Goal: Information Seeking & Learning: Learn about a topic

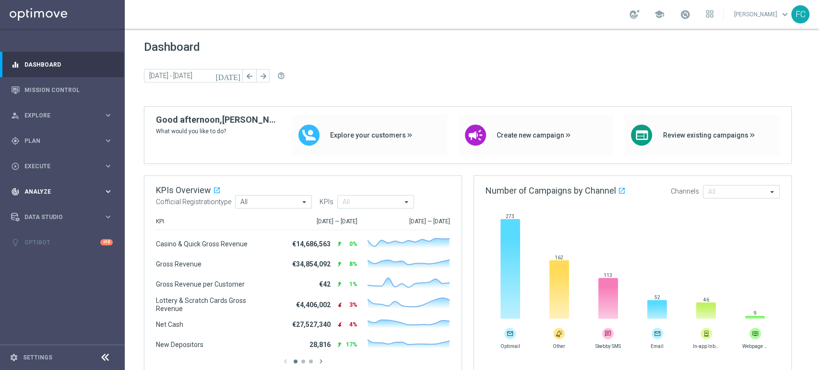
click at [60, 185] on div "track_changes Analyze keyboard_arrow_right" at bounding box center [62, 191] width 124 height 25
click at [51, 213] on link "Customer 360" at bounding box center [62, 212] width 75 height 8
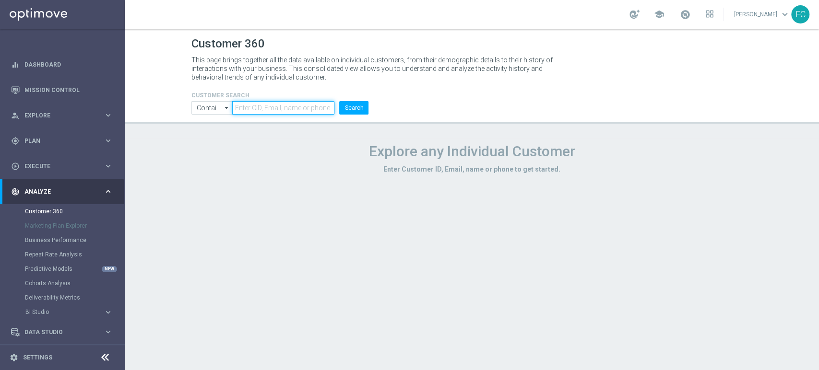
click at [260, 106] on input "text" at bounding box center [283, 107] width 102 height 13
paste input "5454287"
type input "5454287"
click at [364, 106] on button "Search" at bounding box center [353, 107] width 29 height 13
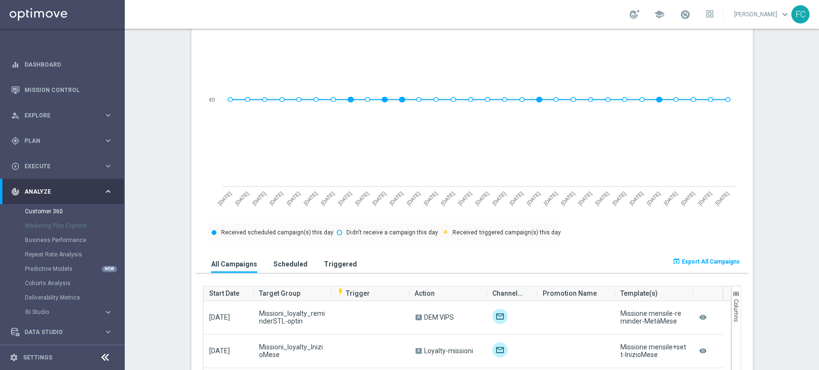
scroll to position [234, 0]
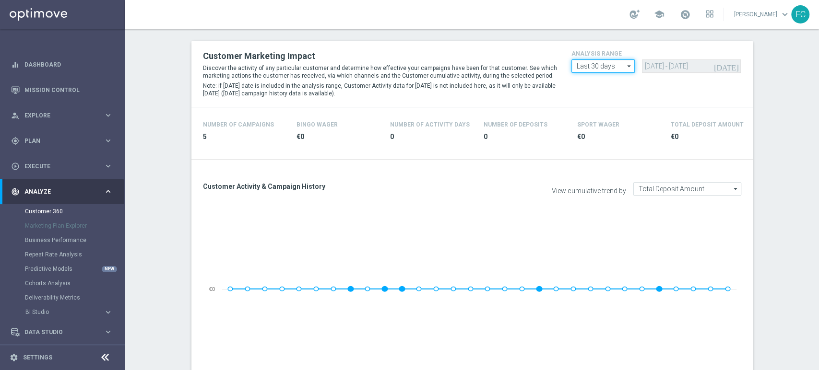
click at [602, 64] on input "Last 30 days" at bounding box center [602, 65] width 63 height 13
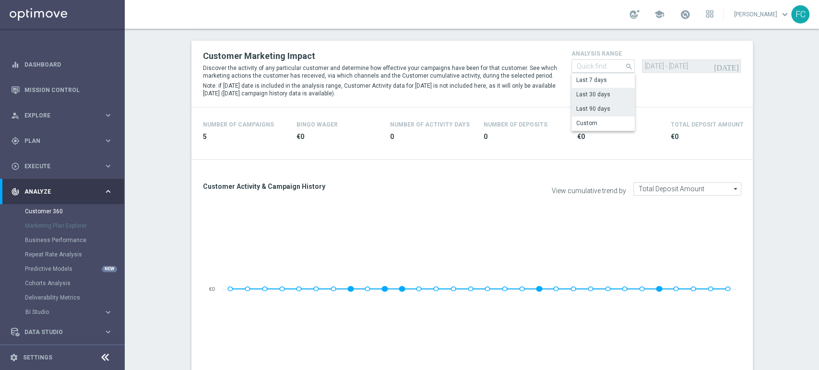
click at [606, 108] on div "Last 90 days" at bounding box center [603, 108] width 64 height 13
type input "Last 90 days"
type input "15 Jun 2025 - 12 Sep 2025"
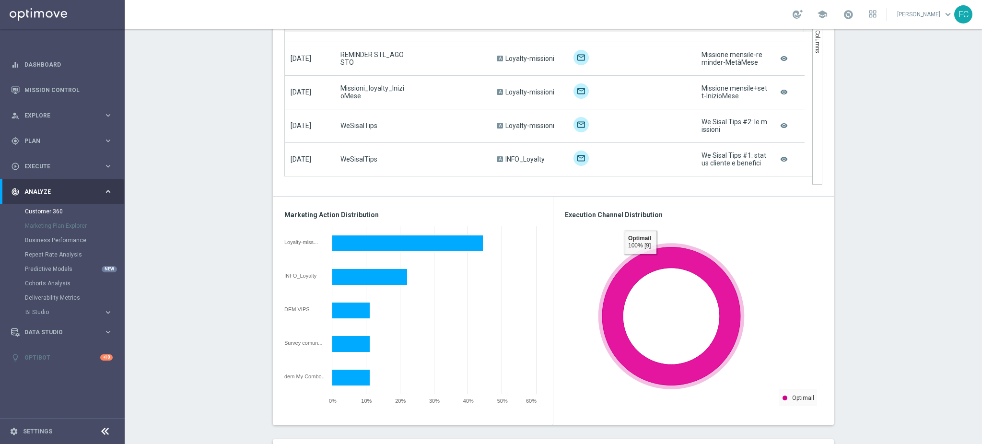
scroll to position [628, 0]
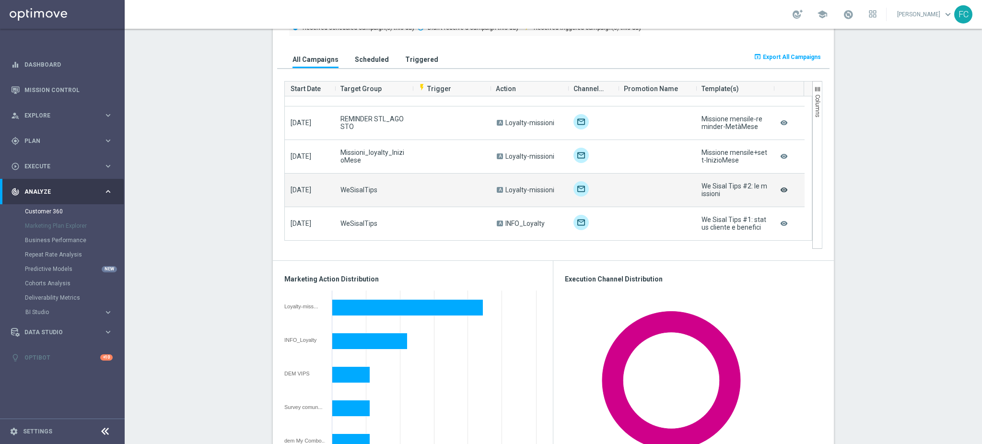
click at [779, 188] on icon "remove_red_eye" at bounding box center [784, 190] width 10 height 12
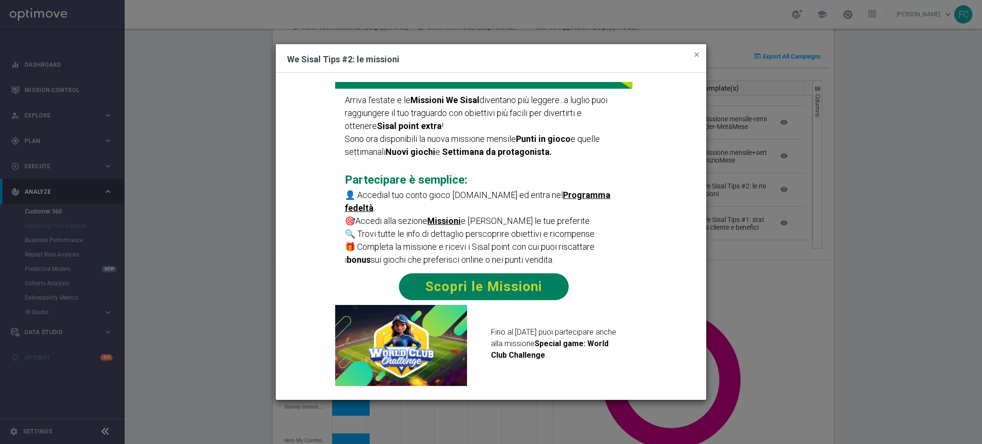
scroll to position [192, 0]
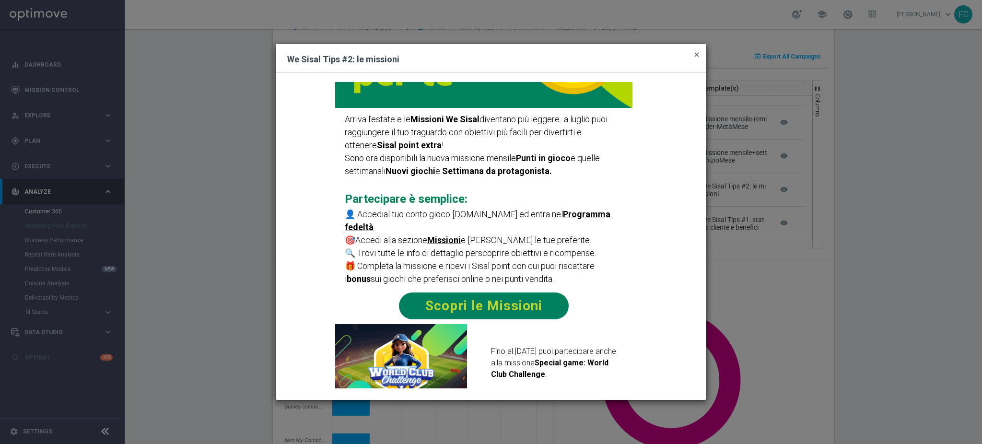
click at [696, 56] on span "close" at bounding box center [697, 55] width 8 height 8
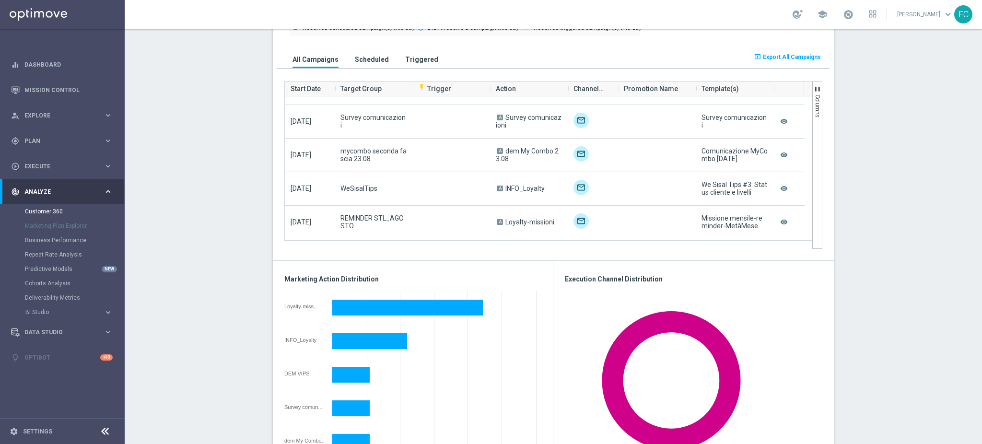
scroll to position [158, 0]
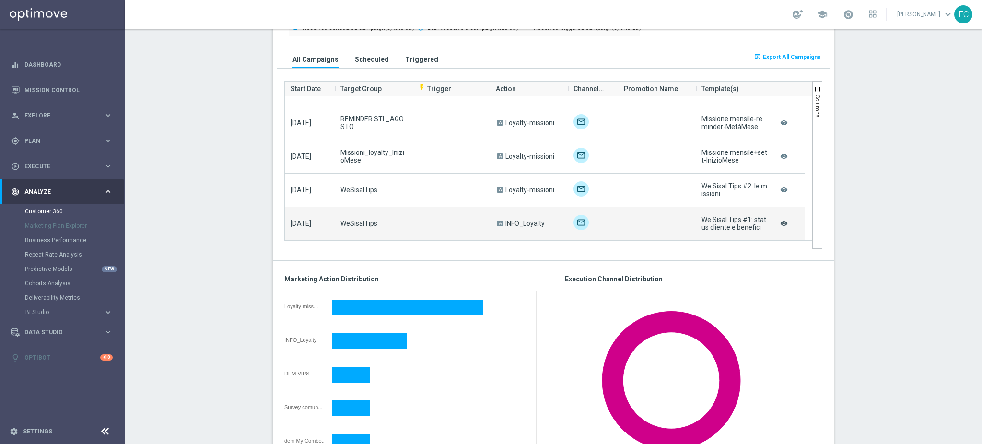
click at [779, 223] on icon "remove_red_eye" at bounding box center [784, 223] width 10 height 12
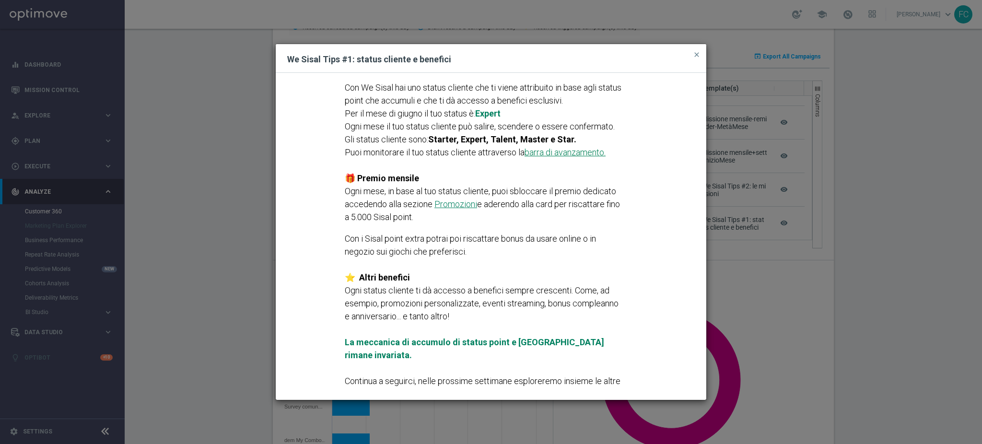
scroll to position [295, 0]
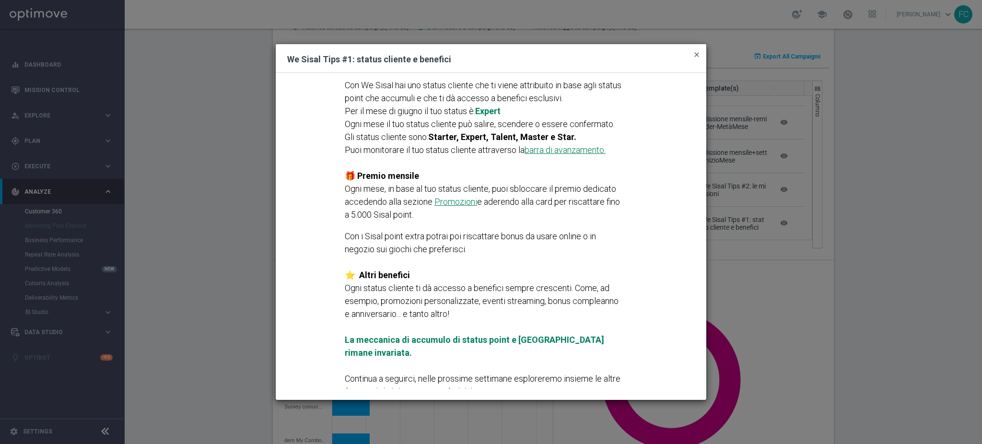
click at [697, 56] on span "close" at bounding box center [697, 55] width 8 height 8
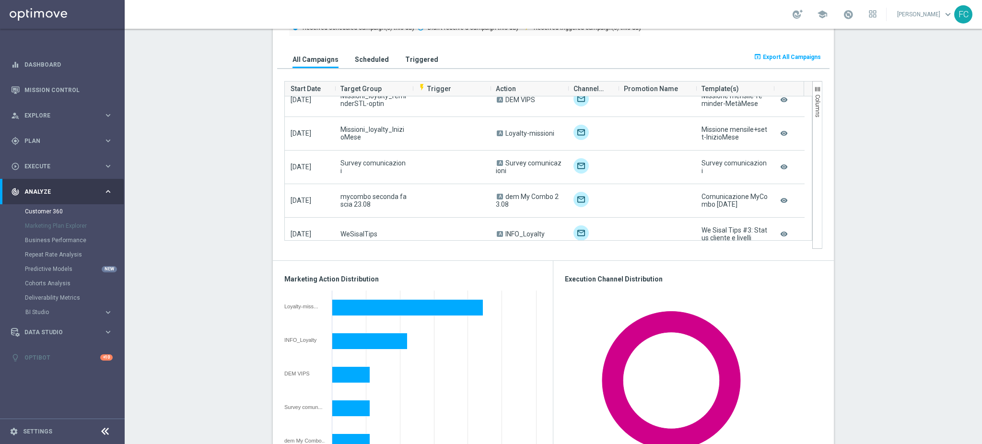
scroll to position [19, 0]
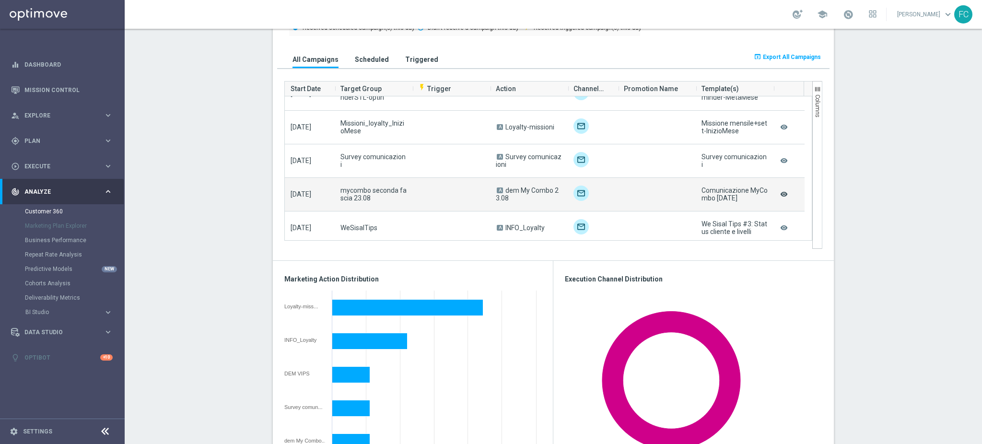
click at [779, 193] on icon "remove_red_eye" at bounding box center [784, 194] width 10 height 12
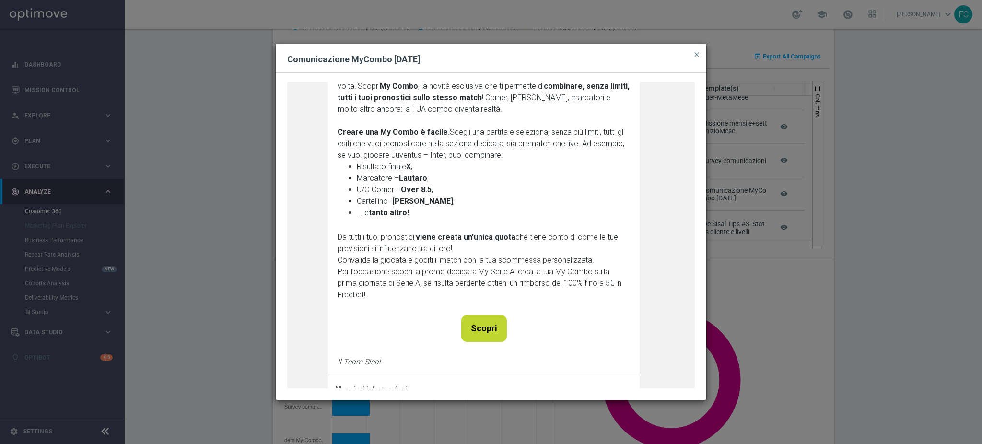
scroll to position [256, 0]
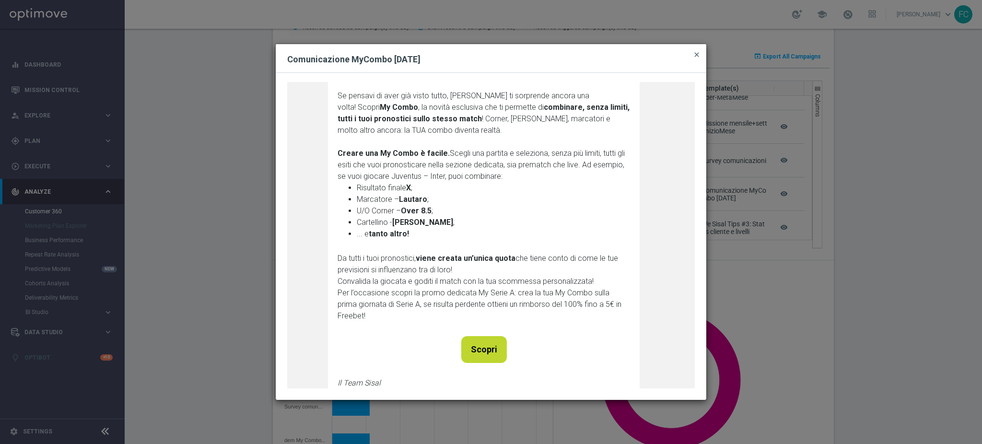
click at [699, 57] on span "close" at bounding box center [697, 55] width 8 height 8
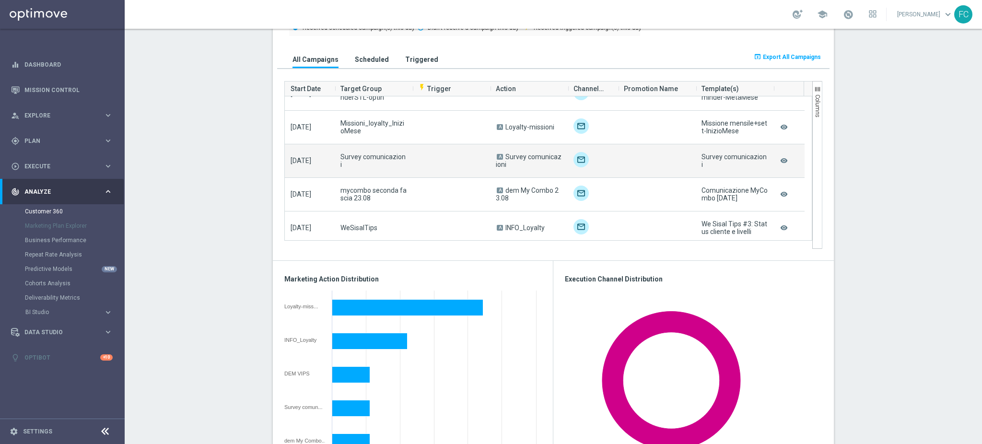
scroll to position [0, 0]
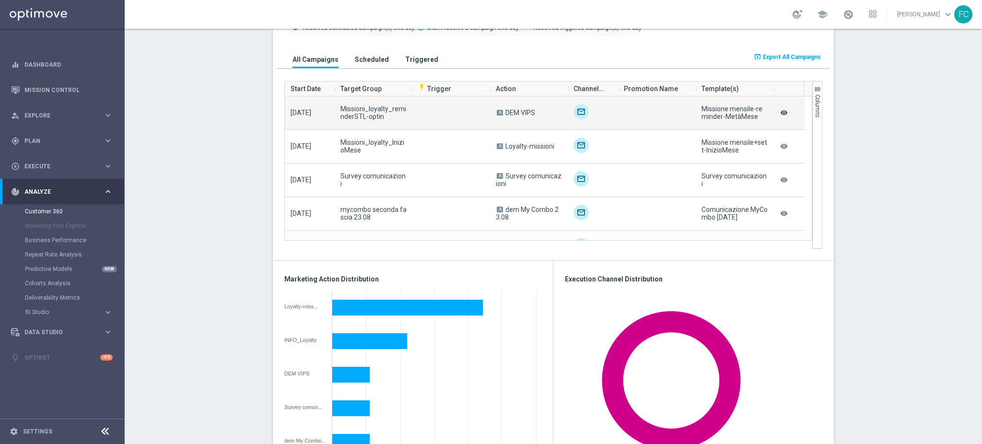
click at [782, 111] on icon "remove_red_eye" at bounding box center [784, 112] width 10 height 12
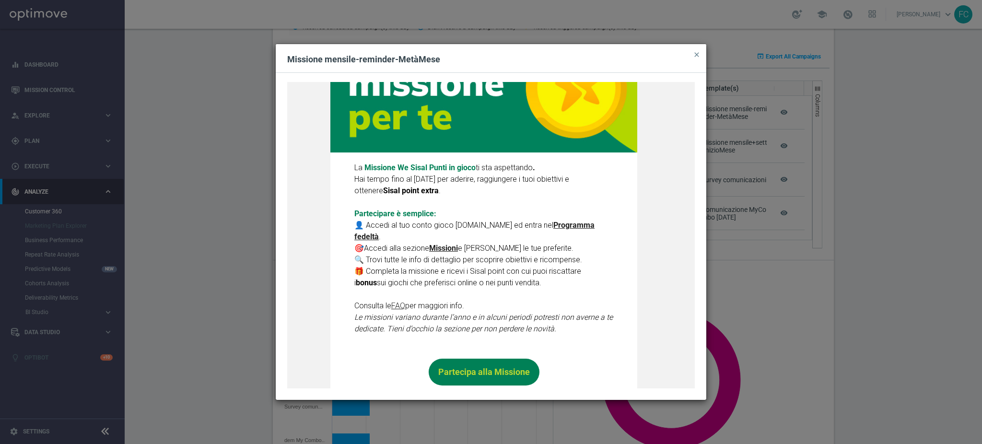
scroll to position [256, 0]
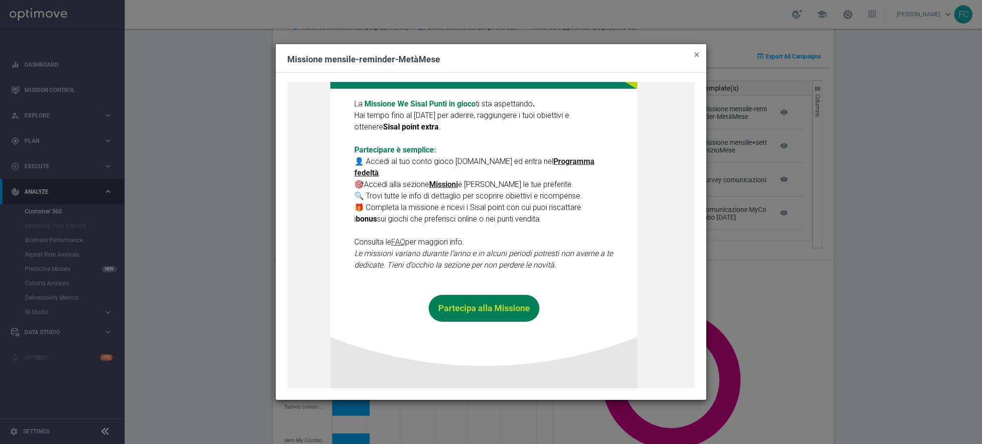
click at [697, 53] on span "close" at bounding box center [697, 55] width 8 height 8
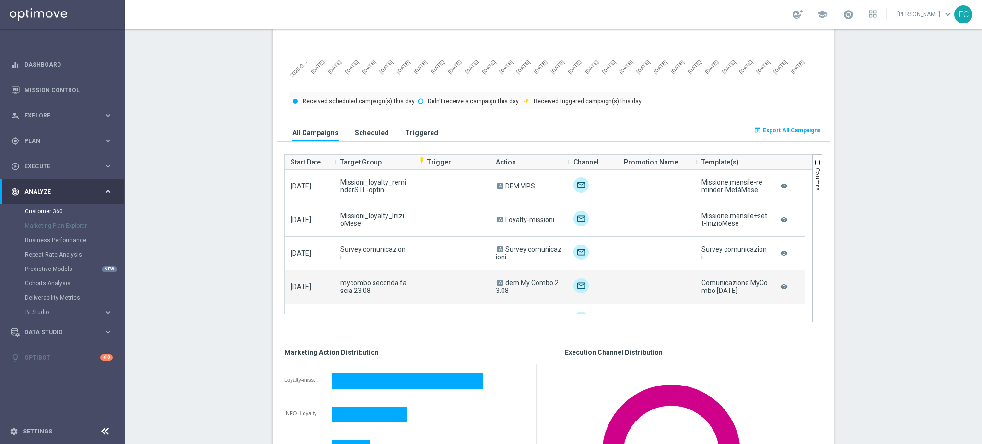
scroll to position [501, 0]
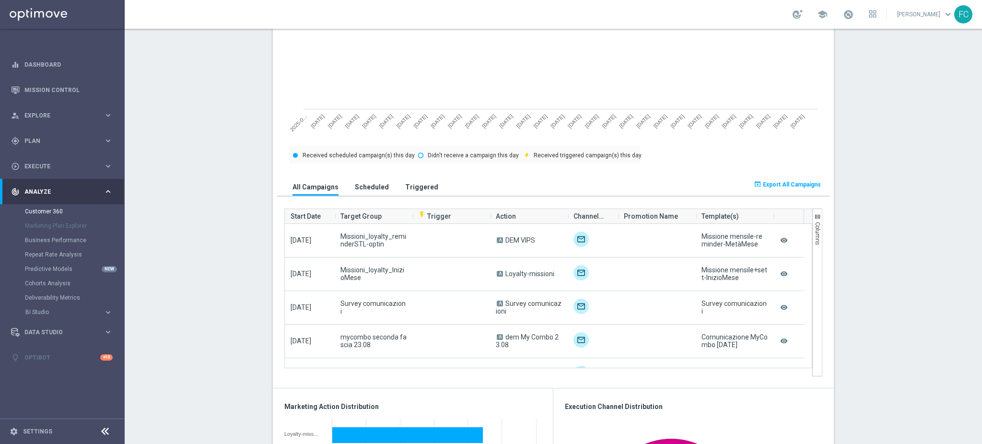
click at [778, 182] on span "Export All Campaigns" at bounding box center [792, 184] width 58 height 7
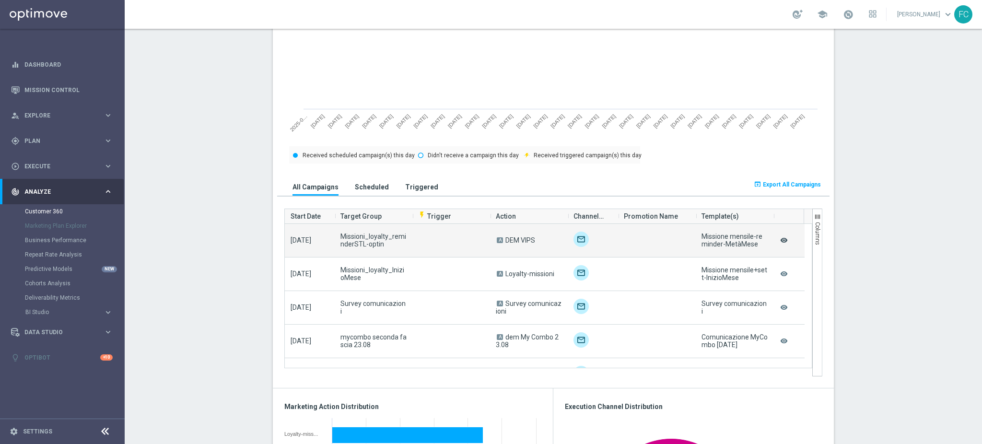
click at [779, 241] on icon "remove_red_eye" at bounding box center [784, 240] width 10 height 12
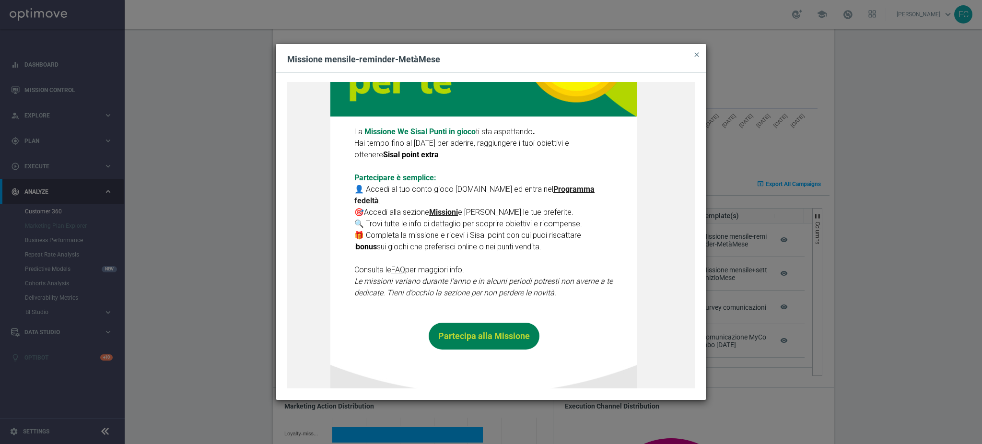
scroll to position [256, 0]
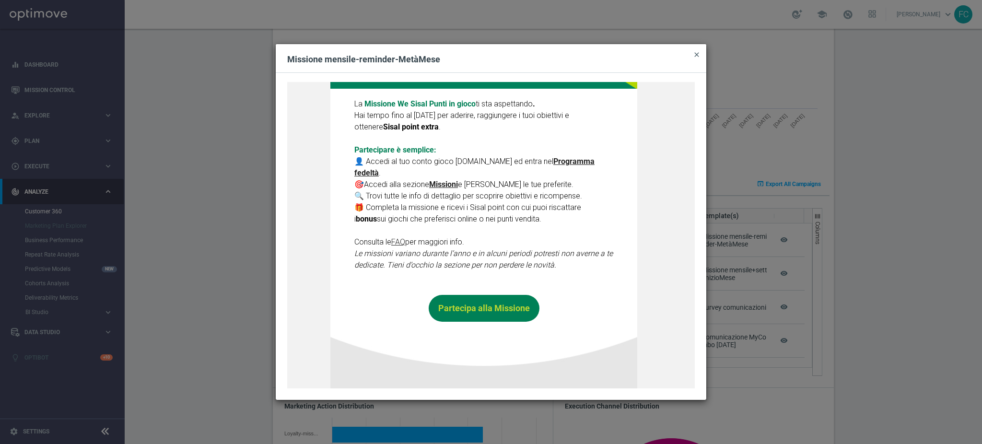
click at [698, 51] on span "close" at bounding box center [697, 55] width 8 height 8
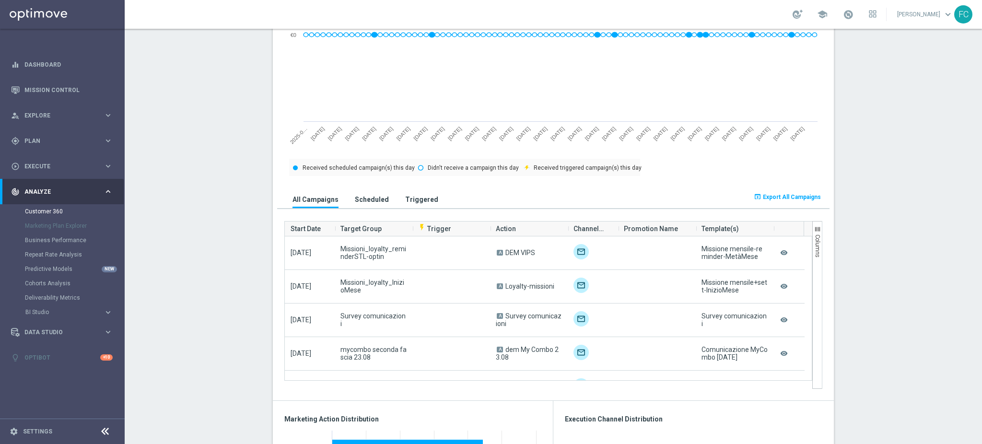
scroll to position [564, 0]
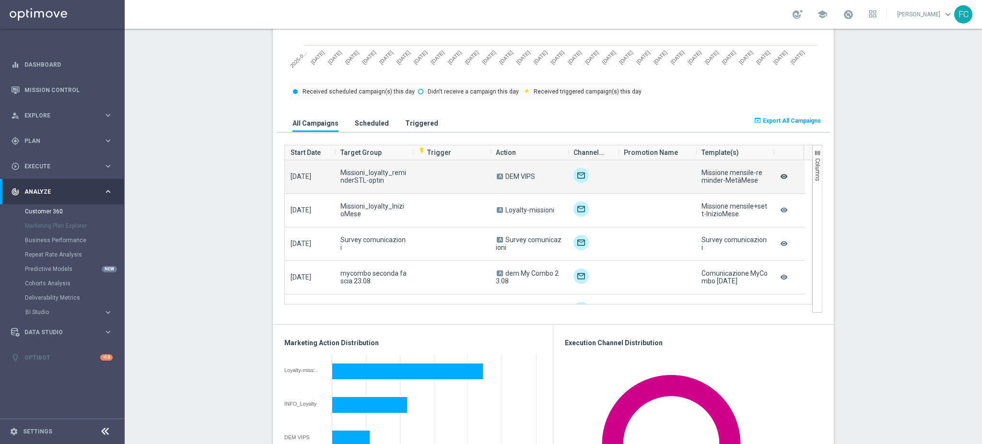
click at [779, 177] on icon "remove_red_eye" at bounding box center [784, 176] width 10 height 12
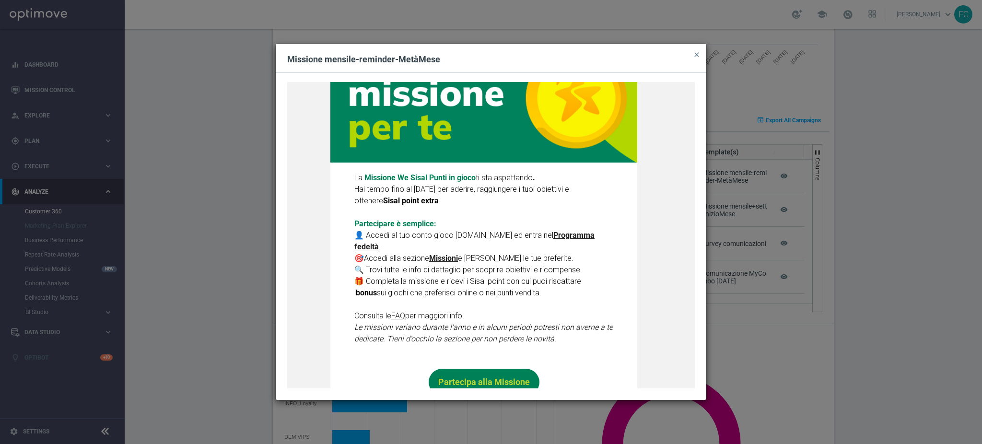
scroll to position [256, 0]
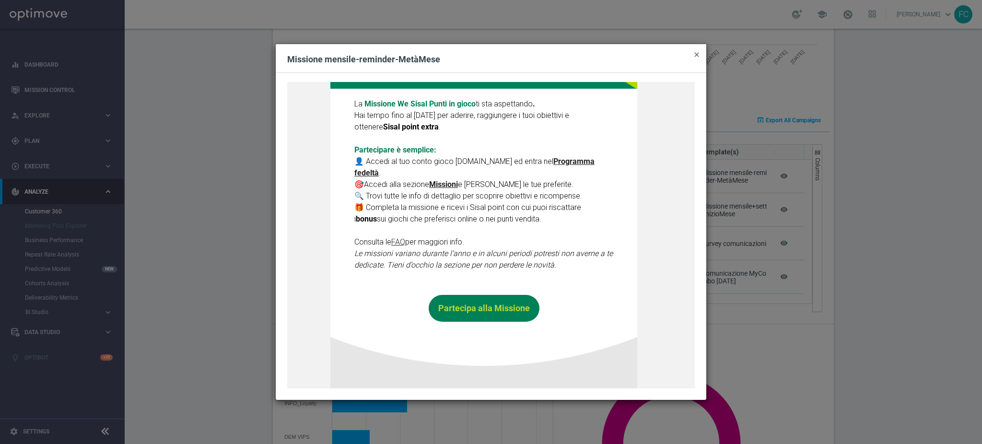
click at [699, 56] on span "close" at bounding box center [697, 55] width 8 height 8
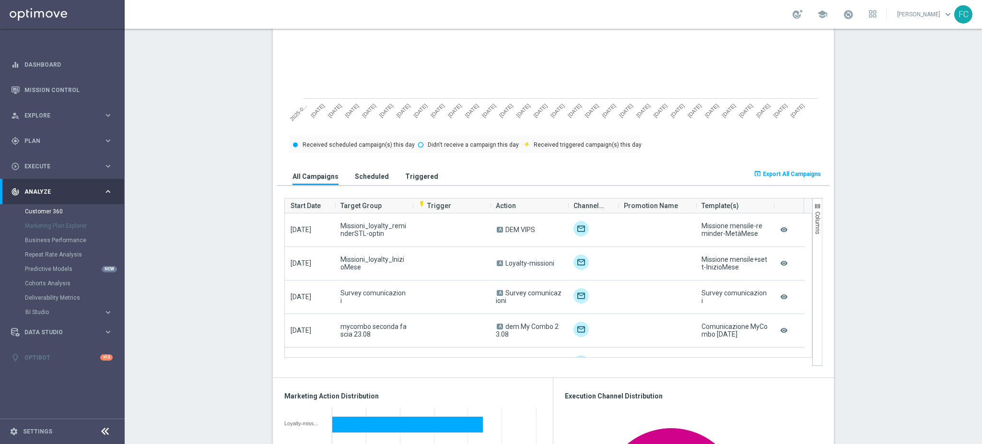
scroll to position [564, 0]
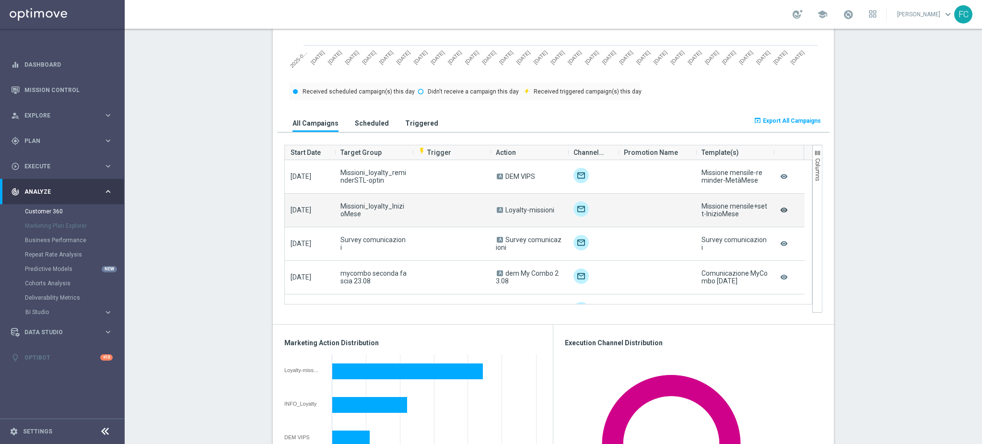
click at [781, 211] on icon "remove_red_eye" at bounding box center [784, 210] width 10 height 12
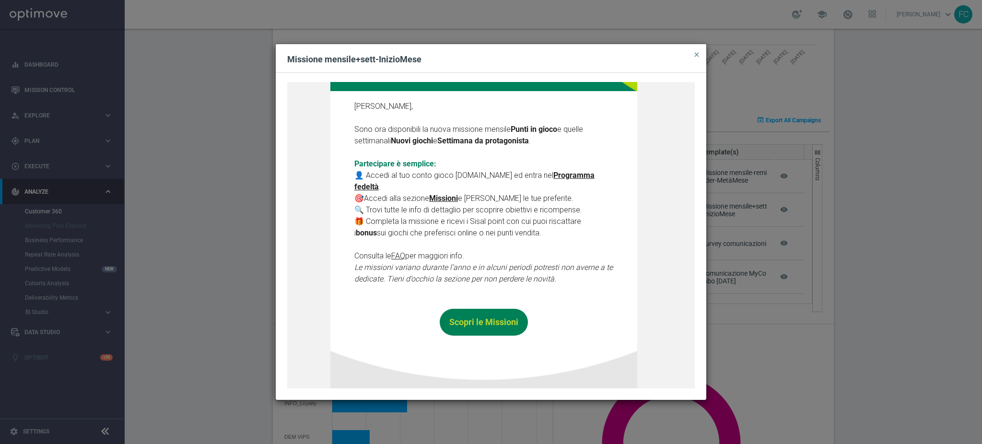
scroll to position [259, 0]
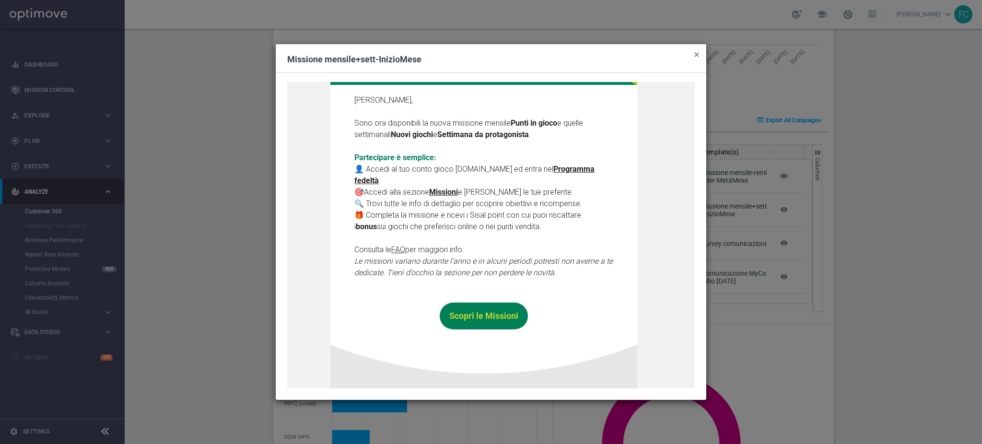
click at [697, 55] on span "close" at bounding box center [697, 55] width 8 height 8
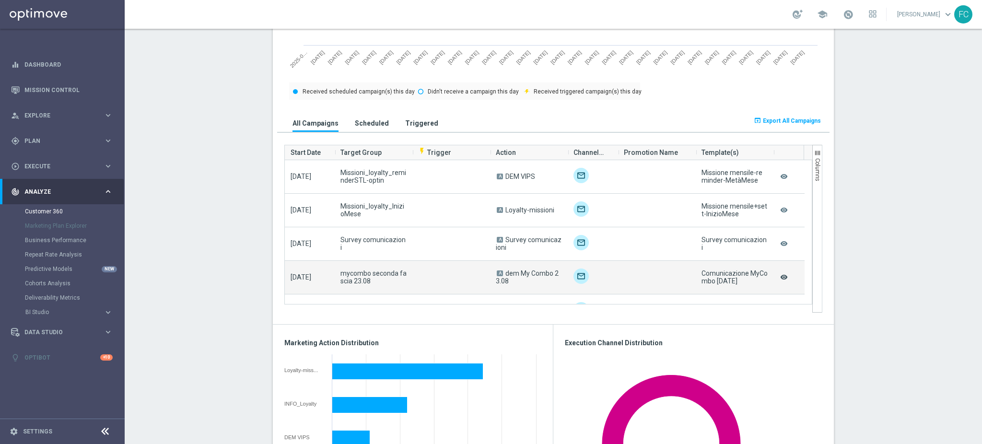
click at [779, 276] on icon "remove_red_eye" at bounding box center [784, 277] width 10 height 12
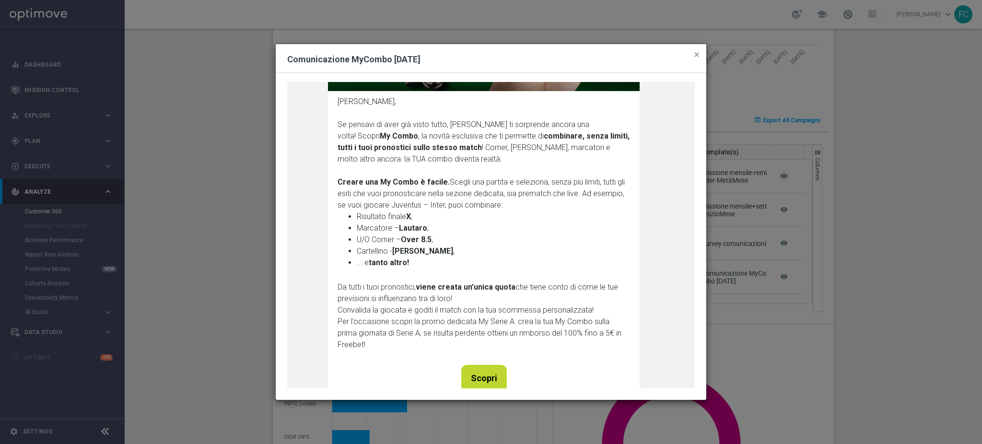
scroll to position [236, 0]
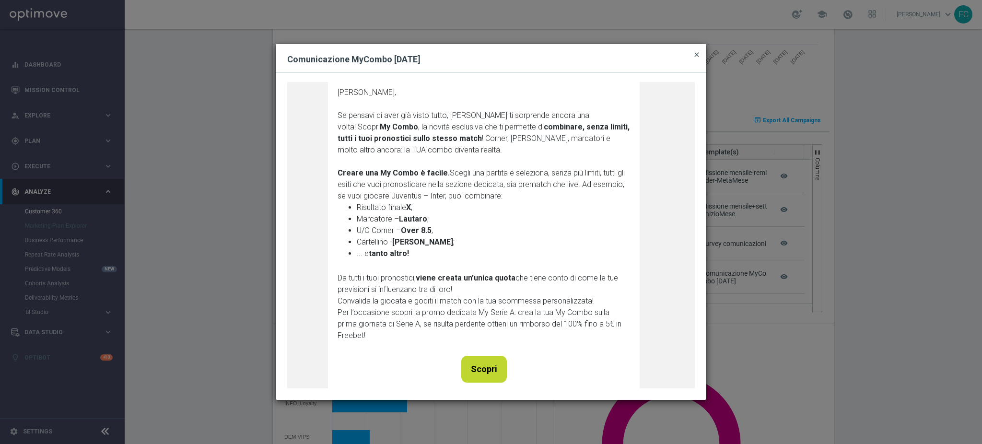
click at [699, 57] on span "close" at bounding box center [697, 55] width 8 height 8
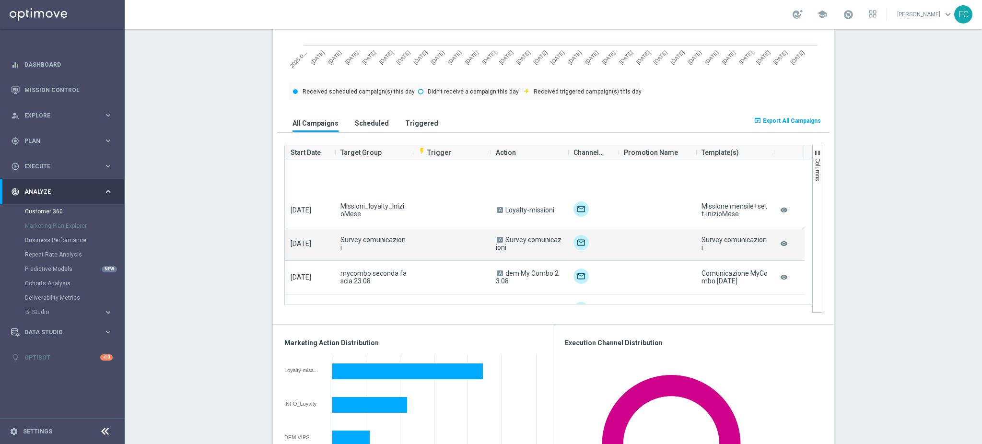
scroll to position [64, 0]
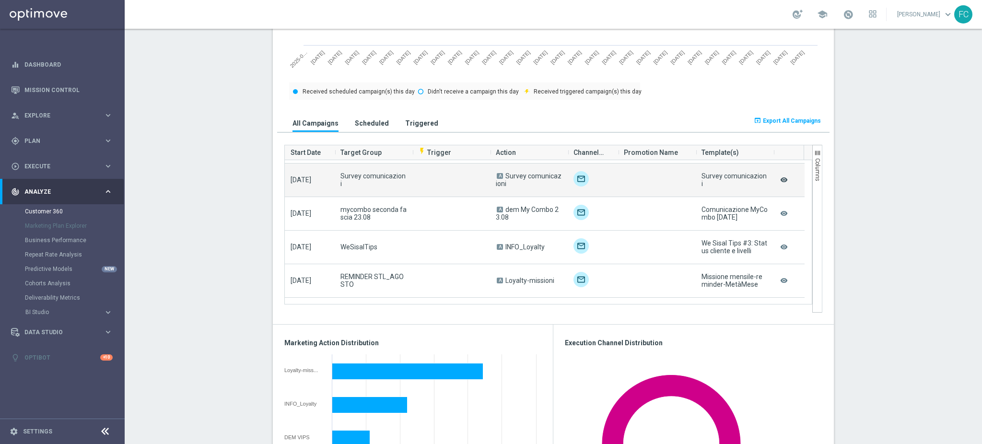
click at [781, 181] on icon "remove_red_eye" at bounding box center [784, 180] width 10 height 12
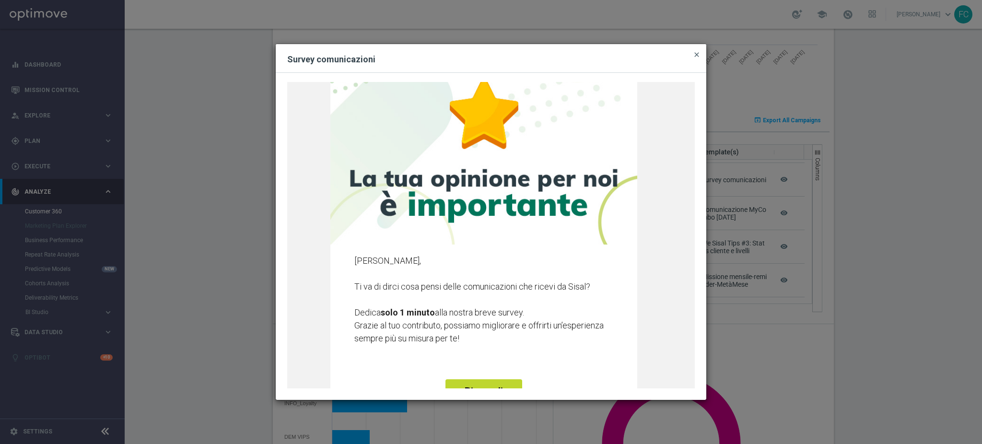
click at [695, 53] on span "close" at bounding box center [697, 55] width 8 height 8
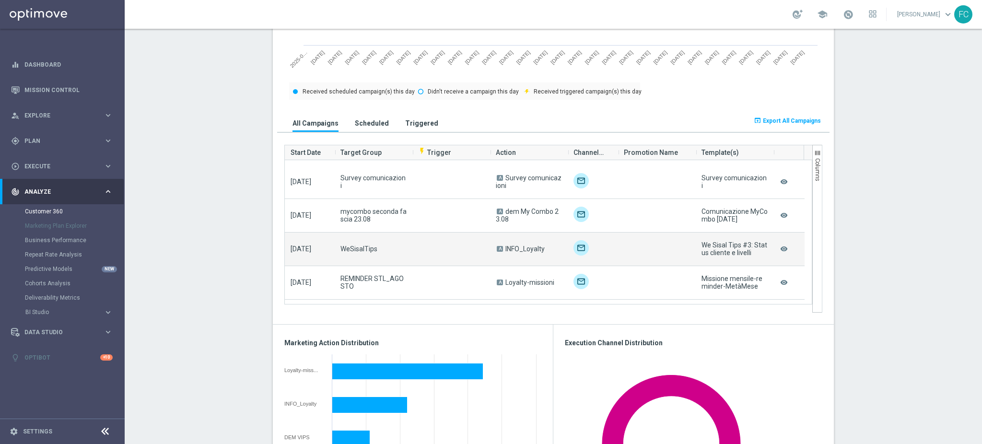
scroll to position [158, 0]
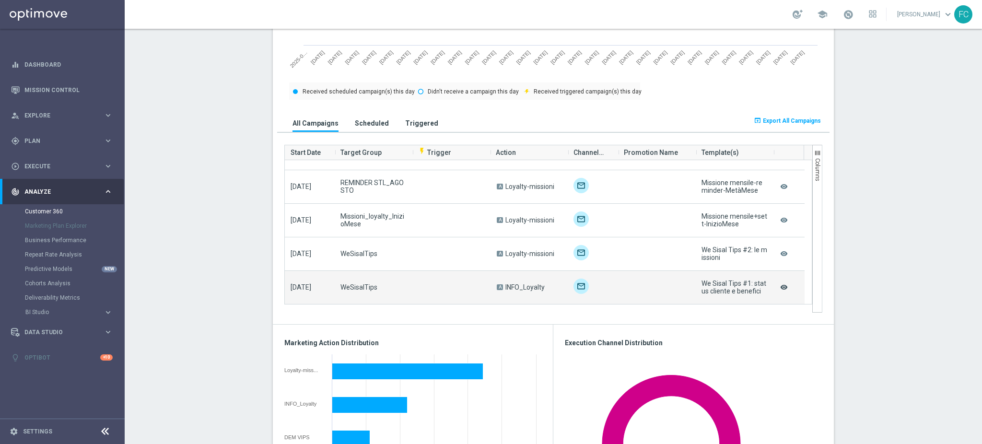
click at [779, 287] on icon "remove_red_eye" at bounding box center [784, 287] width 10 height 12
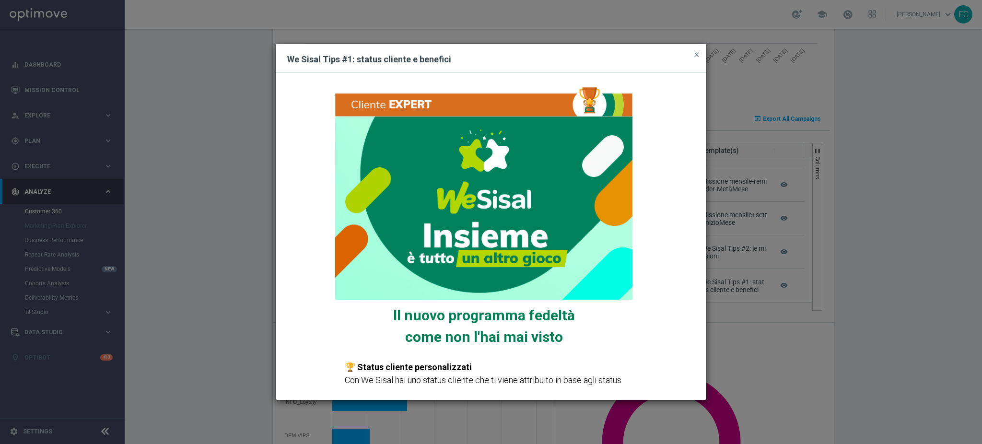
scroll to position [563, 0]
click at [699, 56] on span "close" at bounding box center [697, 55] width 8 height 8
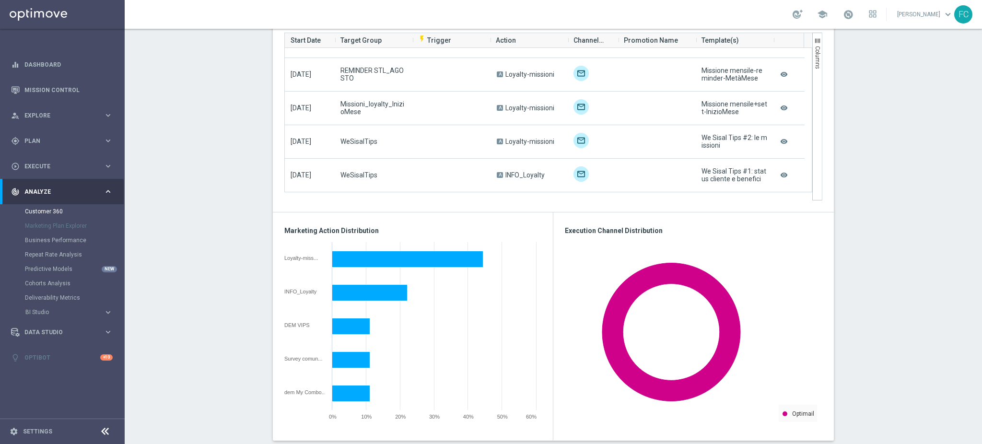
scroll to position [628, 0]
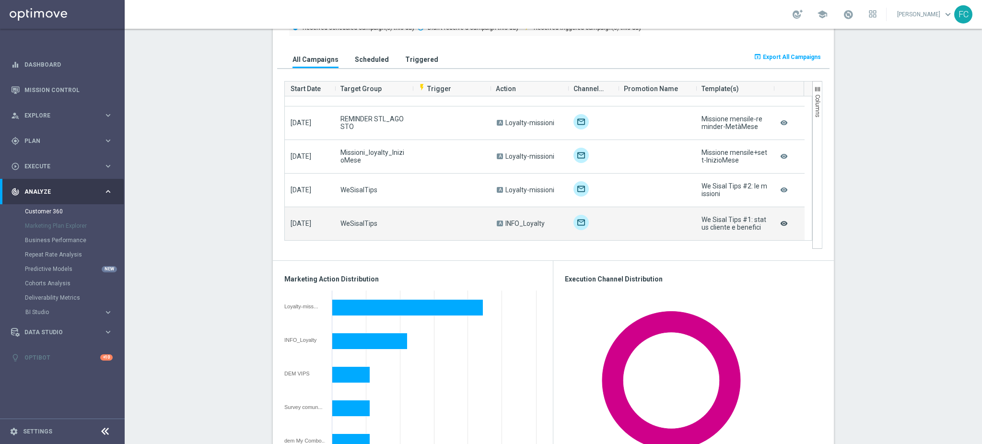
click at [779, 223] on icon "remove_red_eye" at bounding box center [784, 223] width 10 height 12
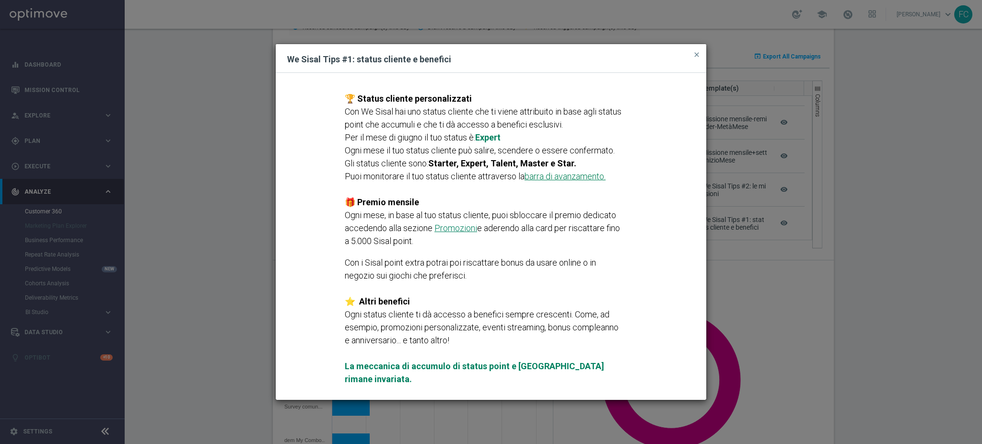
scroll to position [271, 0]
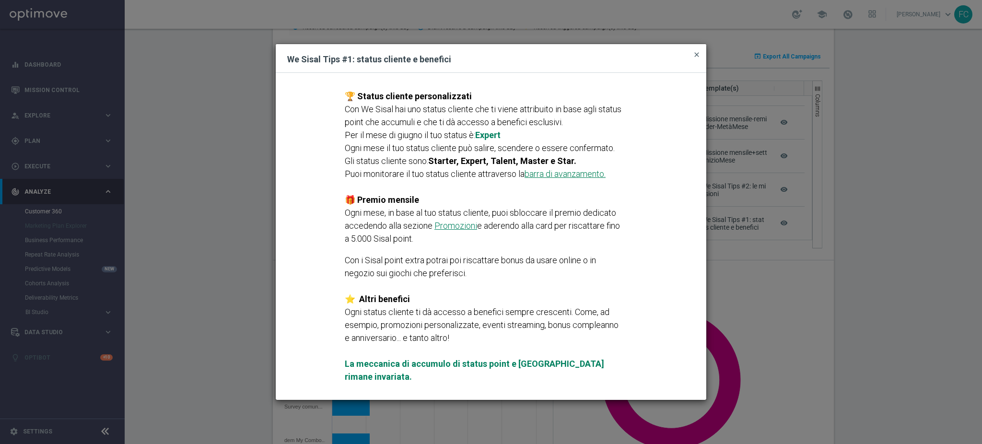
click at [696, 53] on span "close" at bounding box center [697, 55] width 8 height 8
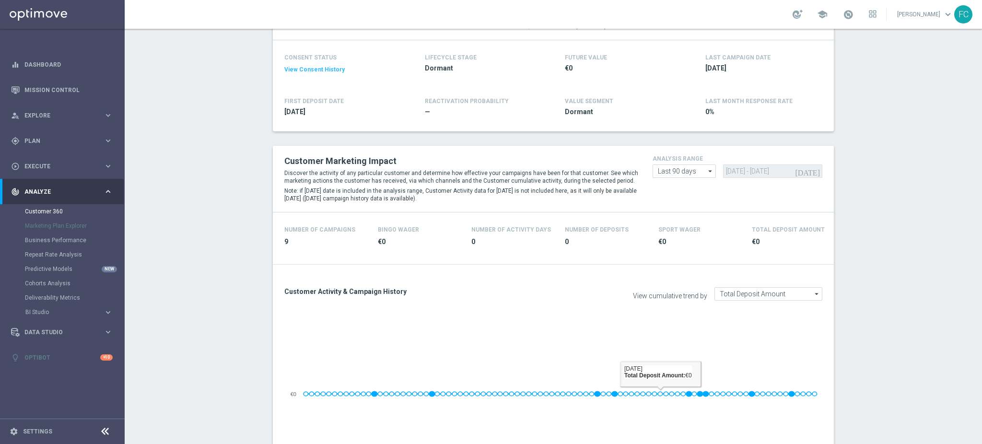
scroll to position [53, 0]
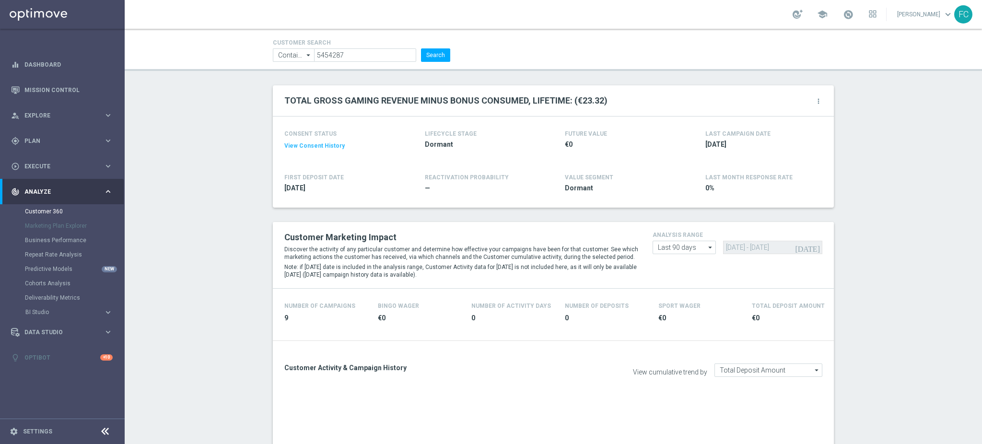
click at [316, 142] on button "View Consent History" at bounding box center [314, 146] width 60 height 8
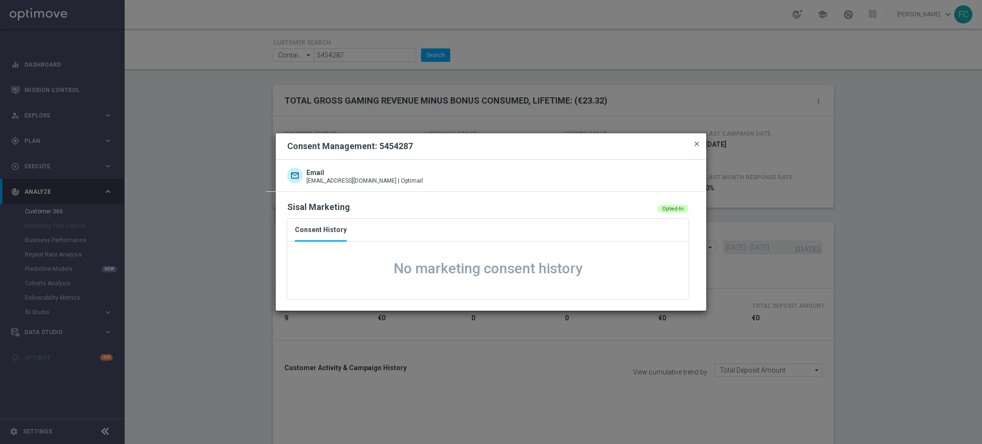
click at [700, 142] on span "close" at bounding box center [697, 144] width 8 height 8
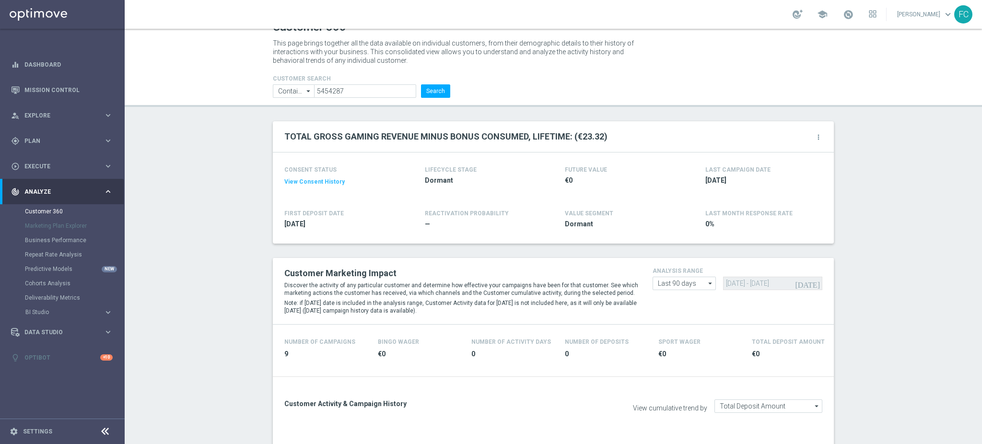
scroll to position [0, 0]
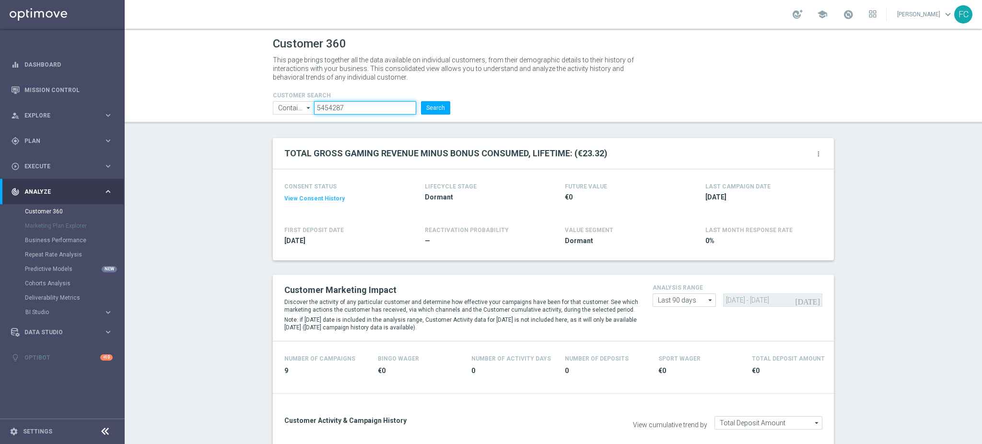
drag, startPoint x: 359, startPoint y: 106, endPoint x: 225, endPoint y: 104, distance: 133.8
click at [229, 106] on header "Customer 360 This page brings together all the data available on individual cus…" at bounding box center [554, 76] width 858 height 95
paste input "5427771"
type input "5427771"
click at [421, 101] on button "Search" at bounding box center [435, 107] width 29 height 13
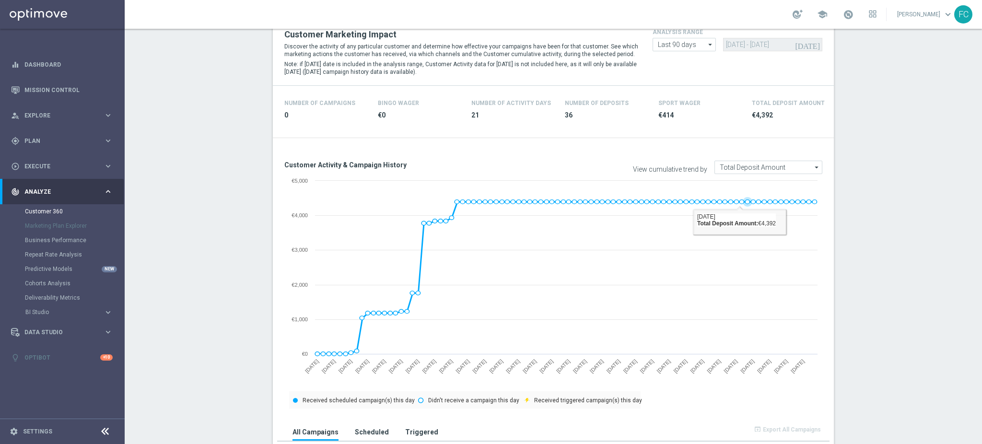
scroll to position [128, 0]
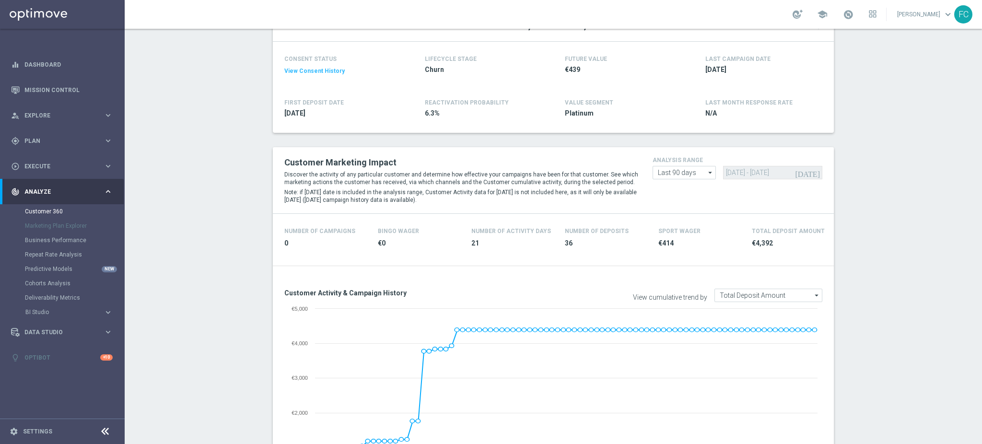
click at [706, 172] on icon "arrow_drop_down" at bounding box center [711, 172] width 10 height 12
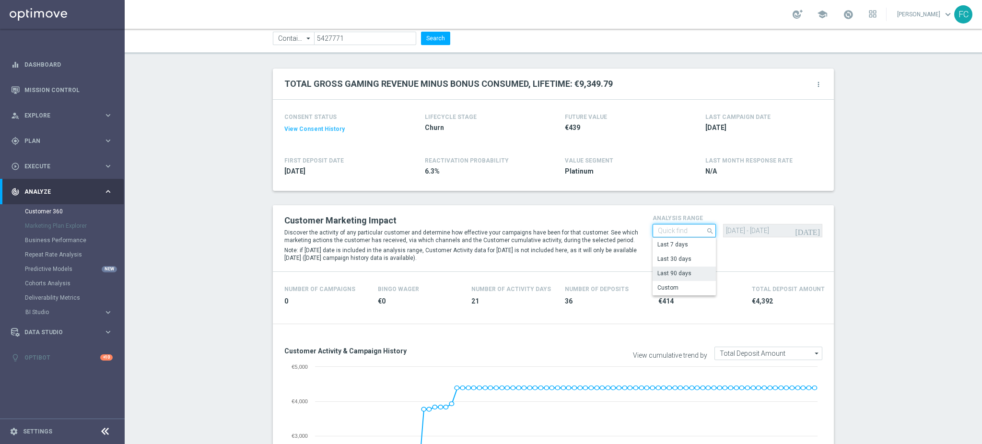
scroll to position [0, 0]
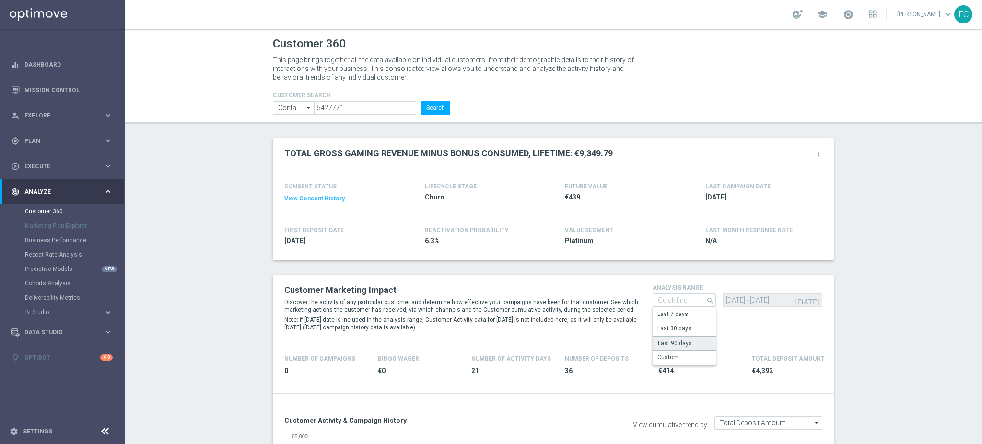
click at [697, 341] on div "Last 90 days" at bounding box center [685, 343] width 64 height 14
type input "Last 90 days"
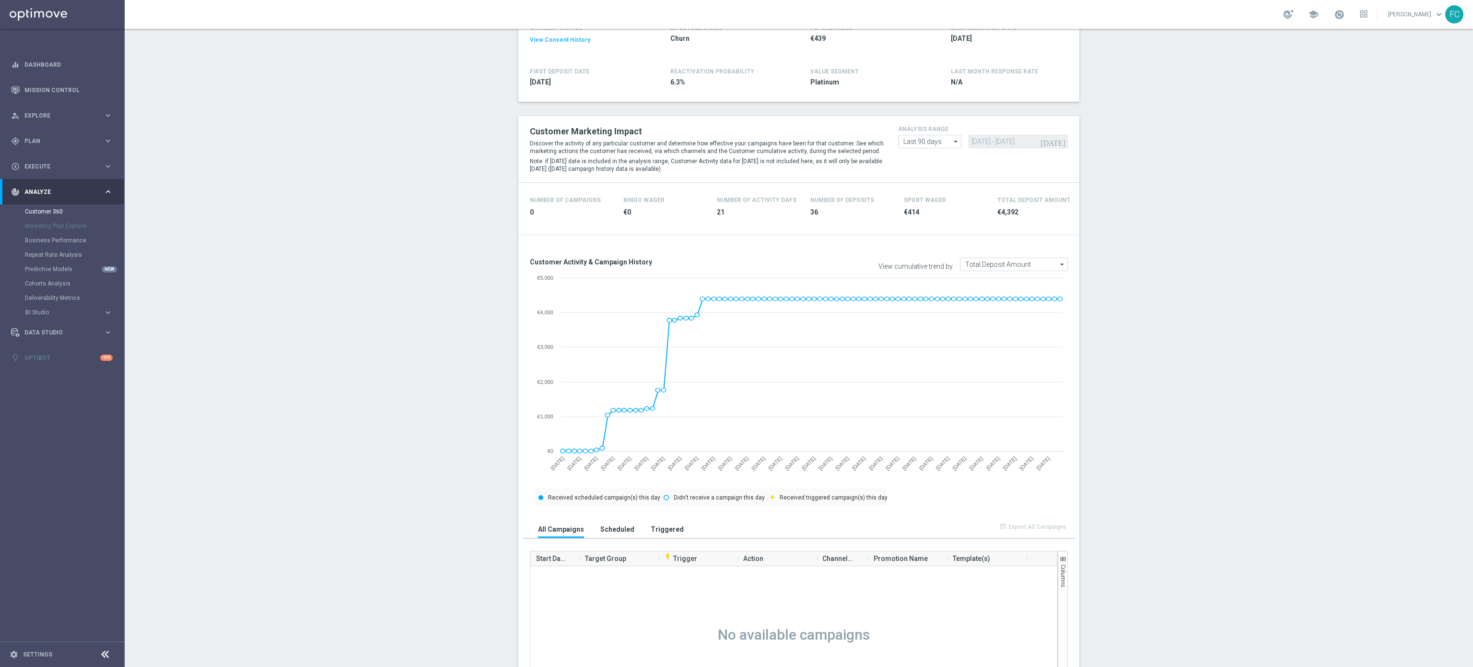
scroll to position [192, 0]
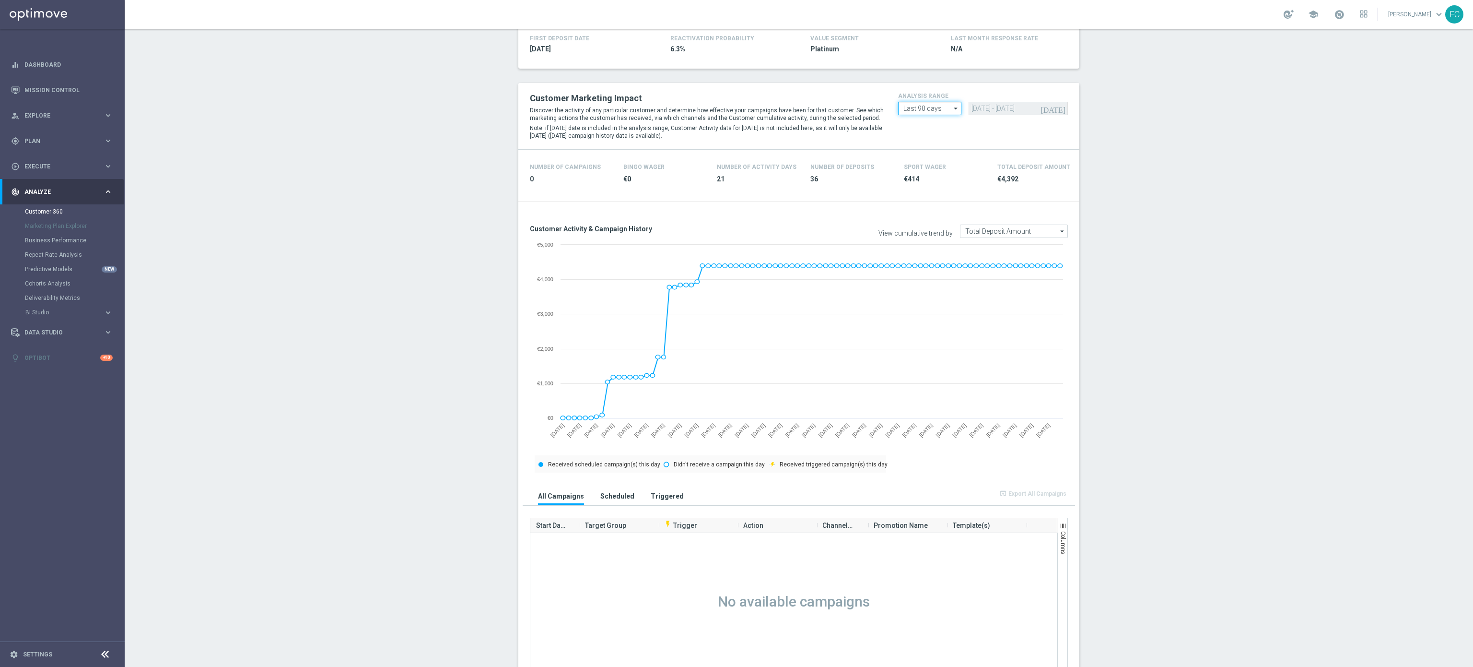
click at [818, 108] on input "Last 90 days" at bounding box center [929, 108] width 63 height 13
click at [818, 167] on div "Custom" at bounding box center [914, 166] width 21 height 9
type input "Custom"
click at [818, 110] on input "15 Jun 2025 - 12 Sep 2025" at bounding box center [1018, 108] width 99 height 13
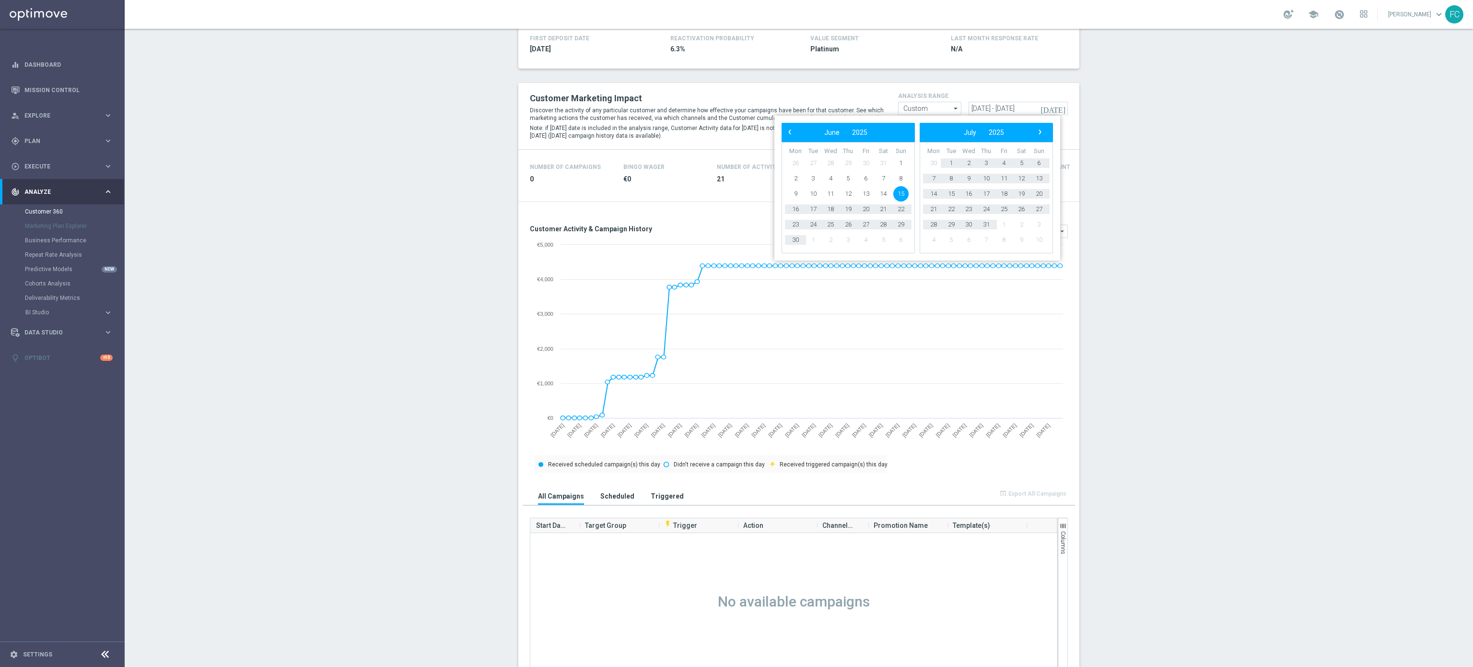
type input "03 Jun 2025 - 31 Aug 2025"
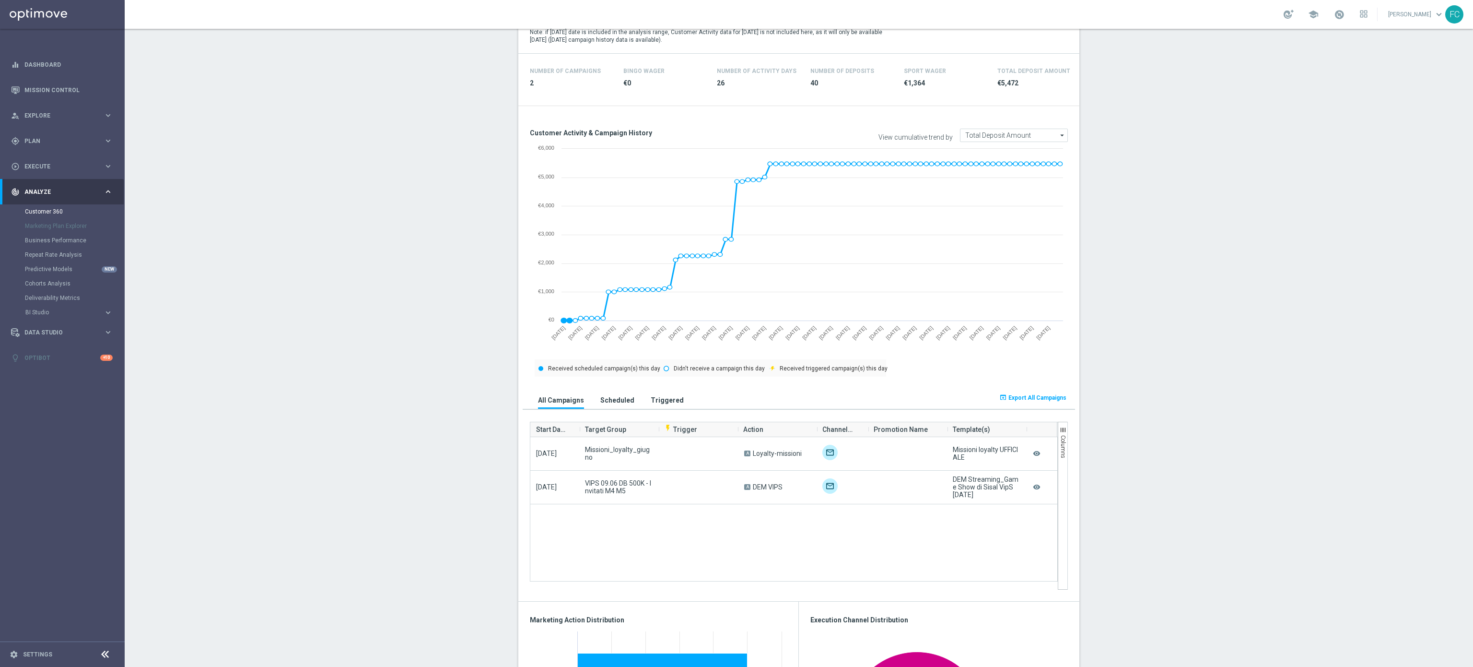
scroll to position [192, 0]
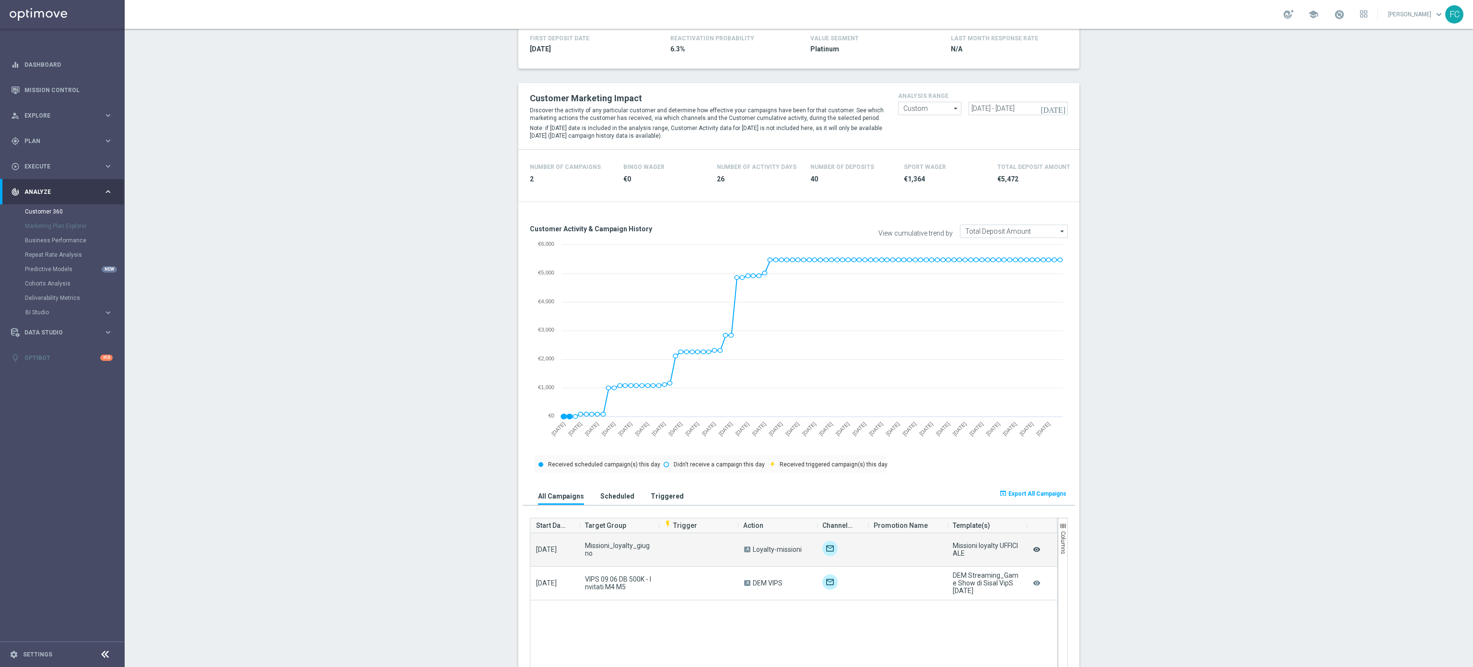
click at [818, 370] on icon "remove_red_eye" at bounding box center [1037, 549] width 10 height 12
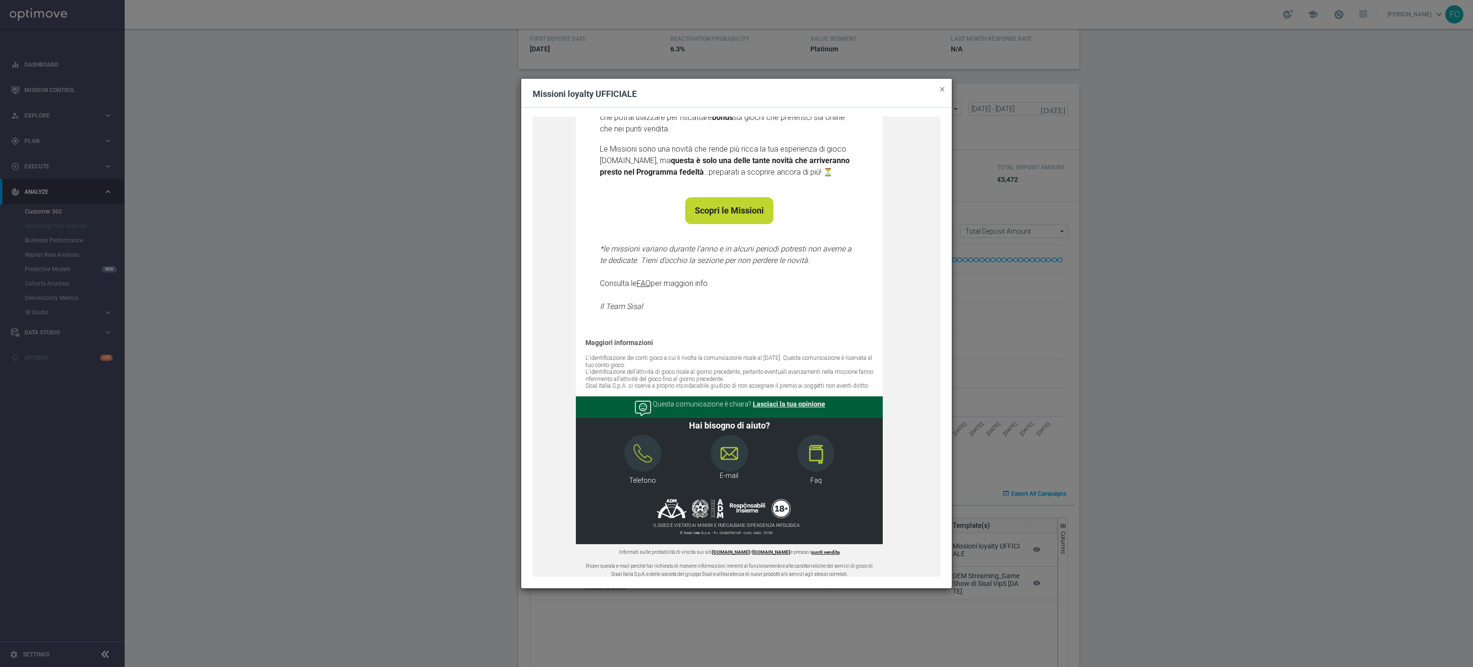
scroll to position [478, 0]
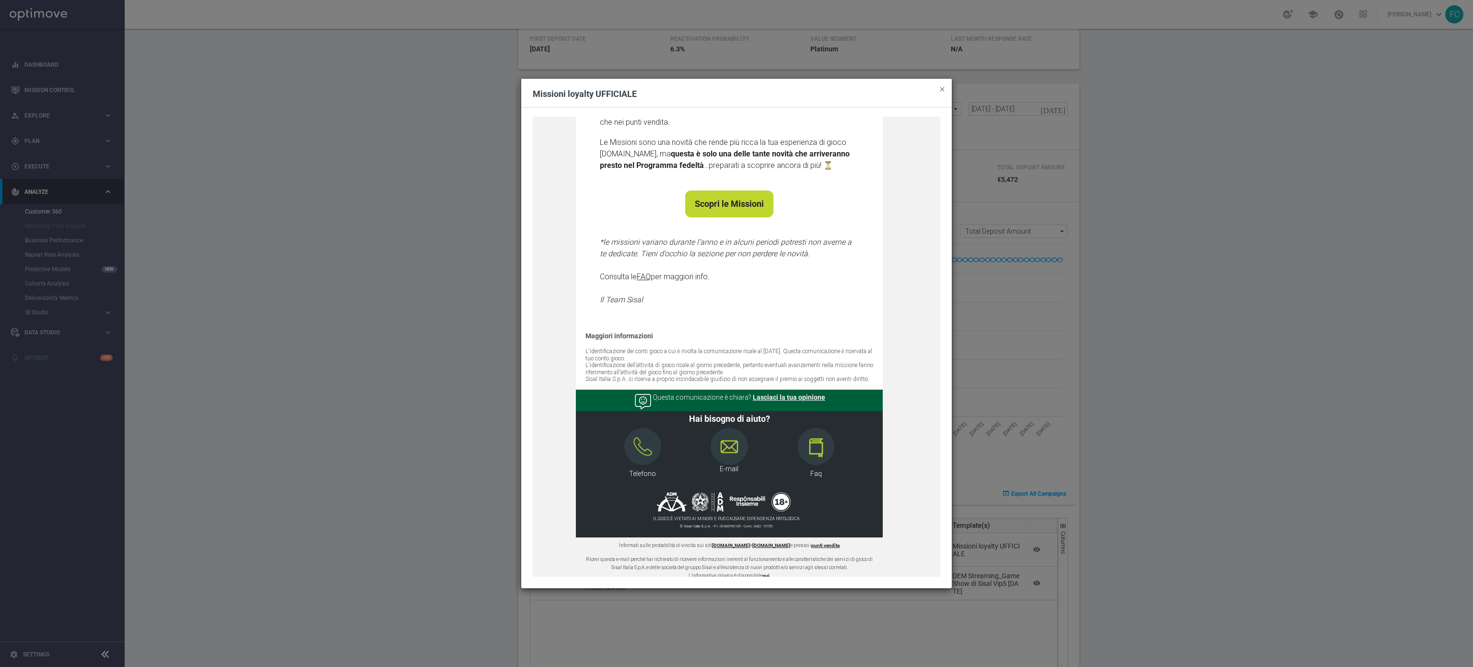
drag, startPoint x: 944, startPoint y: 89, endPoint x: 921, endPoint y: 172, distance: 86.1
click at [818, 172] on div "Missioni loyalty UFFICIALE close Novità! Scopri le missioni pensate per te Recu…" at bounding box center [736, 333] width 431 height 509
click at [818, 90] on span "close" at bounding box center [943, 89] width 8 height 8
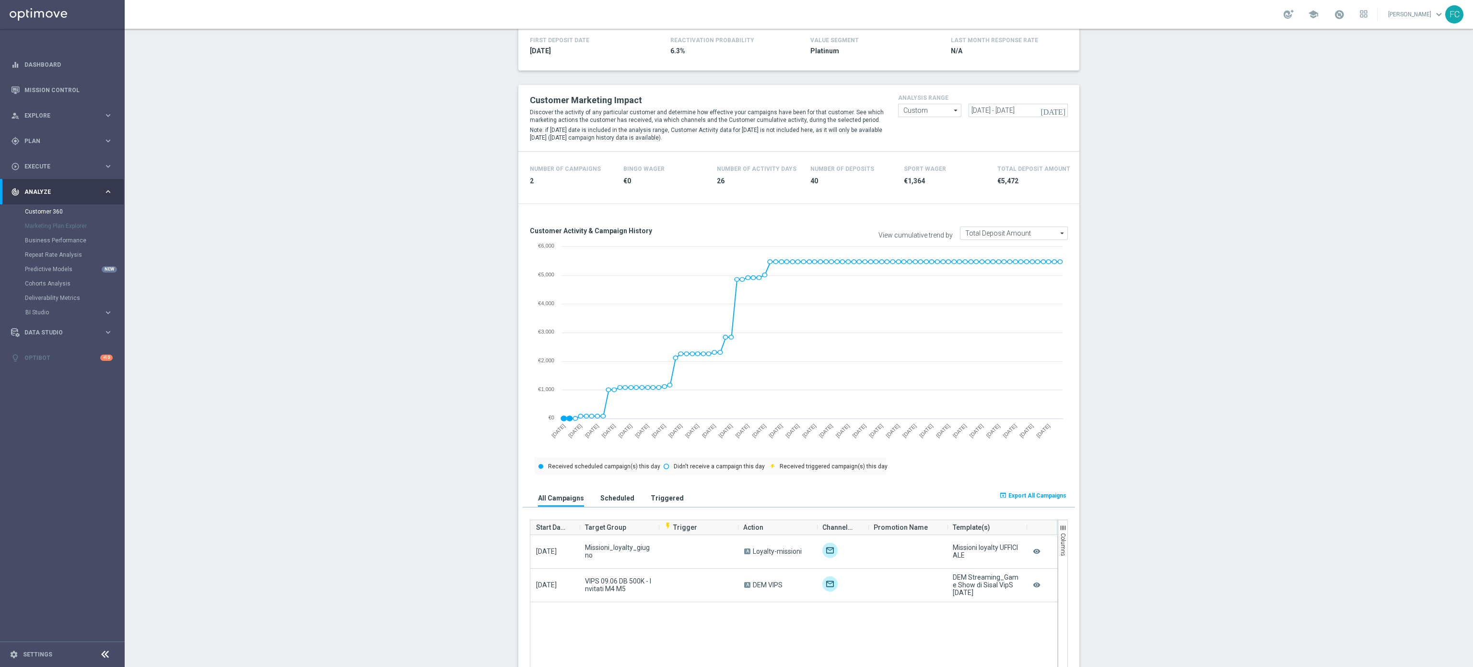
scroll to position [192, 0]
click at [818, 370] on icon "remove_red_eye" at bounding box center [1037, 582] width 10 height 12
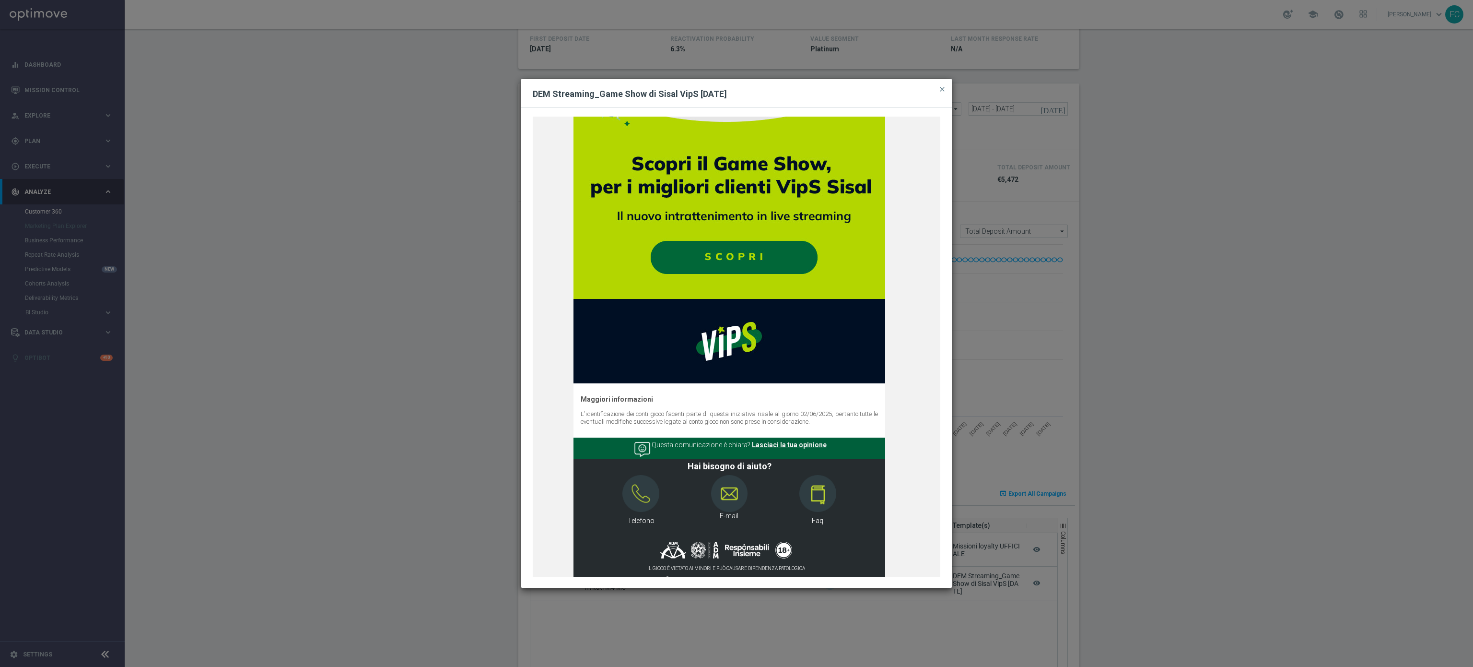
scroll to position [1203, 0]
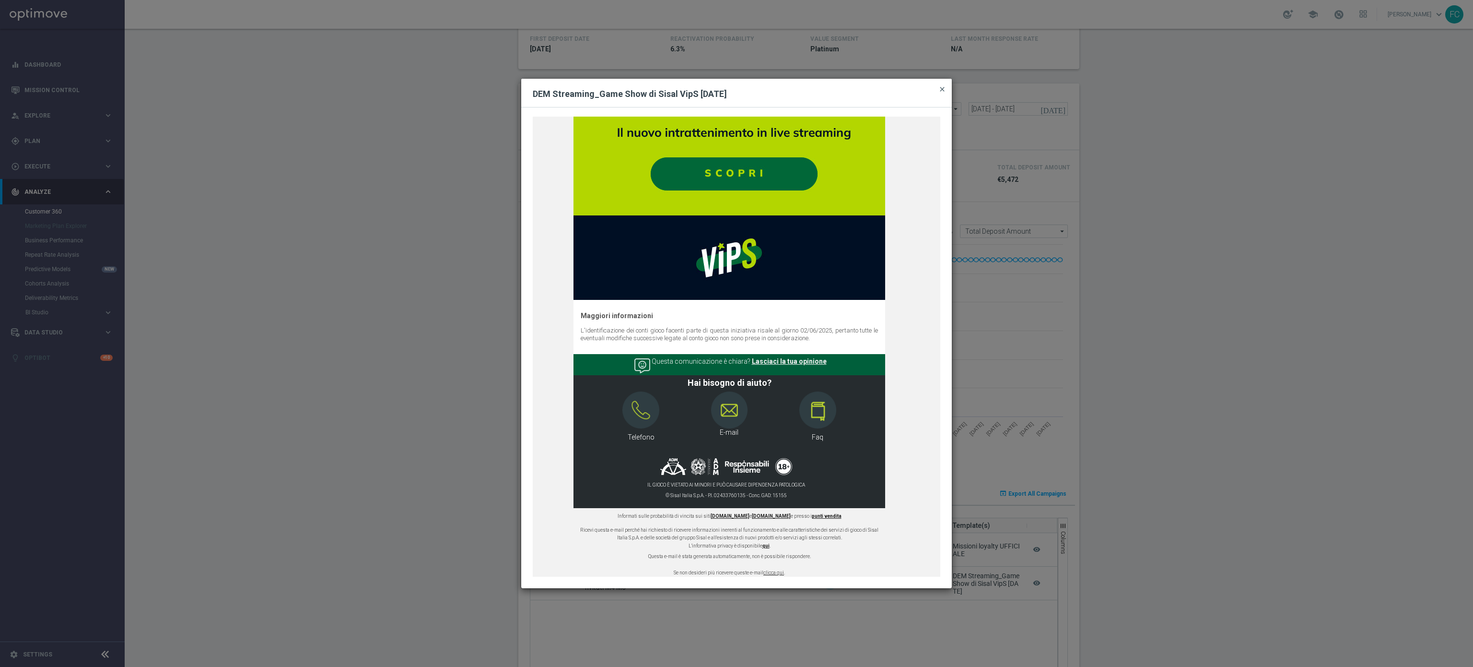
click at [818, 89] on span "close" at bounding box center [943, 89] width 8 height 8
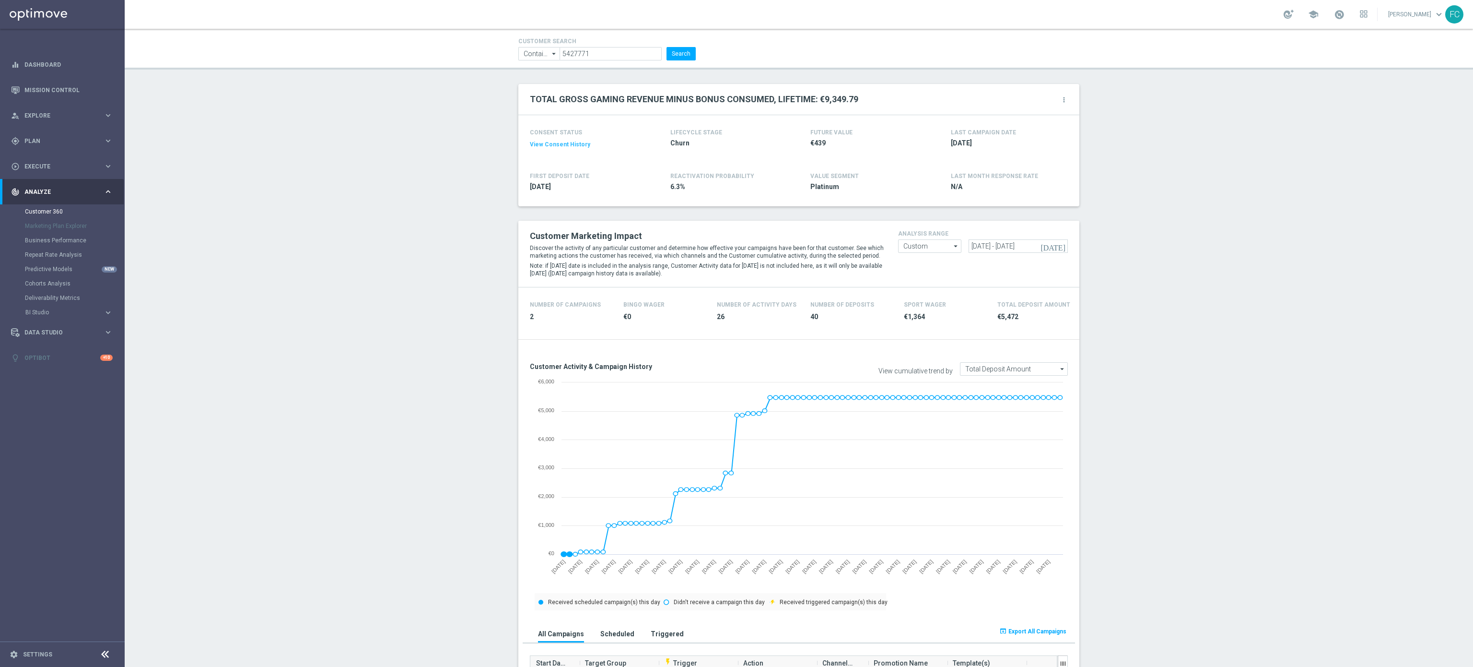
scroll to position [0, 0]
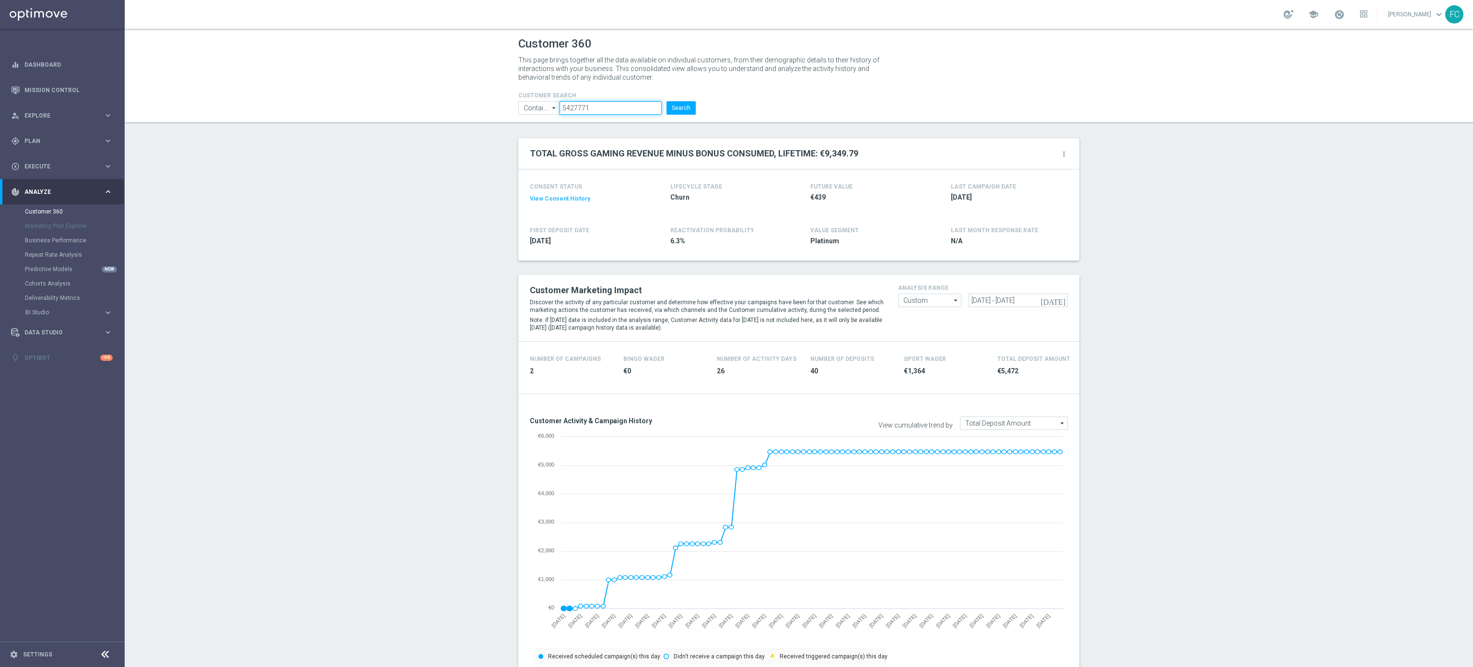
drag, startPoint x: 619, startPoint y: 107, endPoint x: 259, endPoint y: 95, distance: 360.8
click at [270, 100] on header "Customer 360 This page brings together all the data available on individual cus…" at bounding box center [799, 76] width 1349 height 95
paste input "175175"
click at [667, 101] on button "Search" at bounding box center [681, 107] width 29 height 13
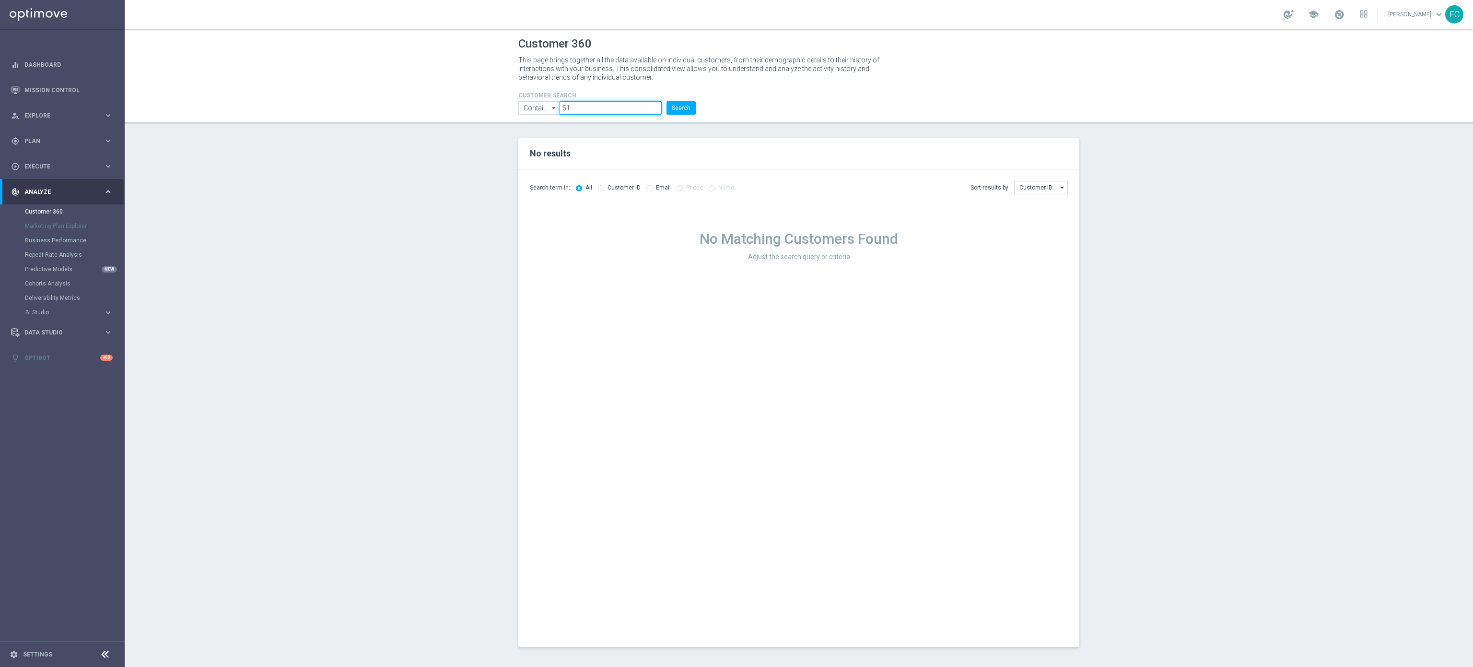
type input "5"
paste input "5175175"
type input "5175175"
click at [675, 115] on button "Search" at bounding box center [681, 107] width 29 height 13
drag, startPoint x: 622, startPoint y: 111, endPoint x: 284, endPoint y: 69, distance: 340.3
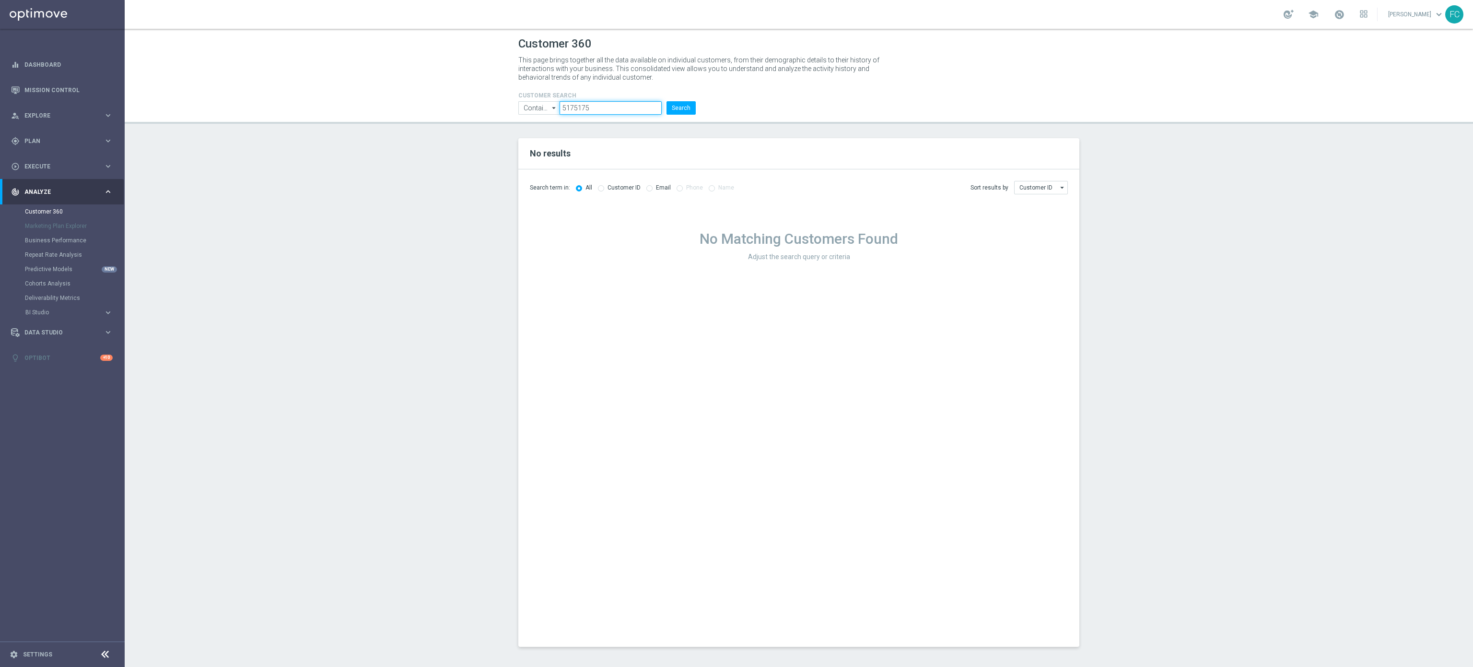
click at [284, 70] on header "Customer 360 This page brings together all the data available on individual cus…" at bounding box center [799, 76] width 1349 height 95
paste input "1823415"
type input "1823415"
click at [667, 101] on button "Search" at bounding box center [681, 107] width 29 height 13
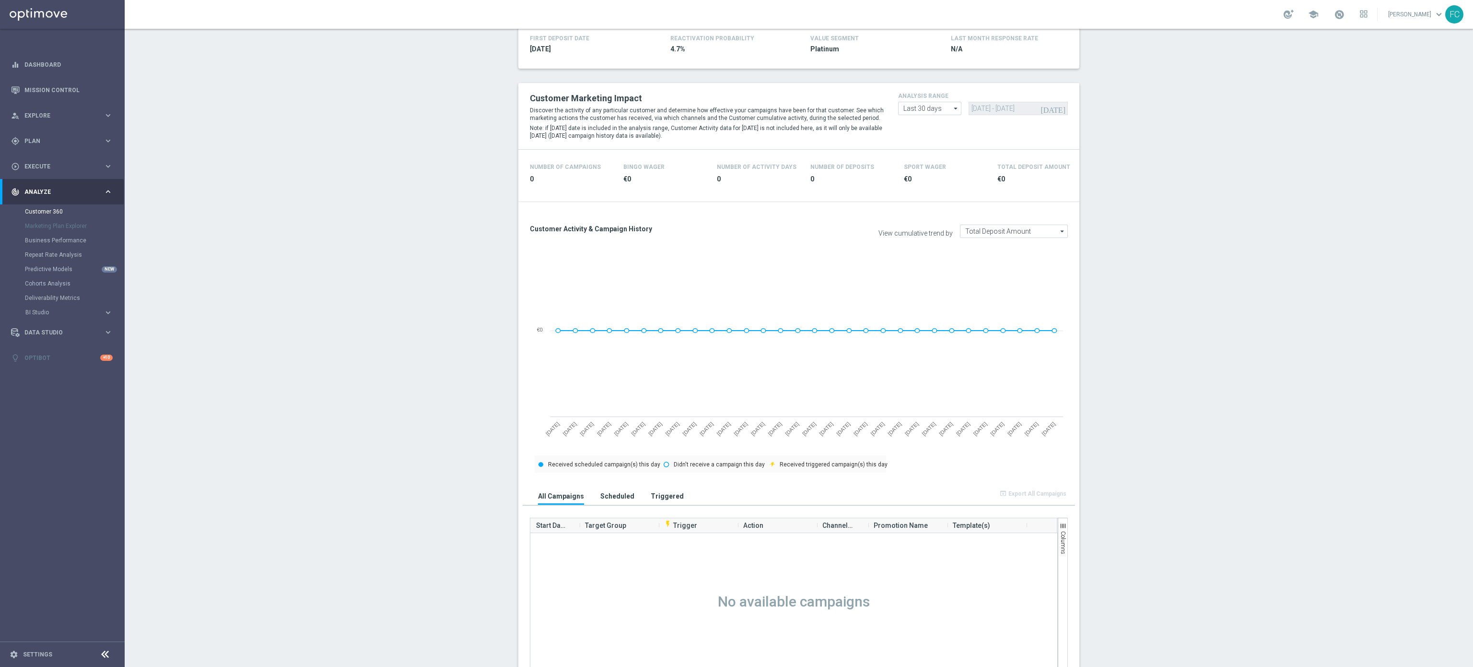
scroll to position [96, 0]
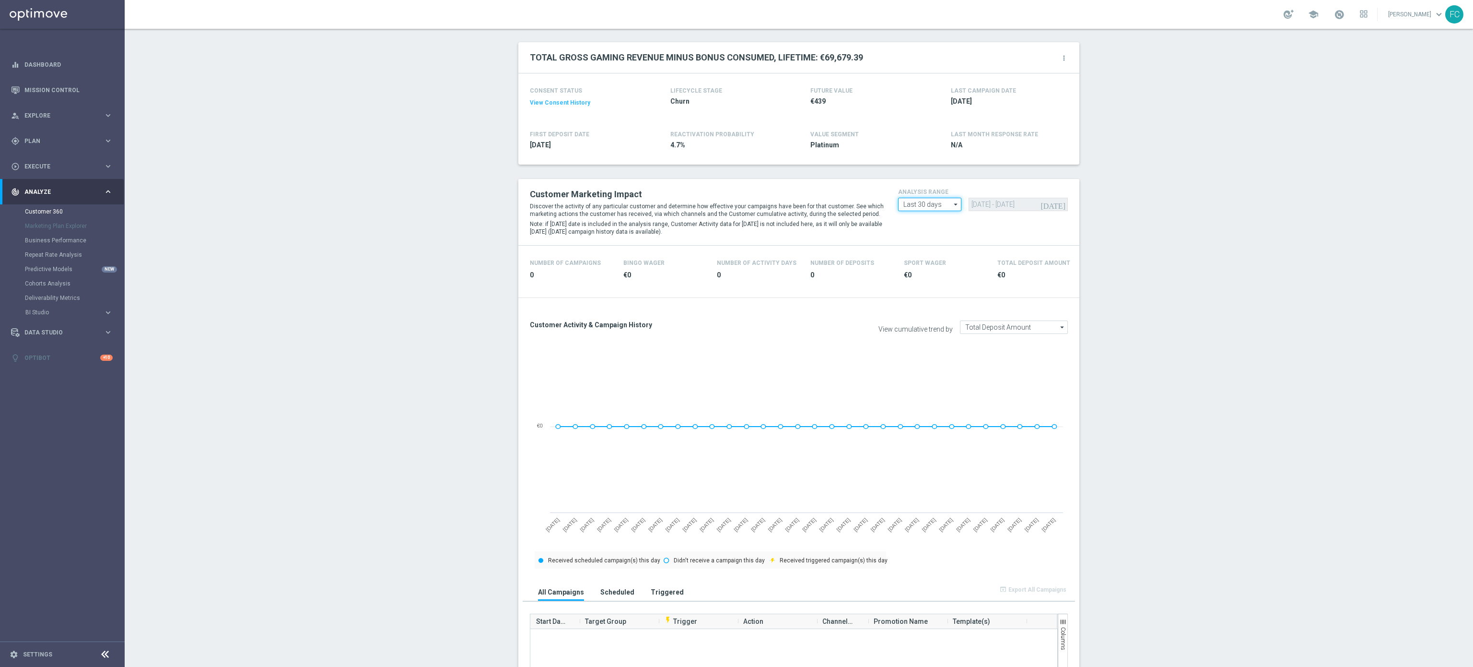
click at [818, 205] on input "Last 30 days" at bounding box center [929, 204] width 63 height 13
click at [818, 249] on div "Last 90 days" at bounding box center [920, 247] width 34 height 9
type input "Last 90 days"
type input "15 Jun 2025 - 12 Sep 2025"
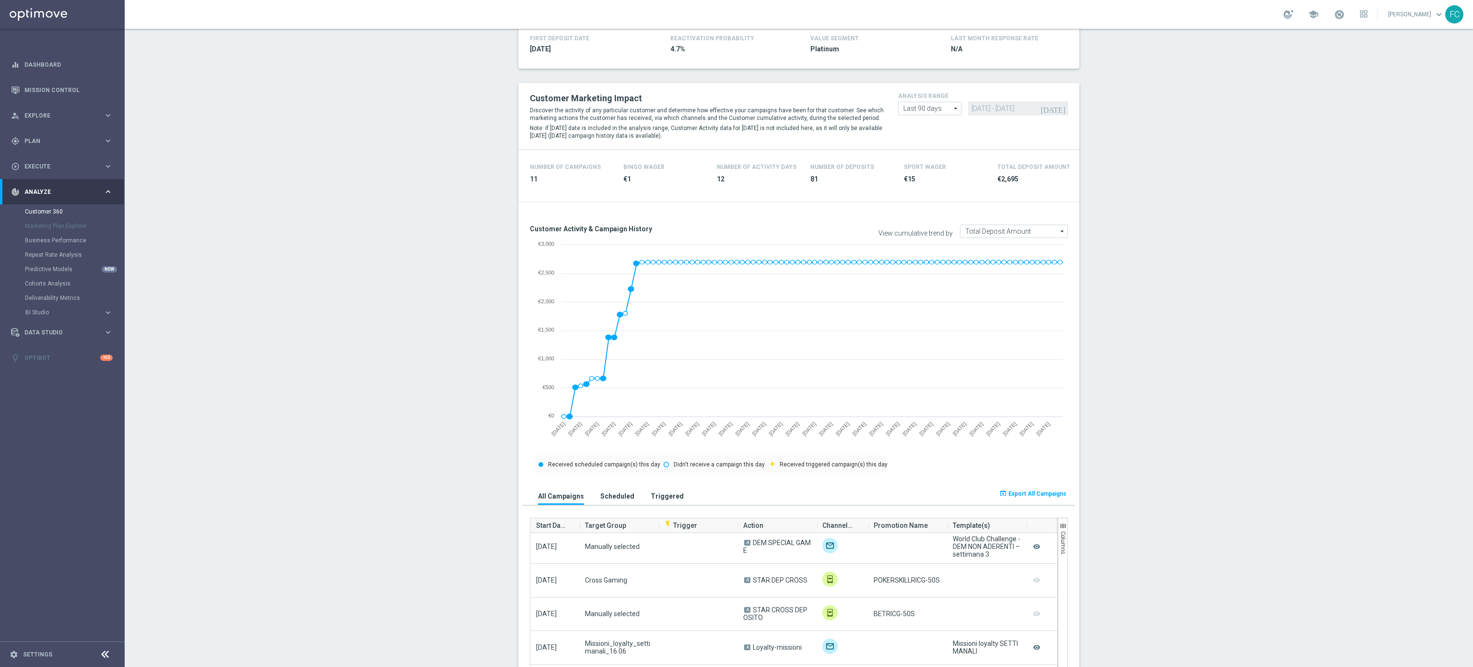
scroll to position [225, 0]
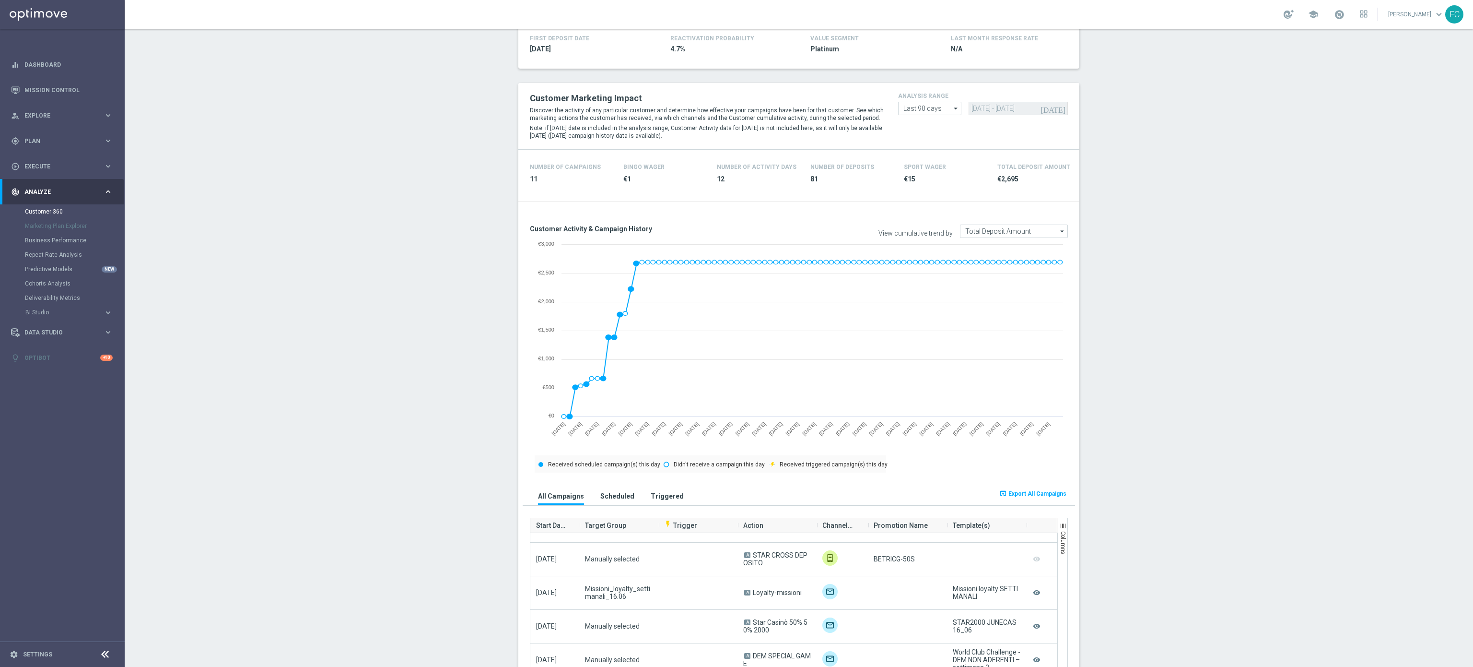
click at [818, 370] on span "Export All Campaigns" at bounding box center [1038, 493] width 58 height 7
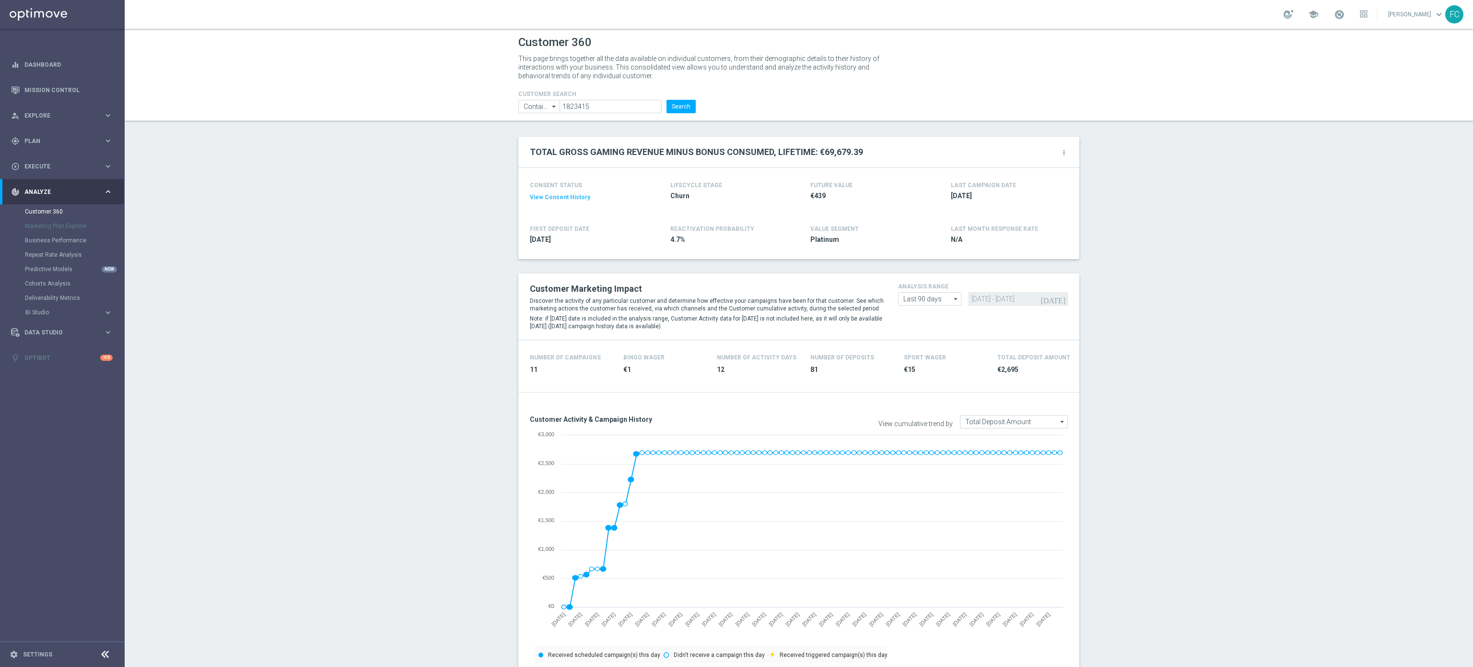
scroll to position [0, 0]
drag, startPoint x: 603, startPoint y: 108, endPoint x: 470, endPoint y: 100, distance: 133.1
click at [473, 102] on header "Customer 360 This page brings together all the data available on individual cus…" at bounding box center [799, 76] width 1349 height 95
paste input "5213486"
type input "5213486"
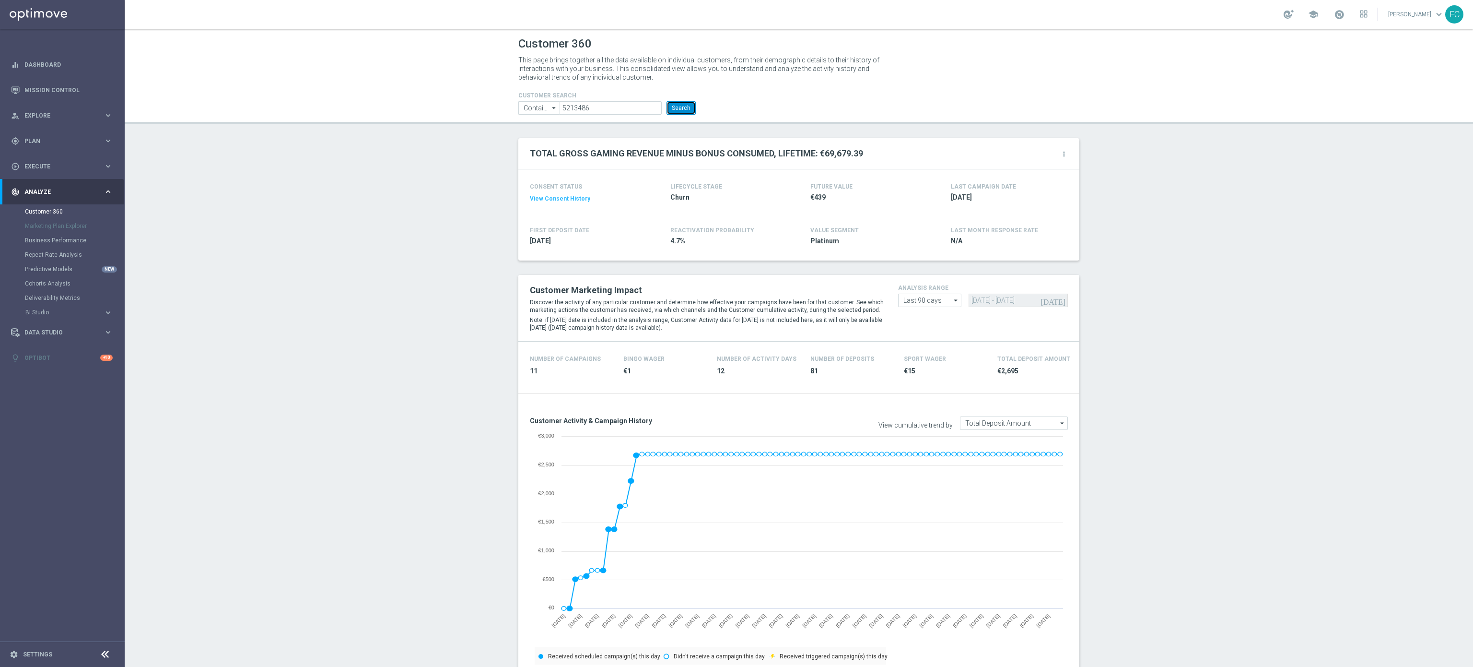
click at [674, 112] on button "Search" at bounding box center [681, 107] width 29 height 13
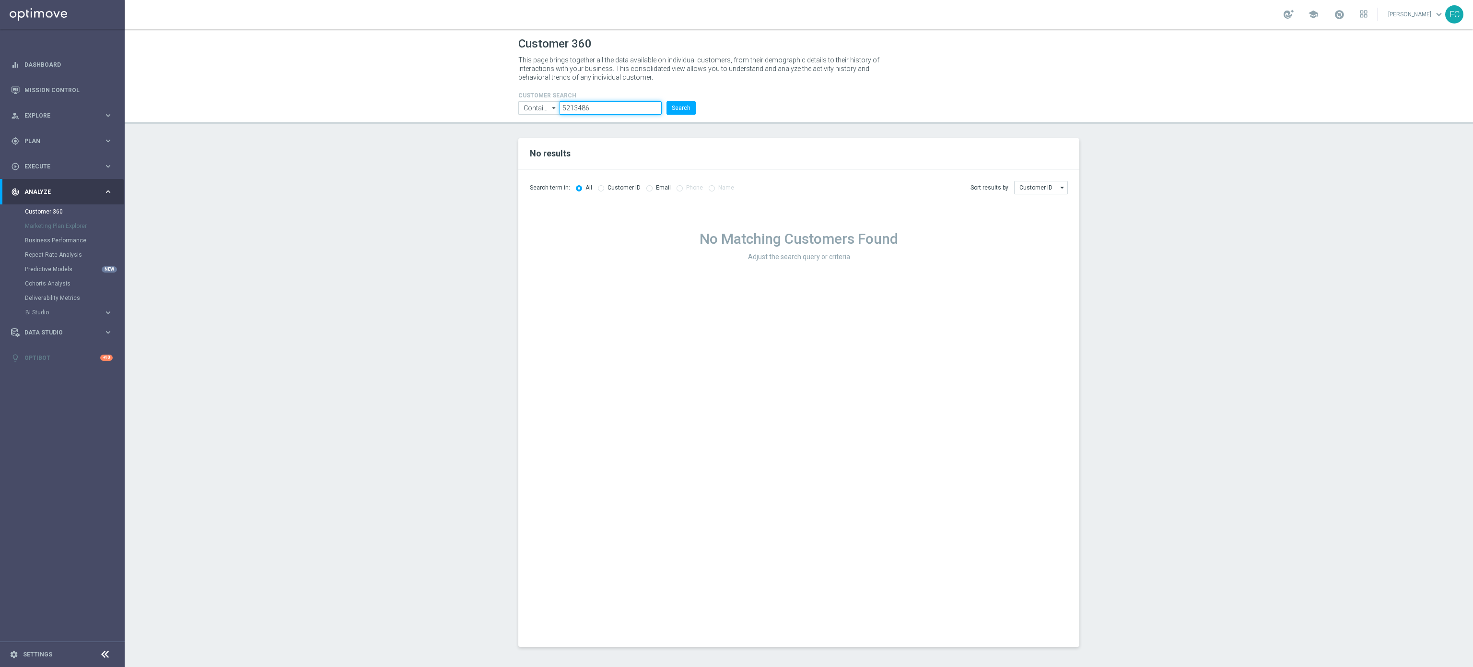
drag, startPoint x: 635, startPoint y: 103, endPoint x: 408, endPoint y: 88, distance: 226.9
click at [413, 89] on header "Customer 360 This page brings together all the data available on individual cus…" at bounding box center [799, 76] width 1349 height 95
paste input "4839821"
type input "4839821"
click at [667, 101] on button "Search" at bounding box center [681, 107] width 29 height 13
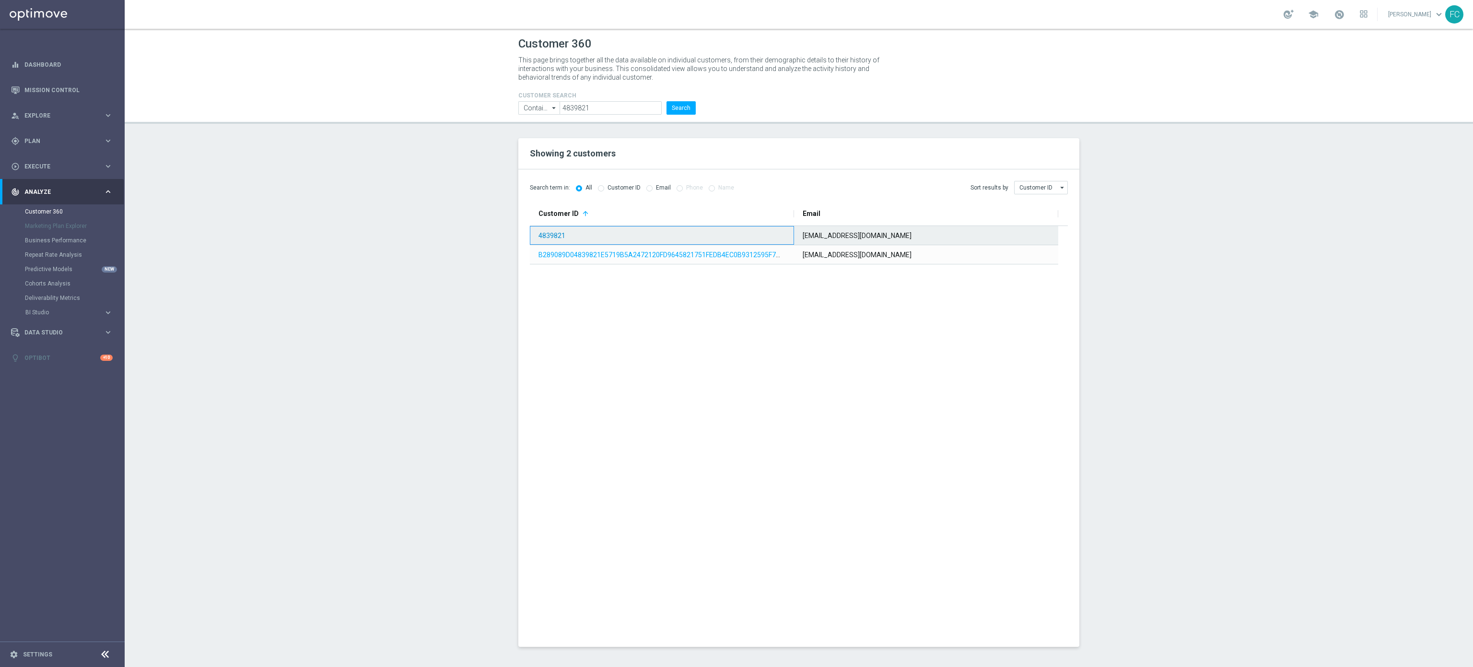
click at [556, 235] on link "4839821" at bounding box center [552, 236] width 27 height 8
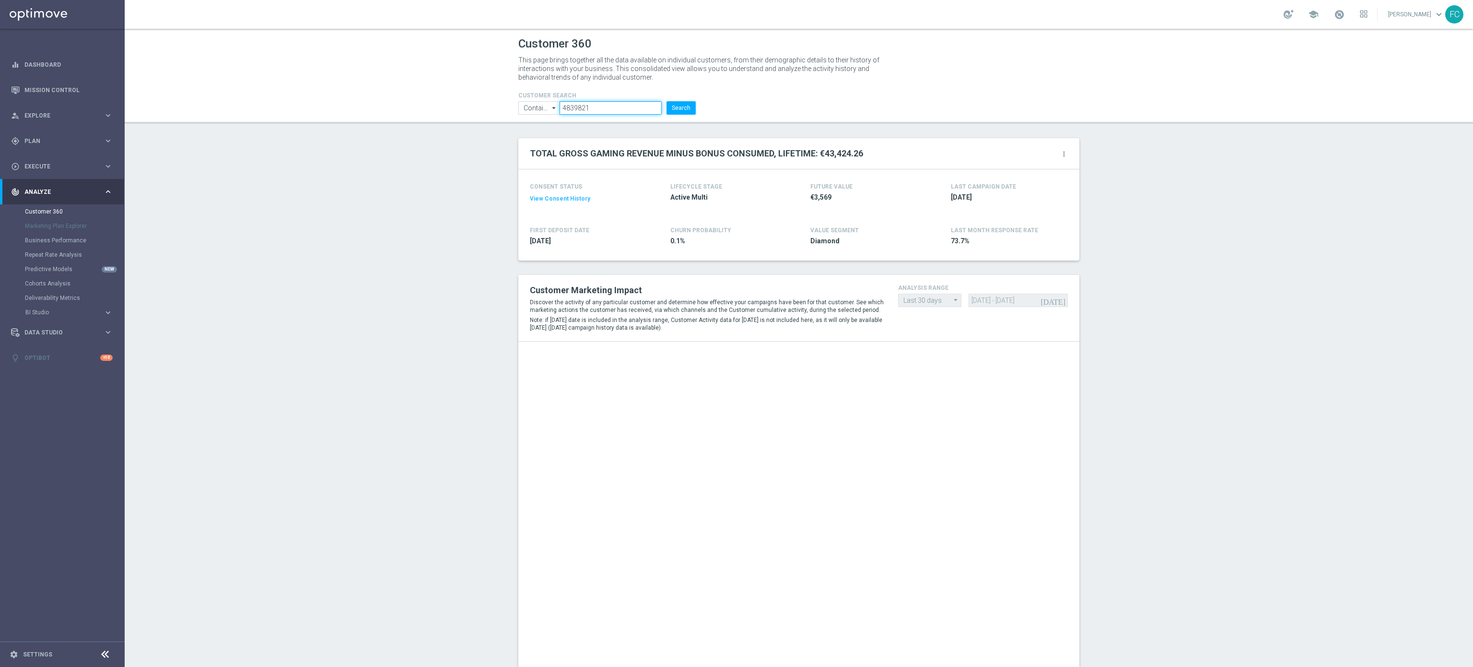
drag, startPoint x: 596, startPoint y: 108, endPoint x: 461, endPoint y: 110, distance: 135.3
click at [462, 110] on header "Customer 360 This page brings together all the data available on individual cus…" at bounding box center [799, 76] width 1349 height 95
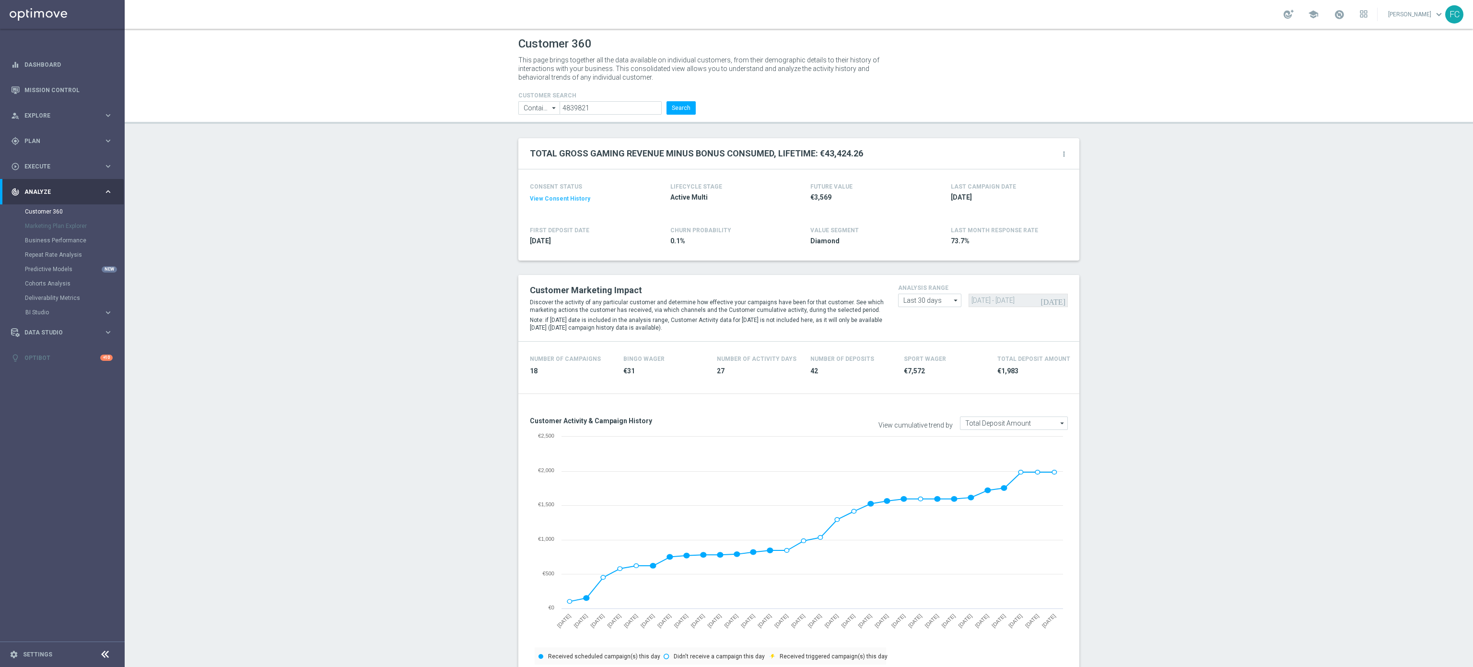
click at [818, 292] on div "analysis range Last 30 days Last 30 days arrow_drop_down Drag here to set row g…" at bounding box center [983, 294] width 184 height 25
click at [818, 300] on icon "arrow_drop_down" at bounding box center [957, 300] width 10 height 12
click at [818, 344] on div "Last 90 days" at bounding box center [930, 343] width 64 height 14
type input "Last 90 days"
type input "15 Jun 2025 - 12 Sep 2025"
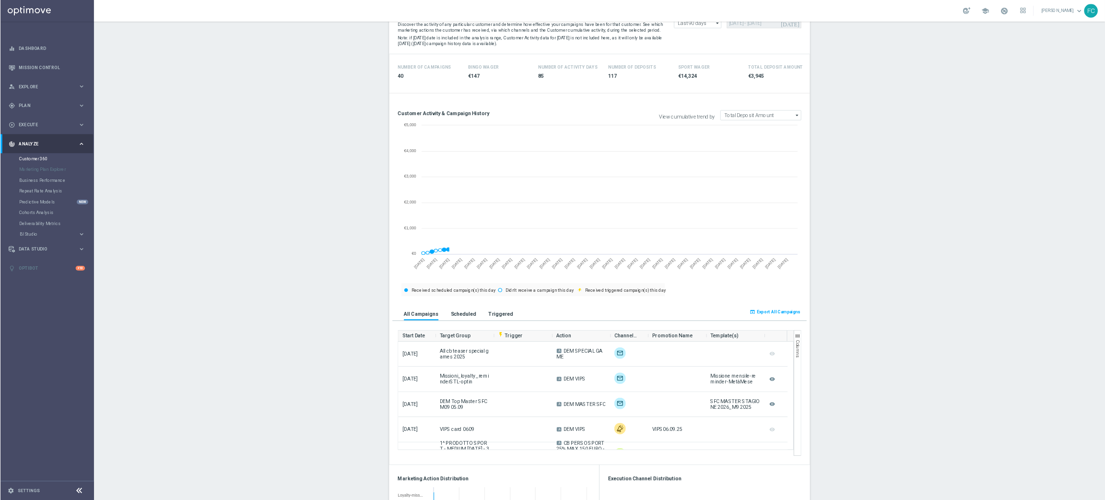
scroll to position [384, 0]
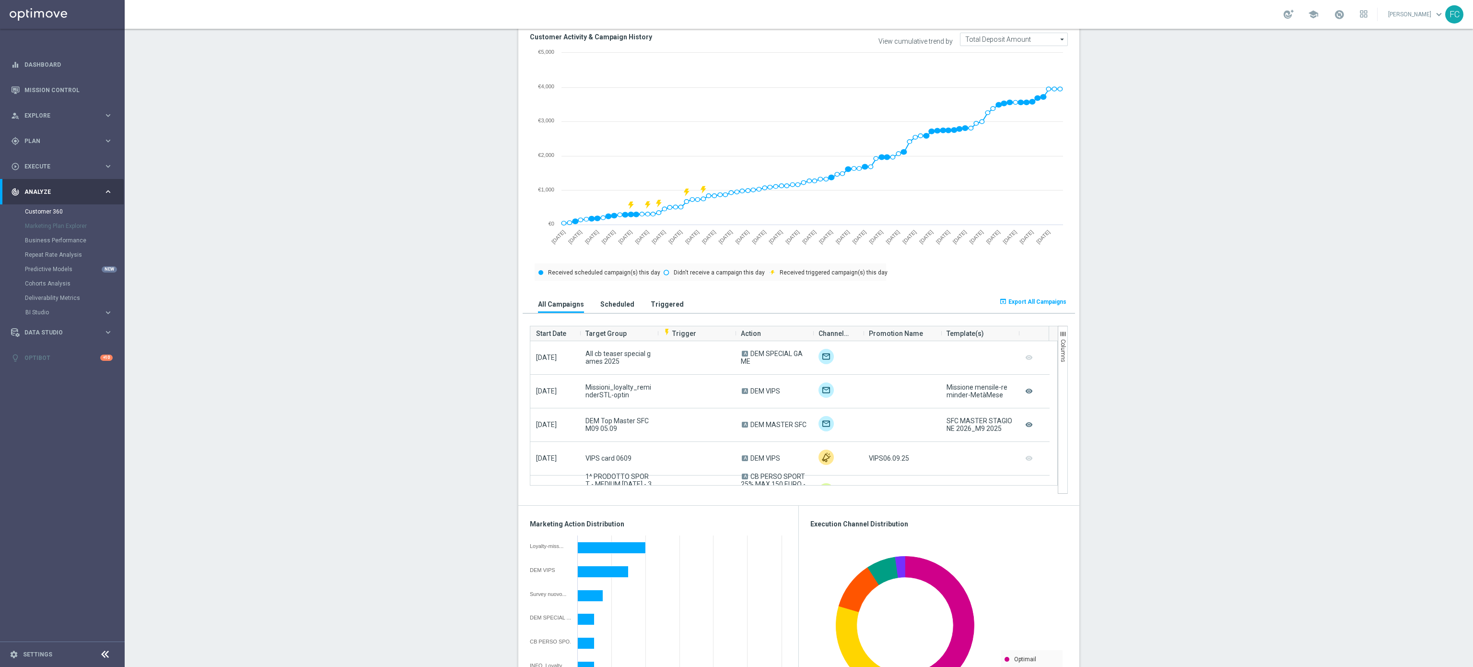
click at [818, 302] on span "Export All Campaigns" at bounding box center [1038, 301] width 58 height 7
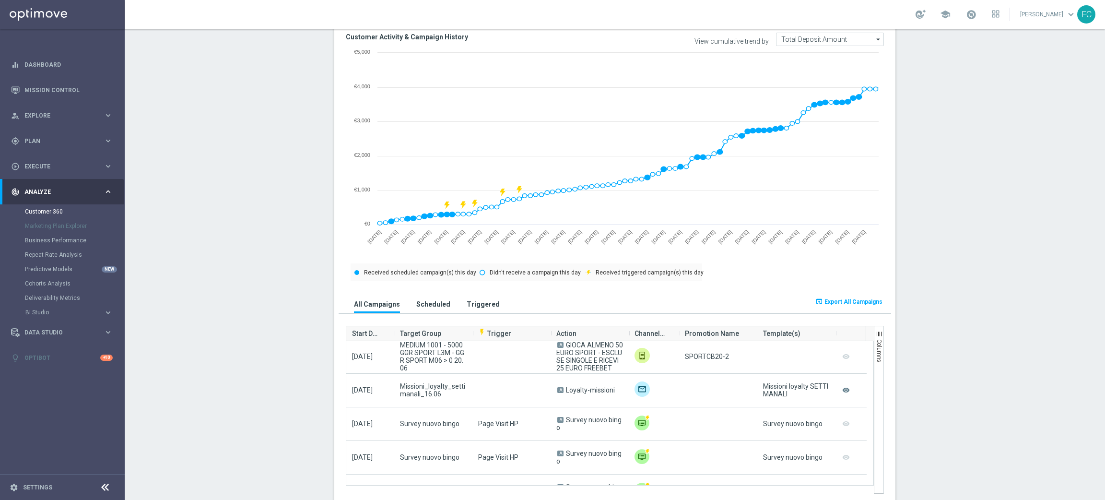
scroll to position [1256, 0]
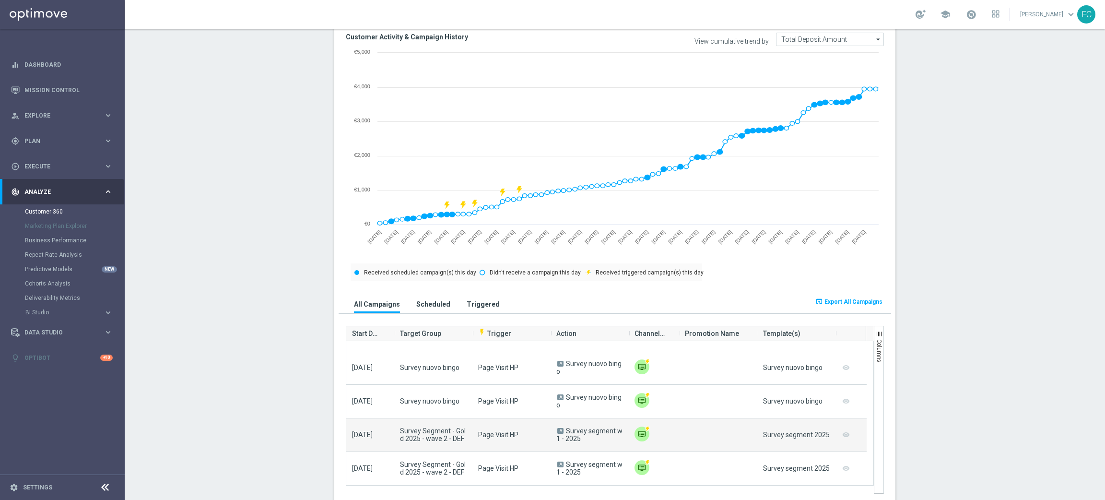
click at [635, 370] on img at bounding box center [642, 433] width 15 height 15
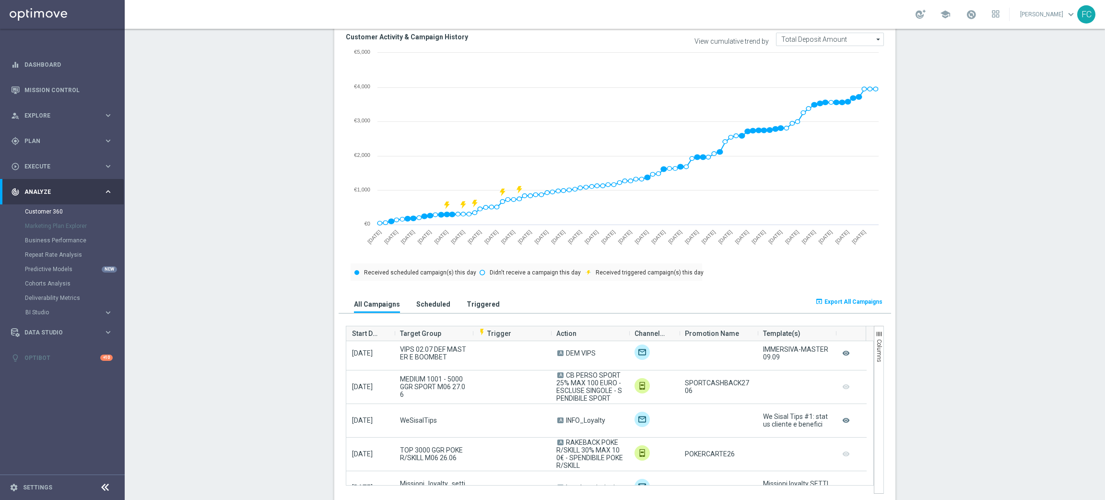
scroll to position [824, 0]
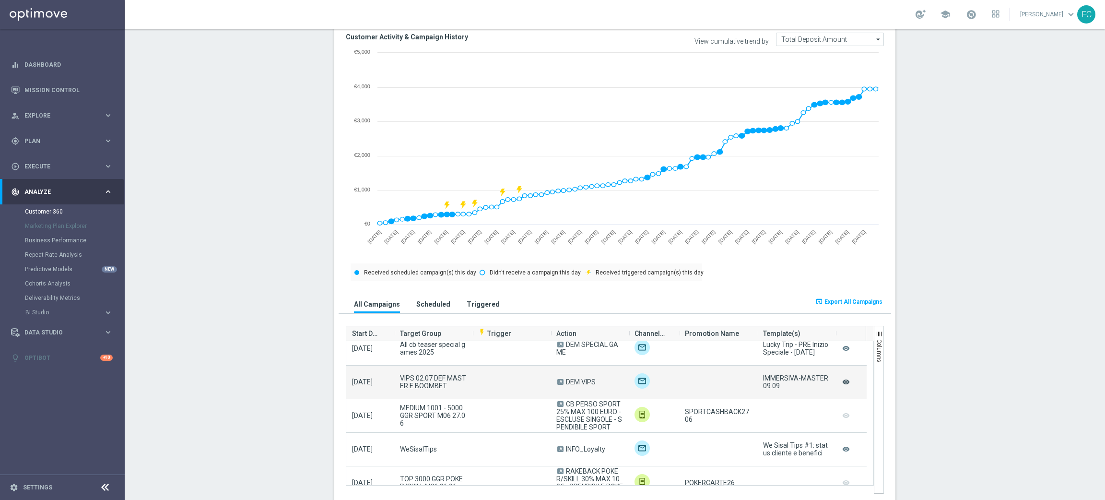
click at [818, 370] on icon "remove_red_eye" at bounding box center [846, 382] width 10 height 12
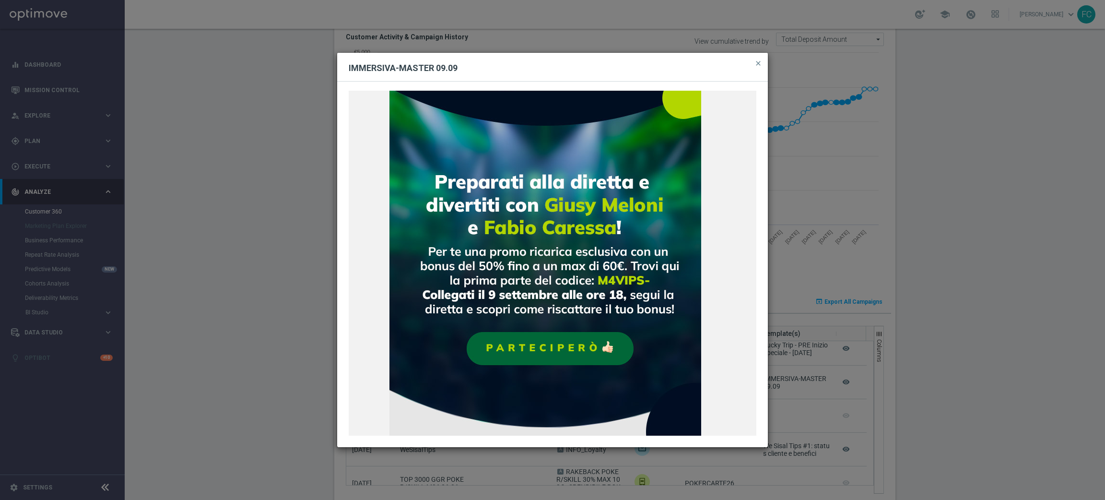
scroll to position [444, 0]
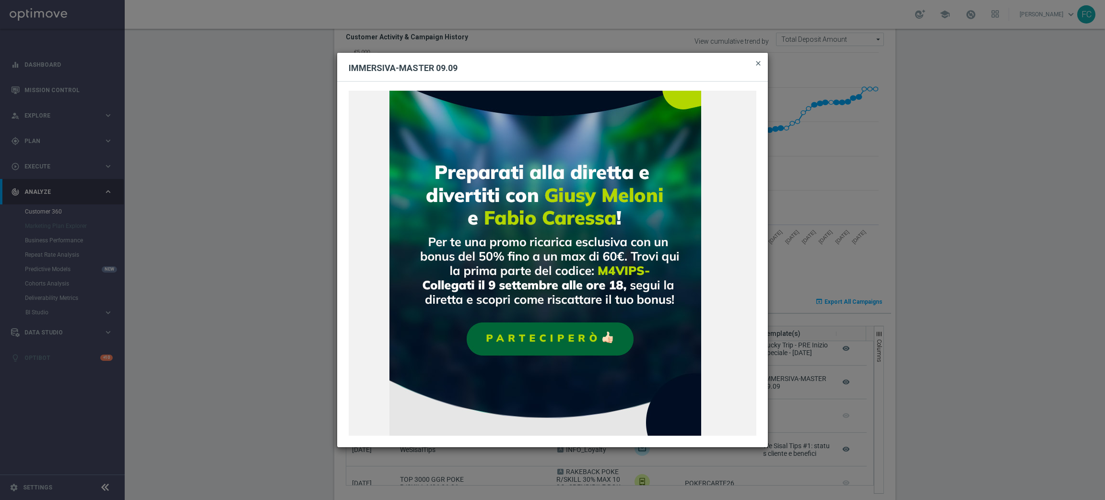
click at [757, 63] on span "close" at bounding box center [758, 63] width 8 height 8
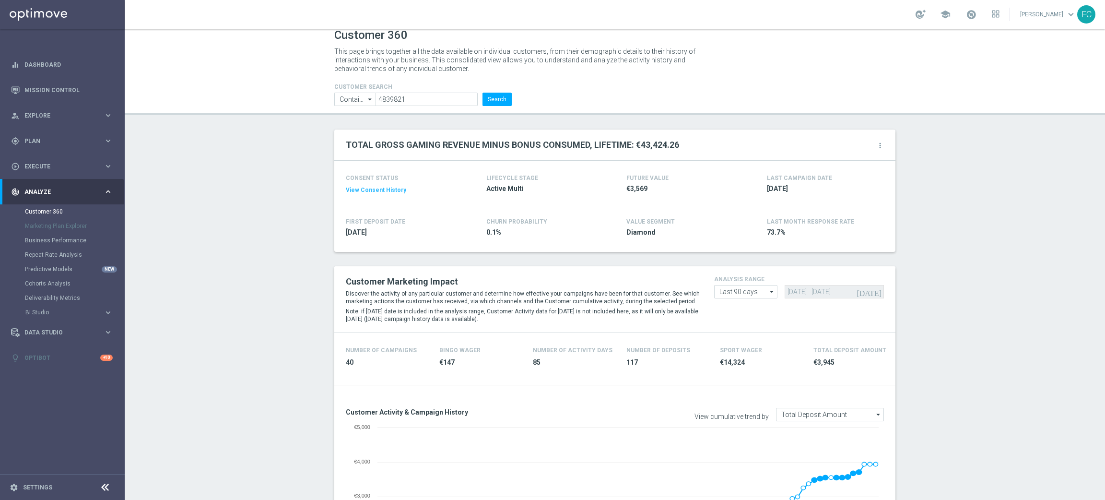
scroll to position [0, 0]
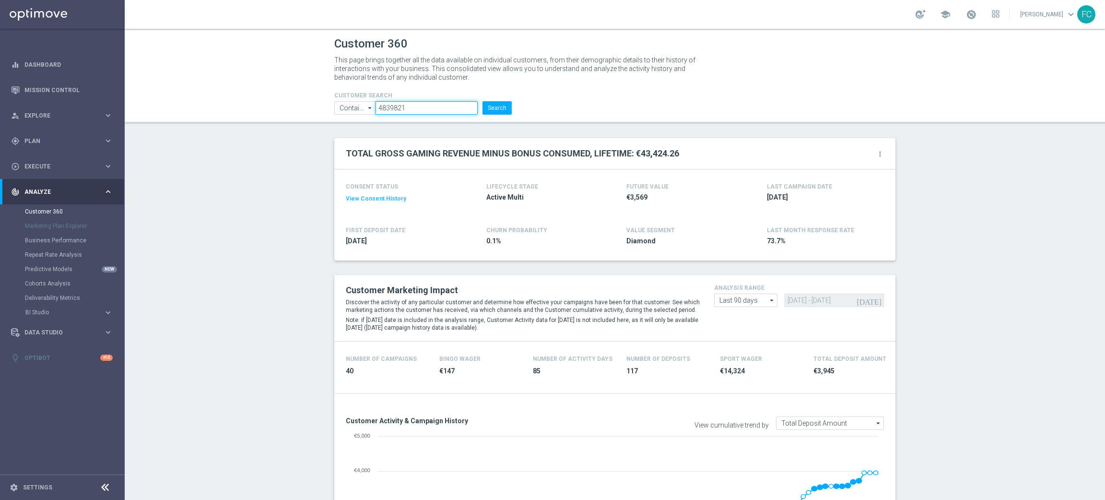
drag, startPoint x: 461, startPoint y: 112, endPoint x: 316, endPoint y: 92, distance: 146.2
click at [316, 92] on header "Customer 360 This page brings together all the data available on individual cus…" at bounding box center [615, 76] width 980 height 95
paste input "5213486"
type input "5213486"
click at [482, 101] on button "Search" at bounding box center [496, 107] width 29 height 13
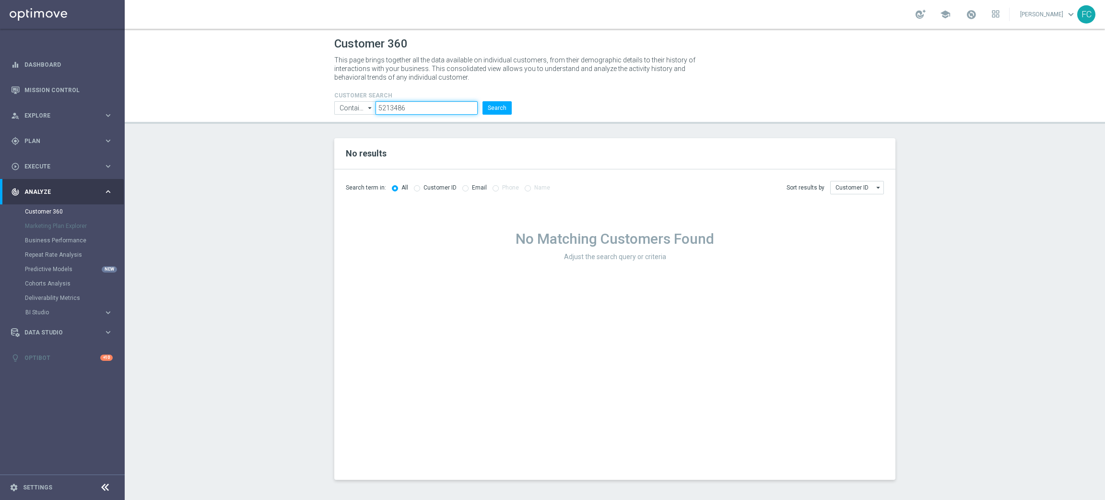
drag, startPoint x: 407, startPoint y: 101, endPoint x: 333, endPoint y: 97, distance: 74.4
click at [333, 97] on div "CUSTOMER SEARCH Contains Contains arrow_drop_down Show Selected 0 of NaN Contai…" at bounding box center [423, 99] width 192 height 31
paste input "4839821"
type input "4839821"
click at [482, 101] on button "Search" at bounding box center [496, 107] width 29 height 13
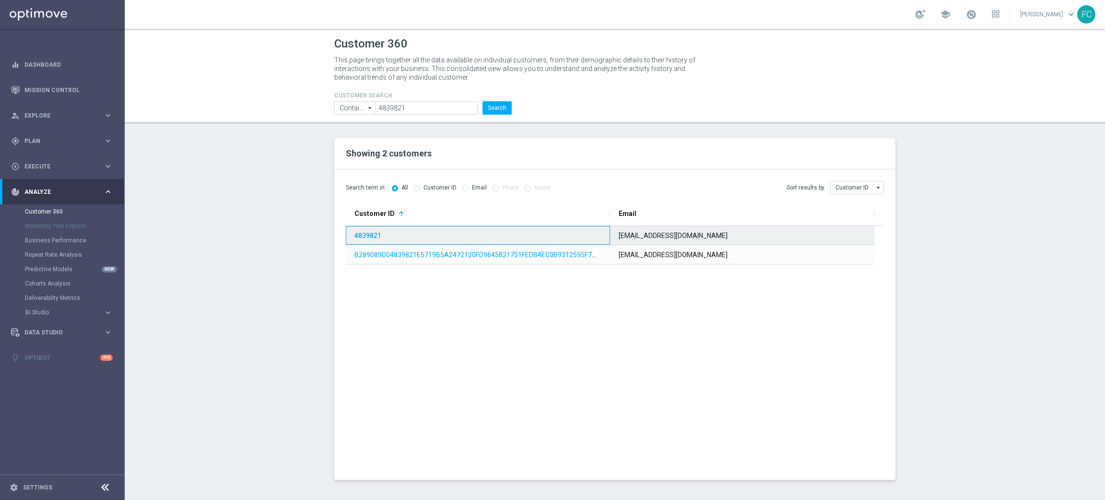
click at [369, 233] on link "4839821" at bounding box center [367, 236] width 27 height 8
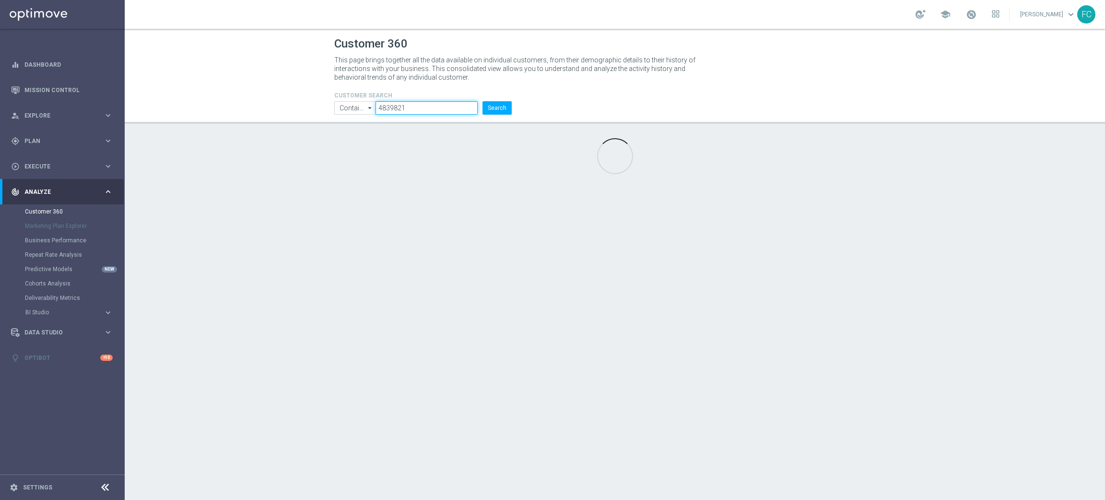
drag, startPoint x: 430, startPoint y: 108, endPoint x: 326, endPoint y: 99, distance: 104.0
click at [326, 99] on header "Customer 360 This page brings together all the data available on individual cus…" at bounding box center [615, 76] width 980 height 95
click at [507, 107] on button "Search" at bounding box center [496, 107] width 29 height 13
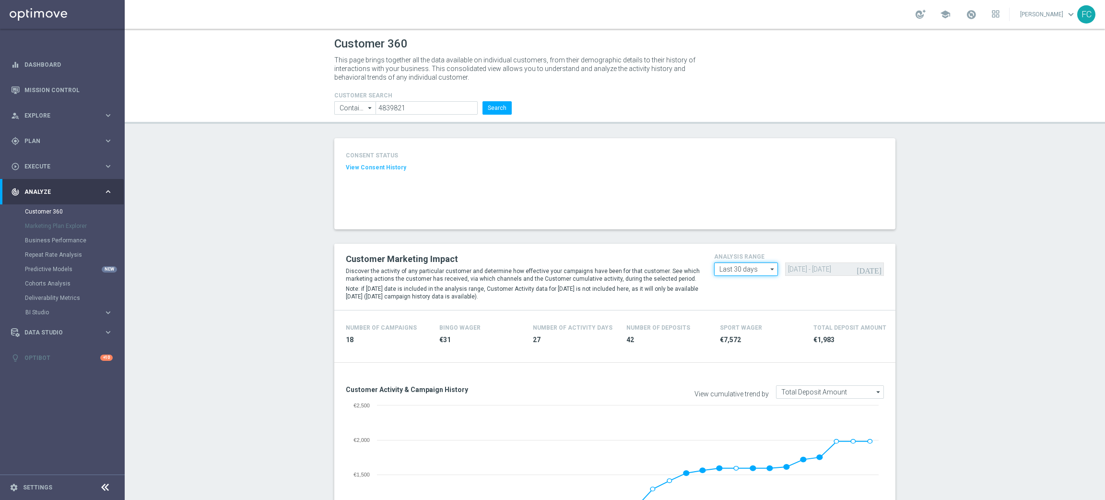
click at [758, 275] on div "Customer Marketing Impact Discover the activity of any particular customer and …" at bounding box center [615, 277] width 552 height 52
click at [758, 270] on input "Last 30 days" at bounding box center [746, 268] width 64 height 13
click at [756, 323] on div "Custom" at bounding box center [745, 326] width 63 height 14
type input "Custom"
click at [792, 268] on input "[DATE] - [DATE]" at bounding box center [834, 268] width 99 height 13
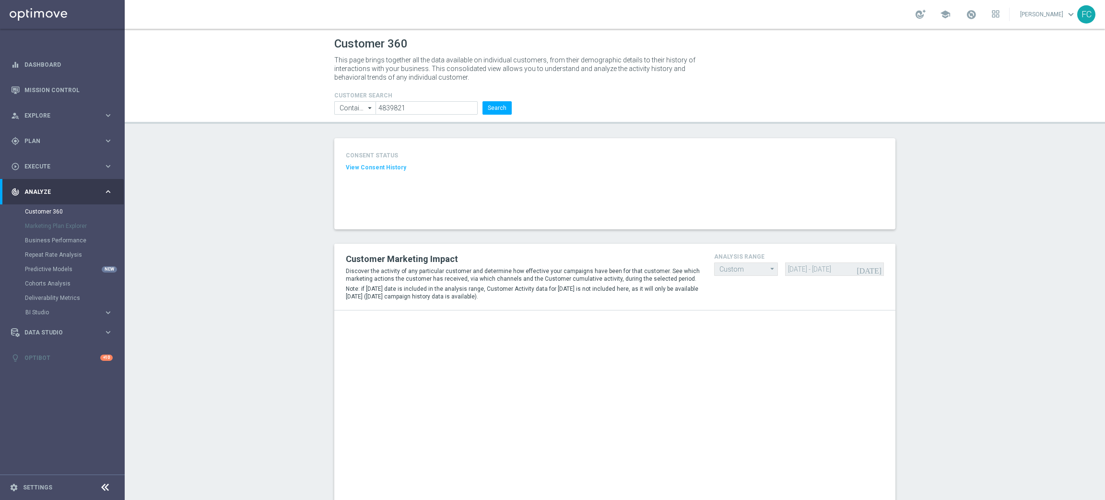
type input "[DATE] - [DATE]"
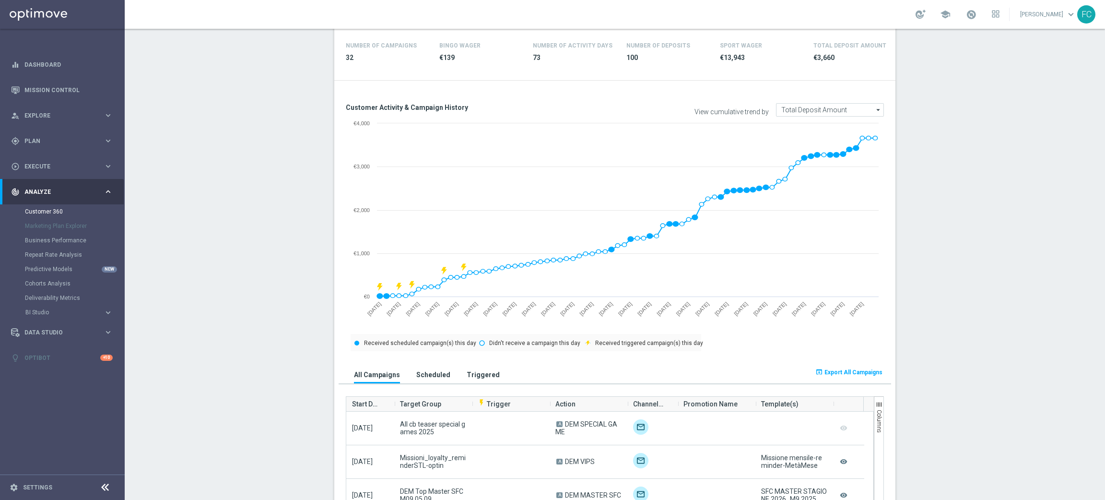
scroll to position [359, 0]
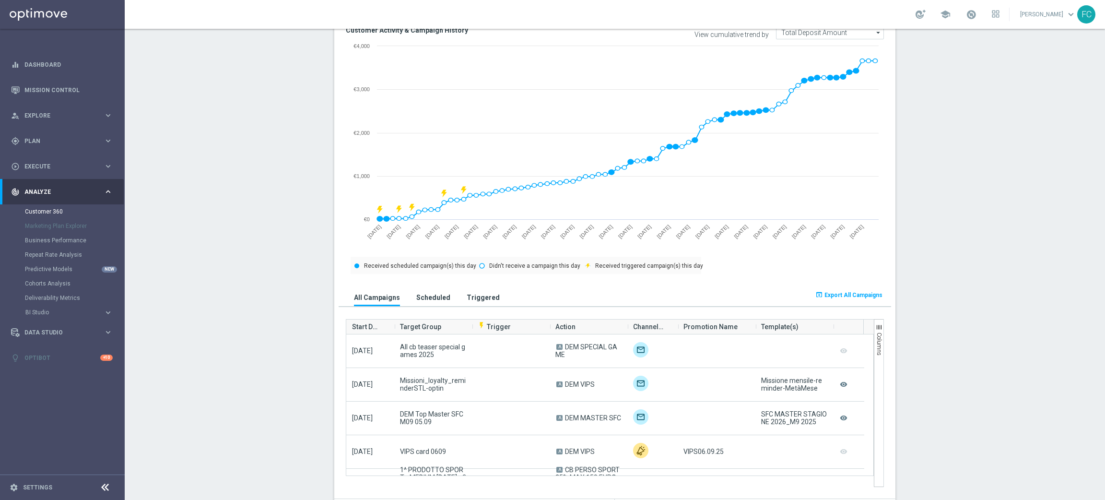
click at [864, 292] on span "Export All Campaigns" at bounding box center [853, 295] width 58 height 7
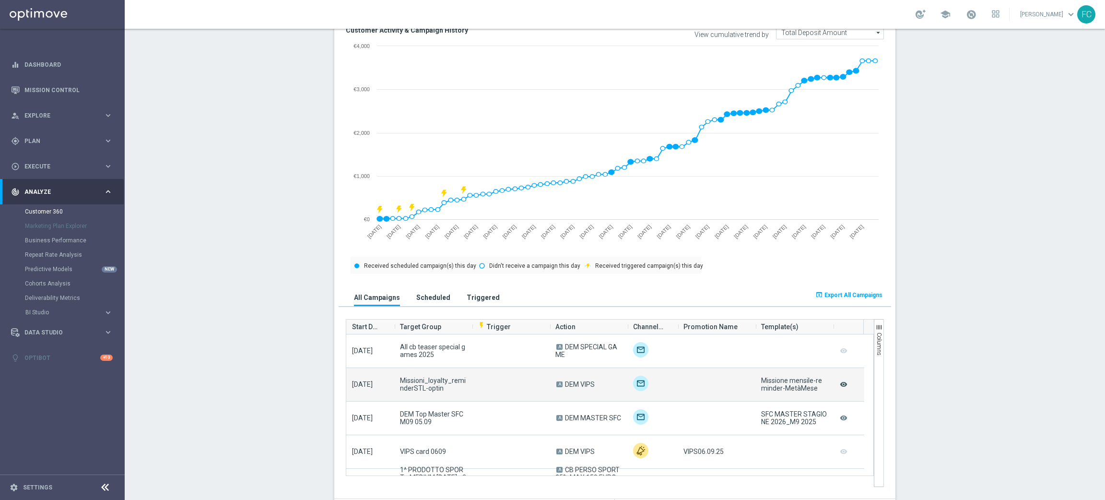
click at [840, 381] on icon "remove_red_eye" at bounding box center [844, 384] width 10 height 12
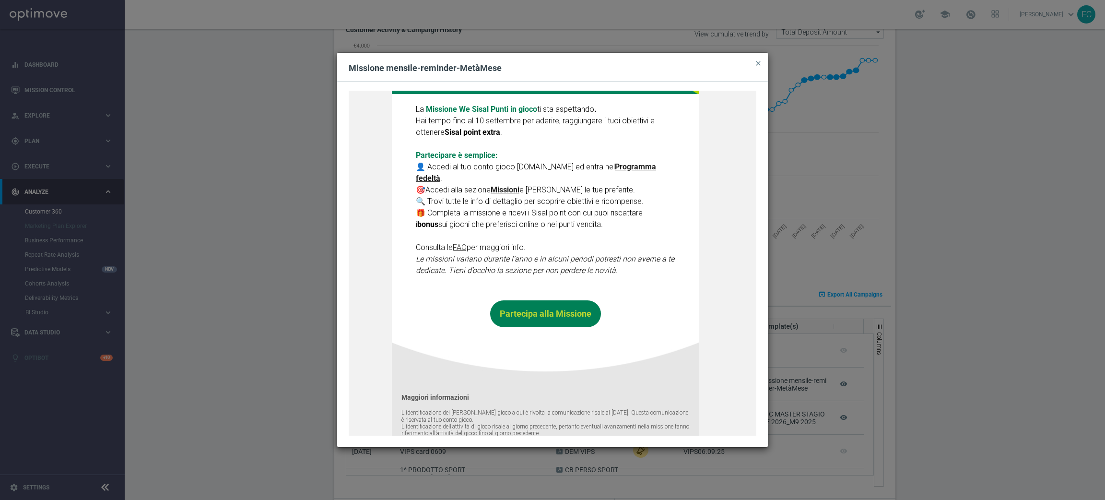
scroll to position [230, 0]
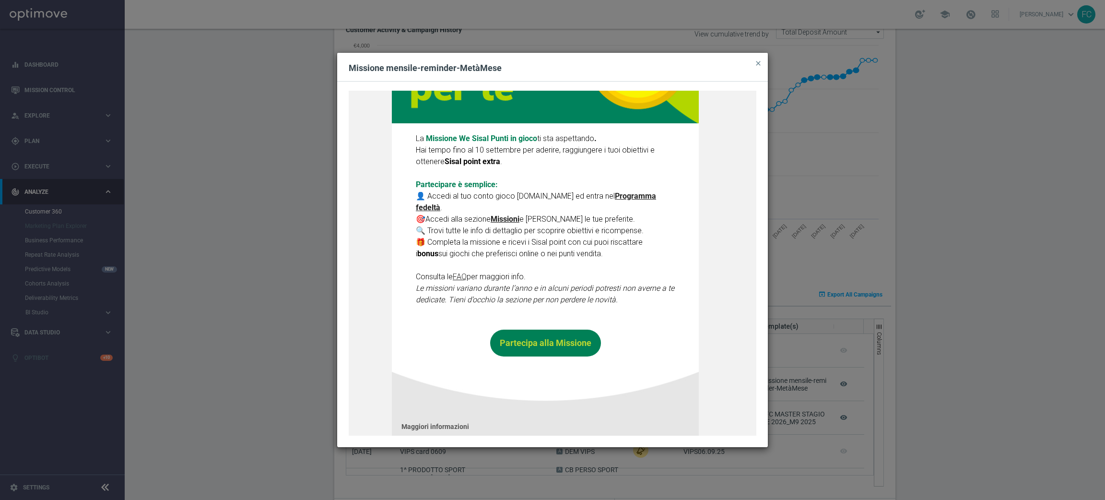
drag, startPoint x: 756, startPoint y: 63, endPoint x: 756, endPoint y: 68, distance: 4.8
click at [756, 63] on span "close" at bounding box center [758, 63] width 8 height 8
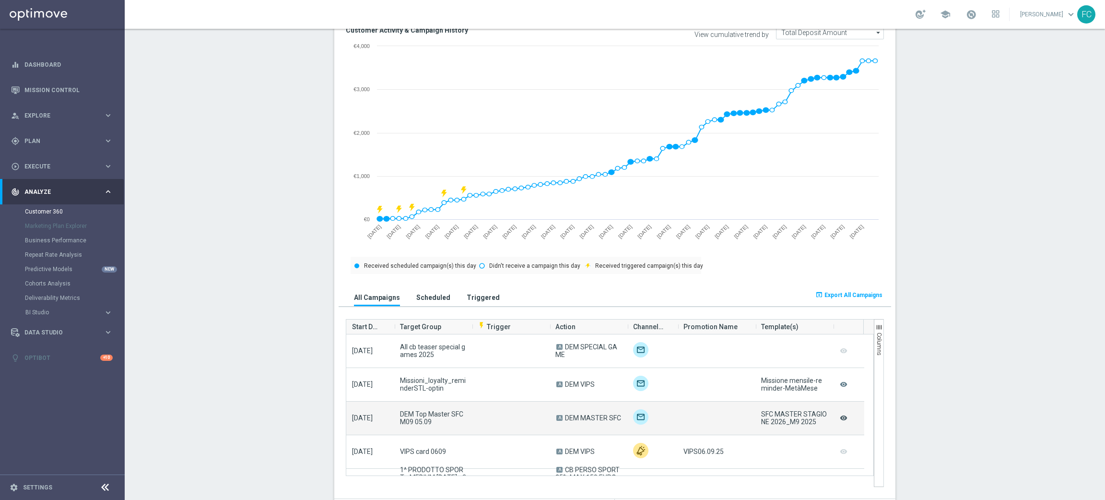
click at [841, 413] on icon "remove_red_eye" at bounding box center [844, 417] width 10 height 12
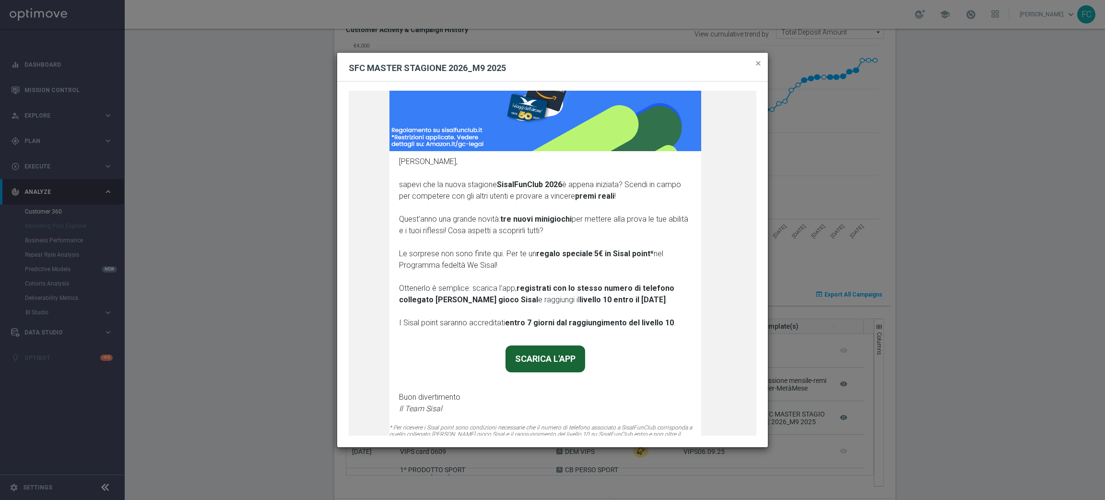
scroll to position [183, 0]
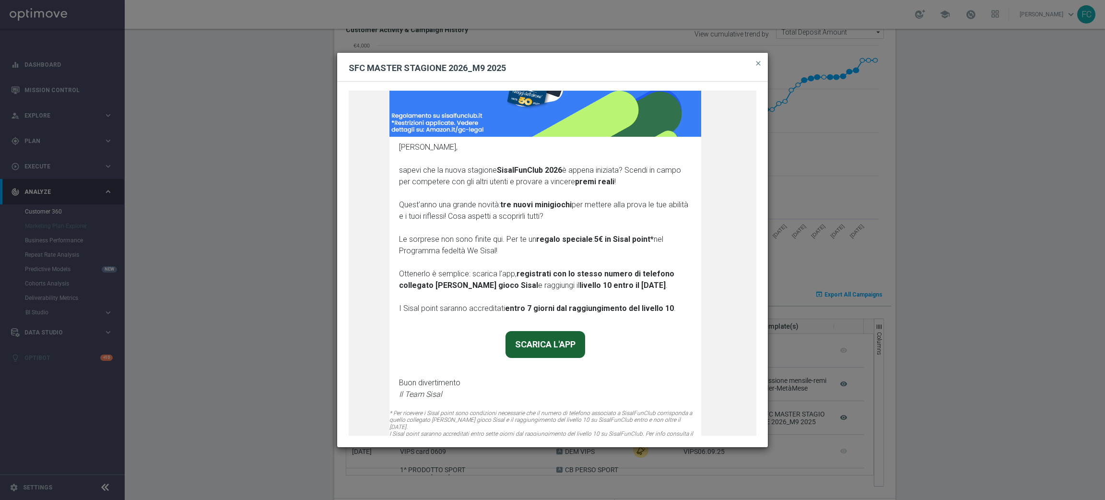
click at [753, 67] on button "close" at bounding box center [758, 64] width 10 height 12
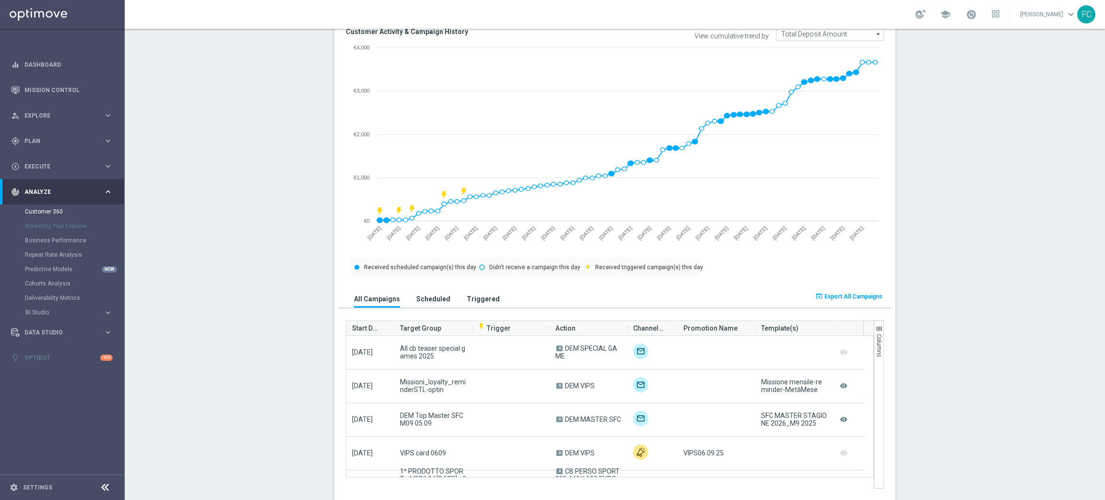
scroll to position [359, 0]
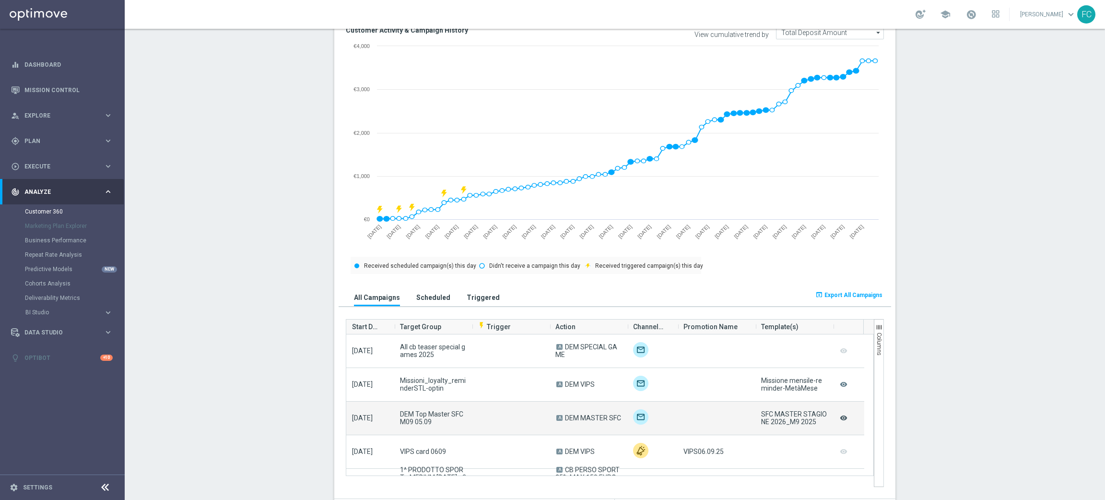
click at [839, 415] on icon "remove_red_eye" at bounding box center [844, 417] width 10 height 12
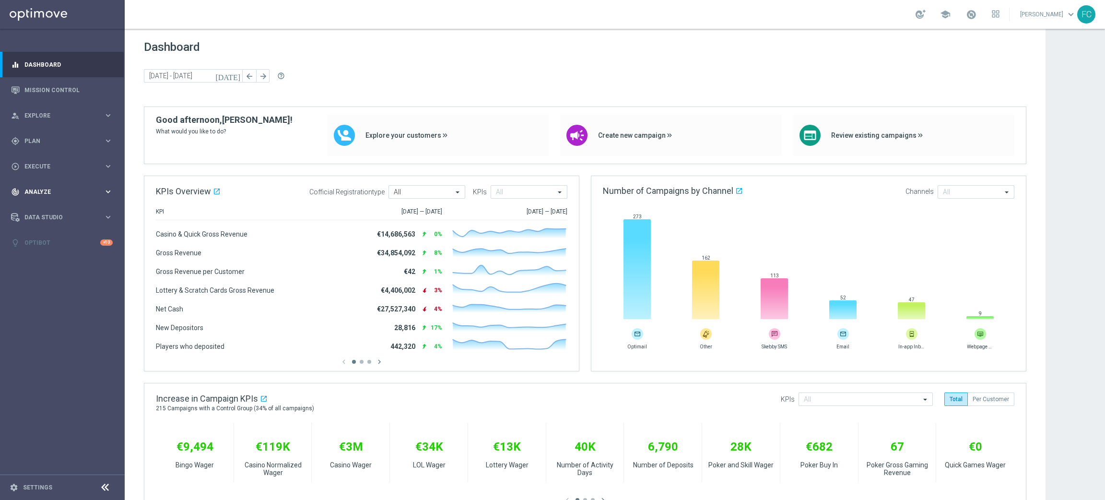
click at [111, 187] on icon "keyboard_arrow_right" at bounding box center [108, 191] width 9 height 9
click at [46, 214] on link "Customer 360" at bounding box center [62, 212] width 75 height 8
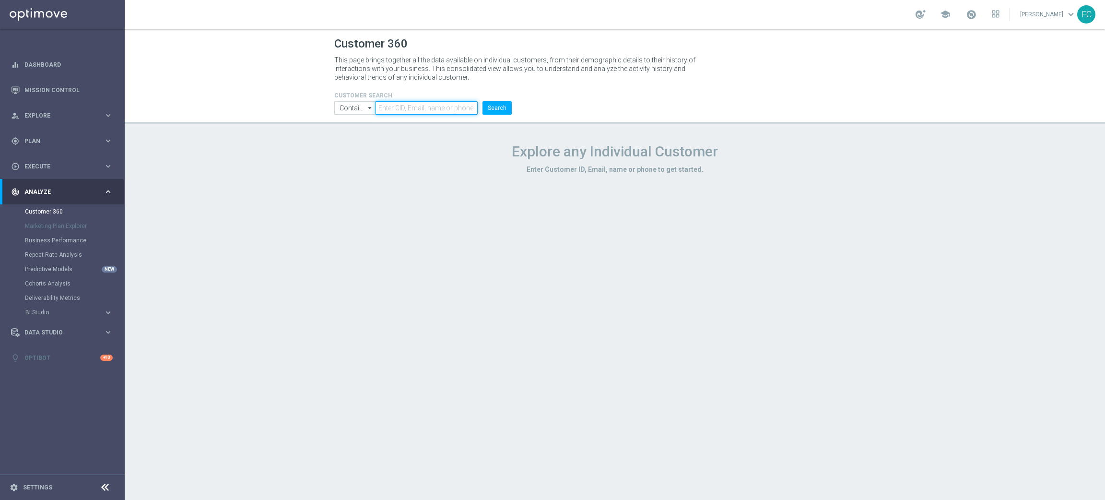
click at [431, 108] on input "text" at bounding box center [427, 107] width 102 height 13
paste input "2242919"
type input "2242919"
click at [499, 106] on button "Search" at bounding box center [496, 107] width 29 height 13
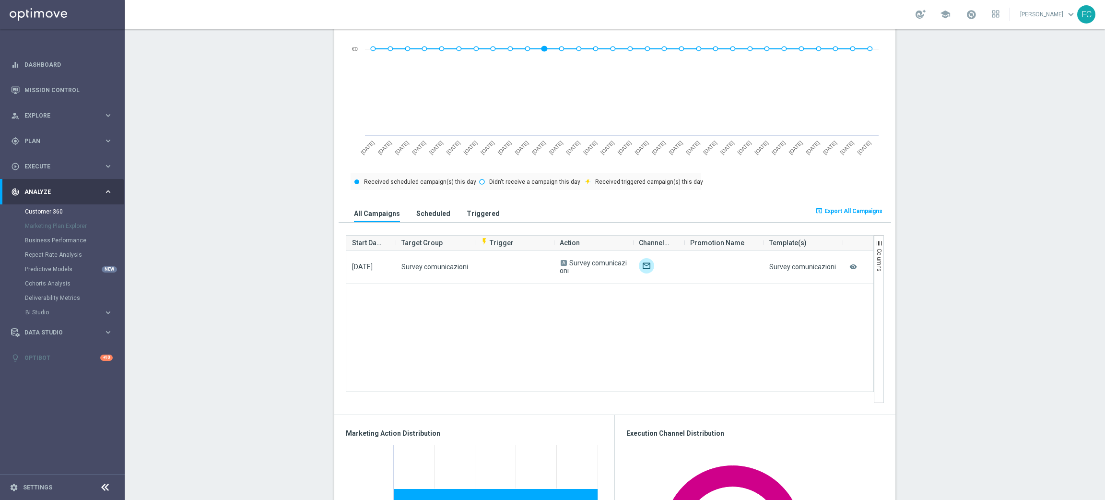
scroll to position [259, 0]
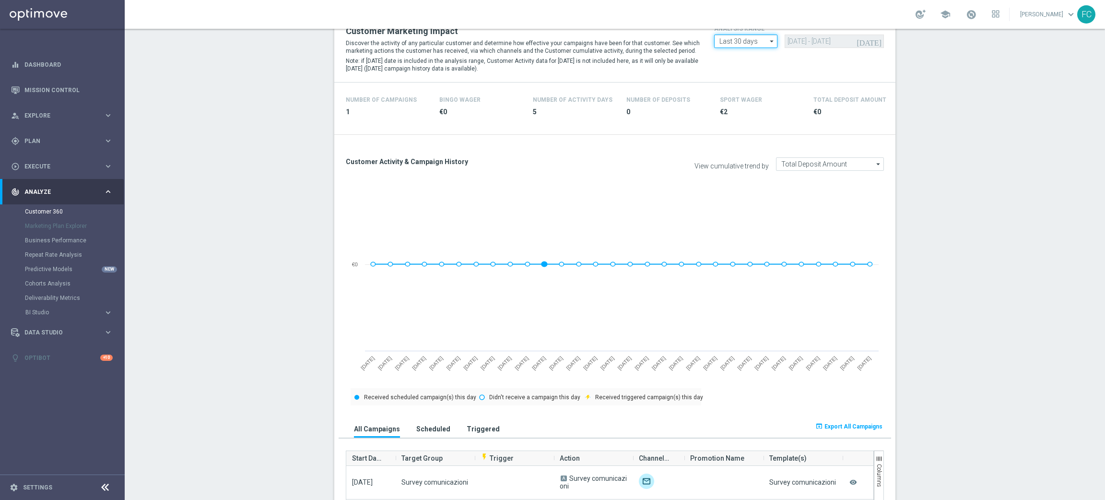
click at [751, 40] on input "Last 30 days" at bounding box center [745, 41] width 63 height 13
click at [750, 80] on div "Last 90 days" at bounding box center [745, 84] width 63 height 14
type input "Last 90 days"
type input "15 Jun 2025 - 12 Sep 2025"
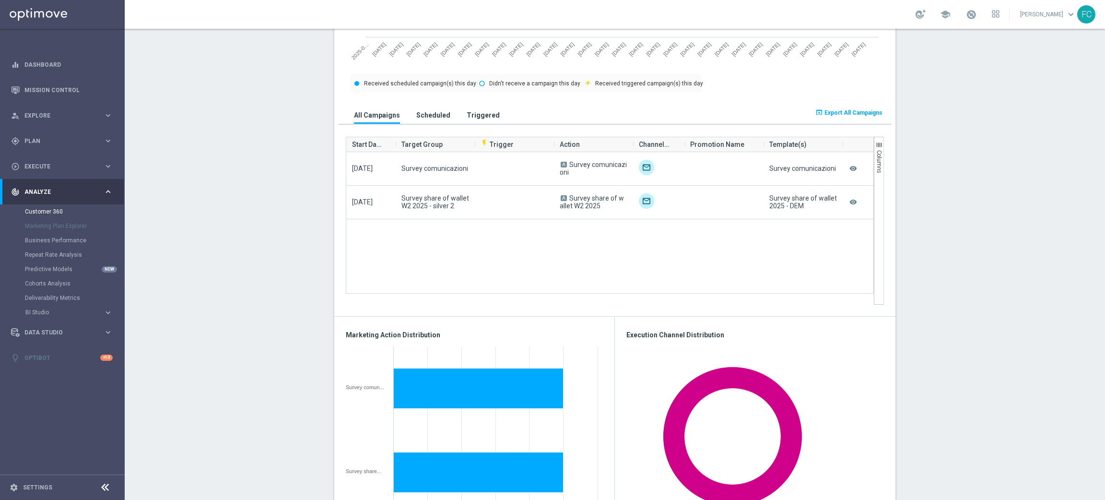
scroll to position [474, 0]
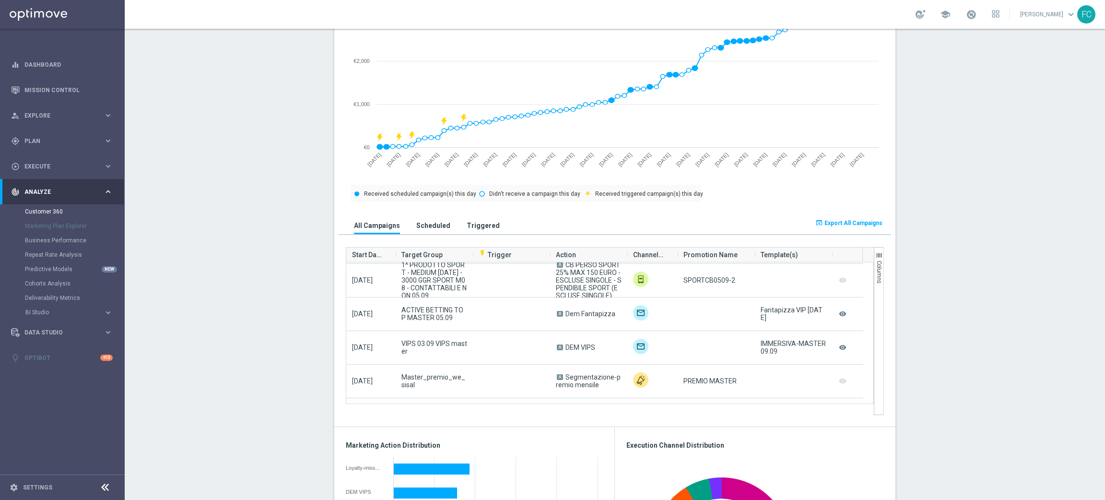
scroll to position [136, 0]
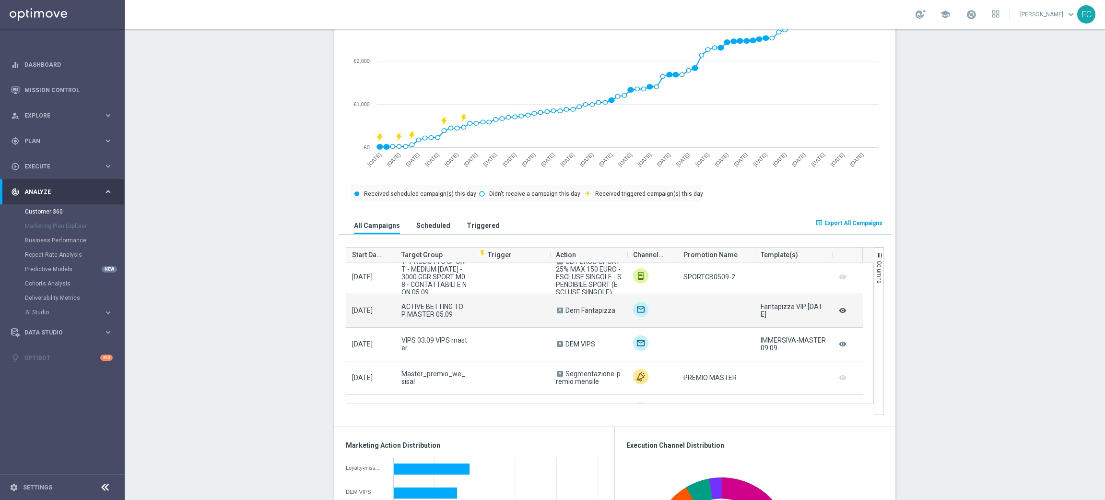
click at [838, 306] on icon "remove_red_eye" at bounding box center [843, 310] width 10 height 12
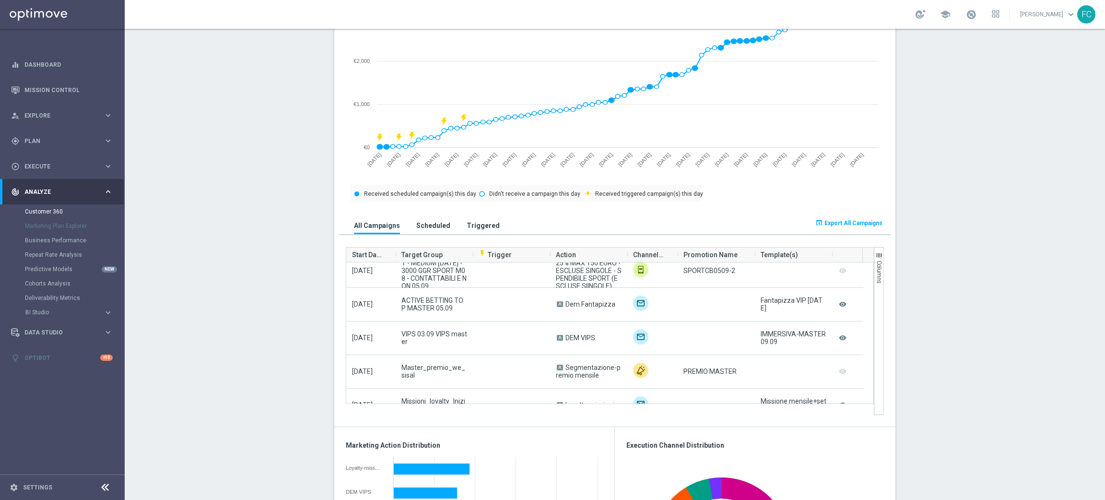
scroll to position [156, 0]
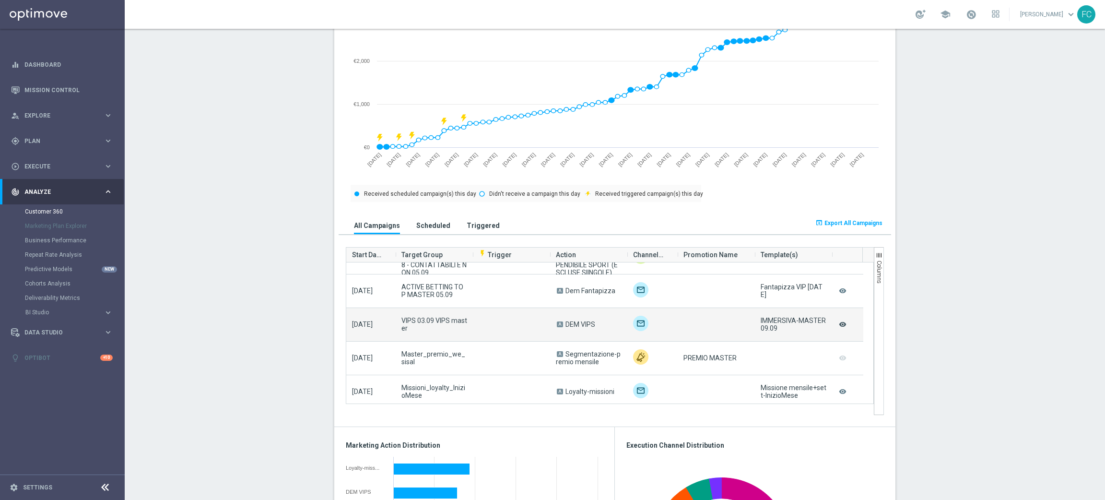
click at [838, 324] on icon "remove_red_eye" at bounding box center [843, 324] width 10 height 12
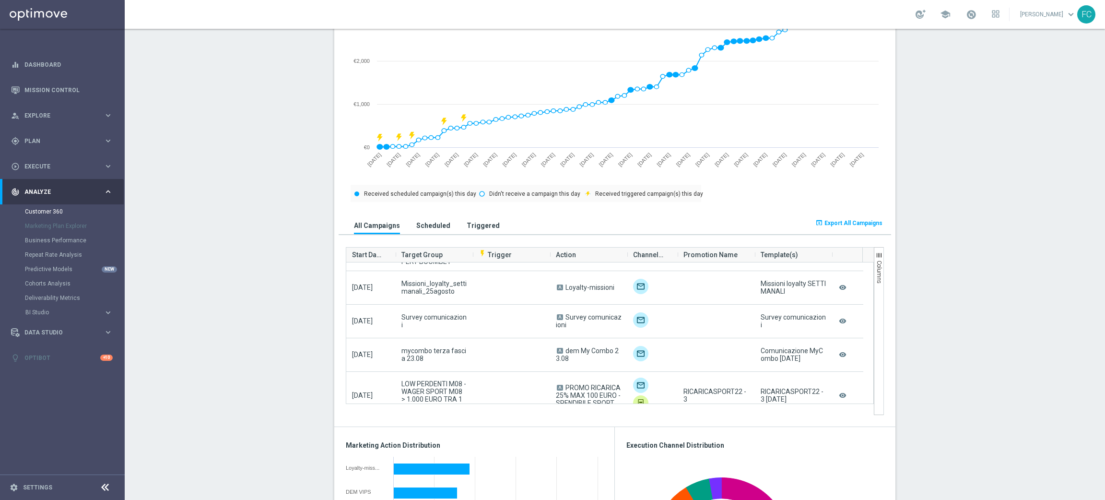
scroll to position [330, 0]
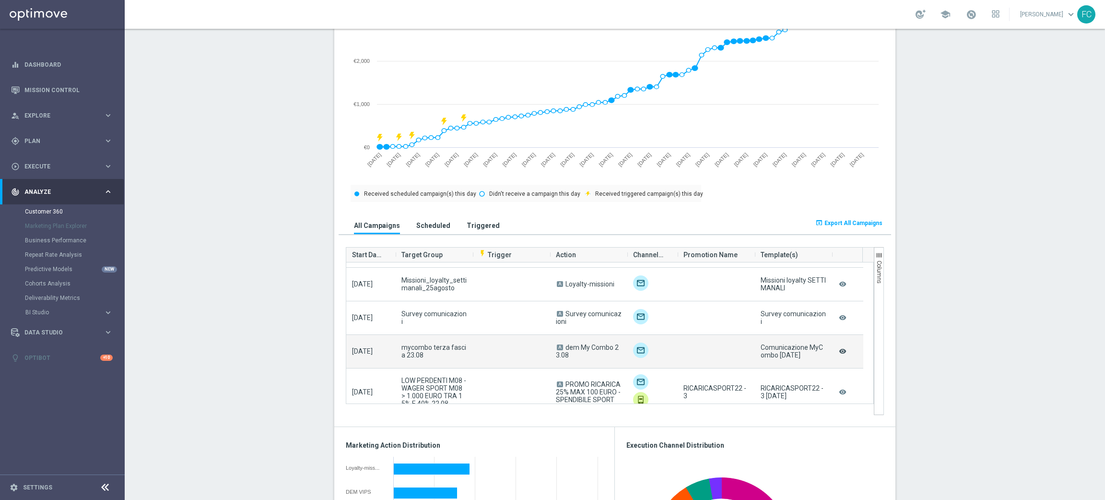
click at [838, 353] on icon "remove_red_eye" at bounding box center [843, 351] width 10 height 12
